Goal: Task Accomplishment & Management: Manage account settings

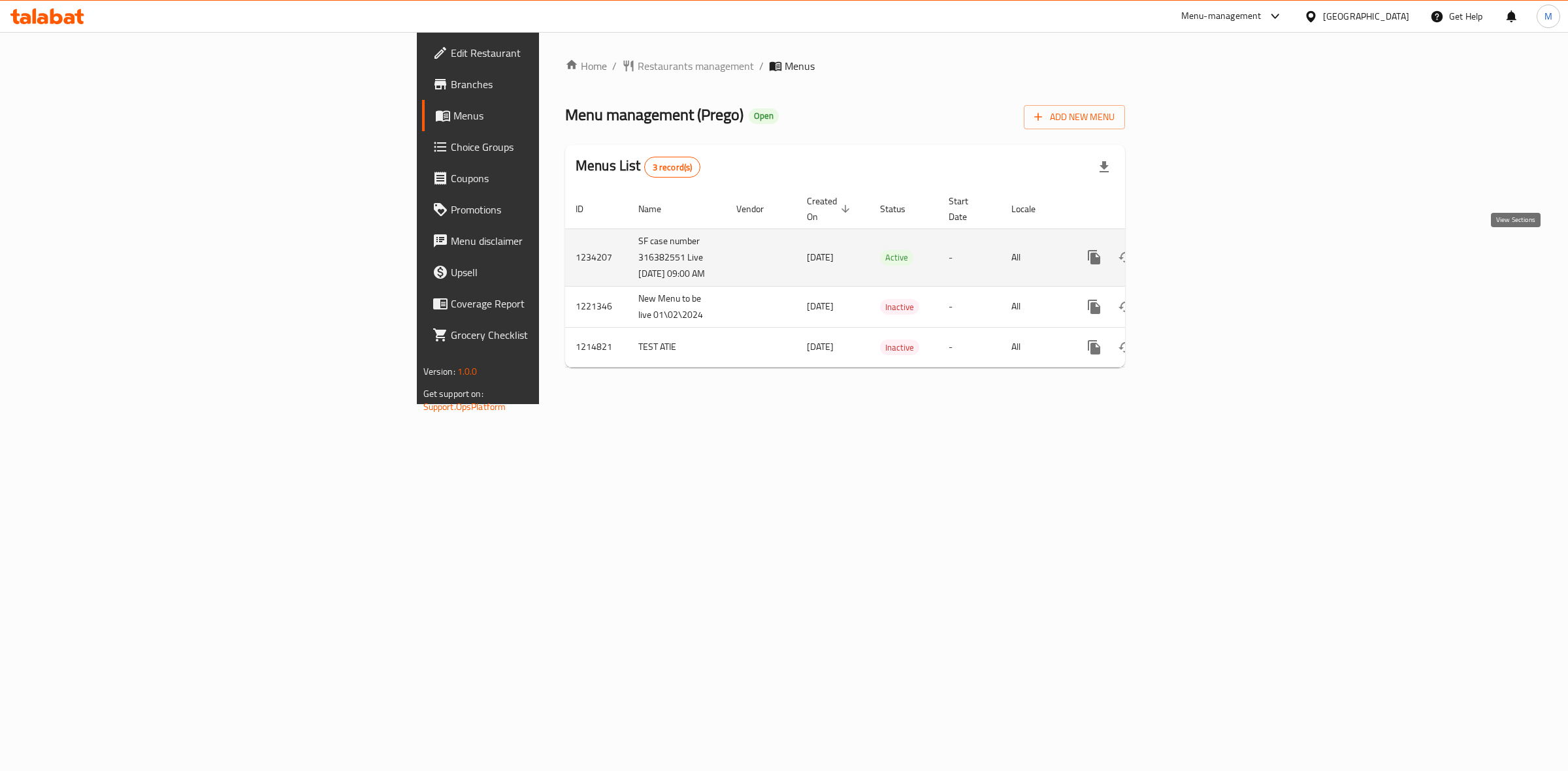
click at [1194, 252] on icon "enhanced table" at bounding box center [1189, 257] width 12 height 12
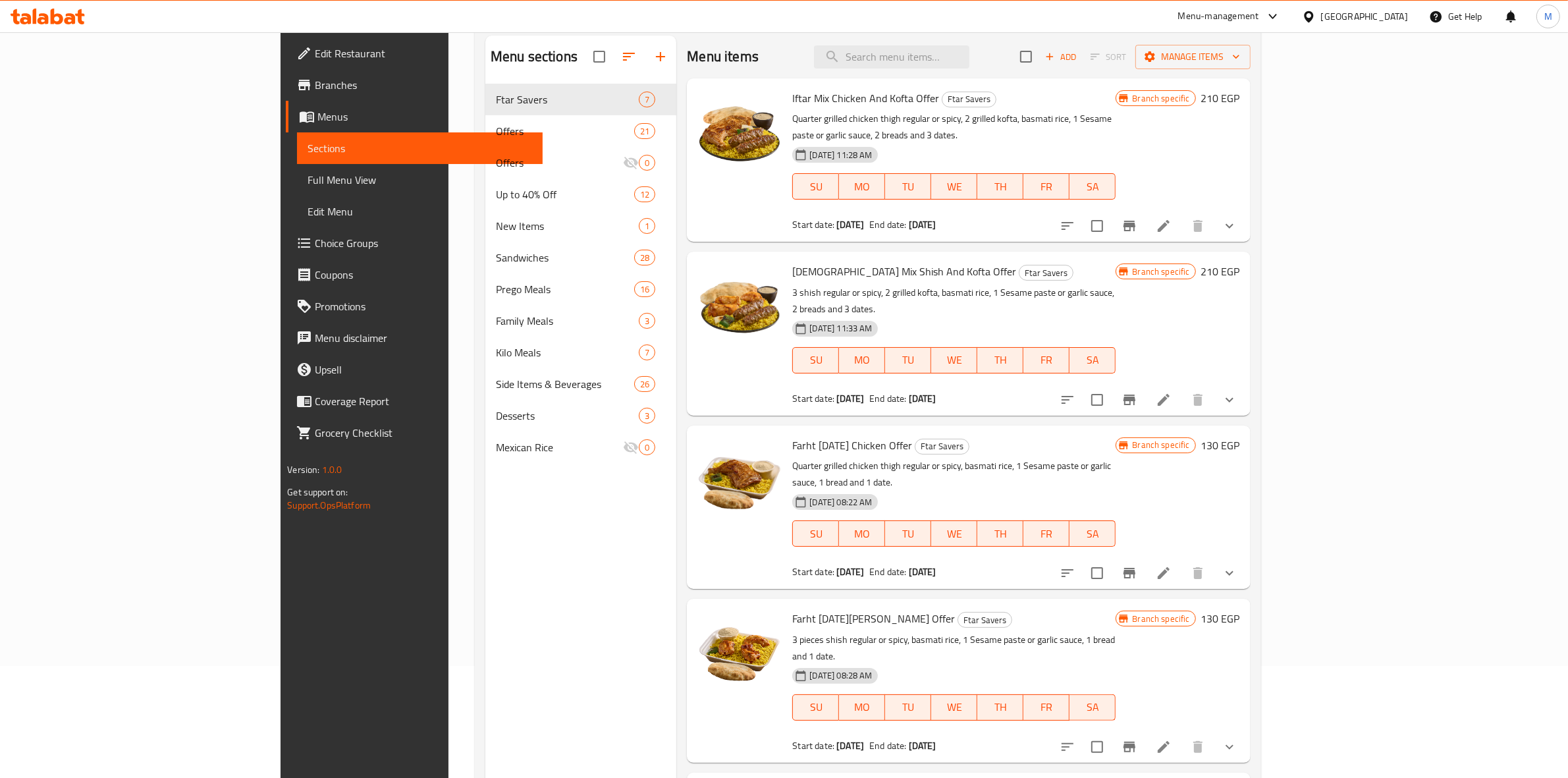
scroll to position [140, 0]
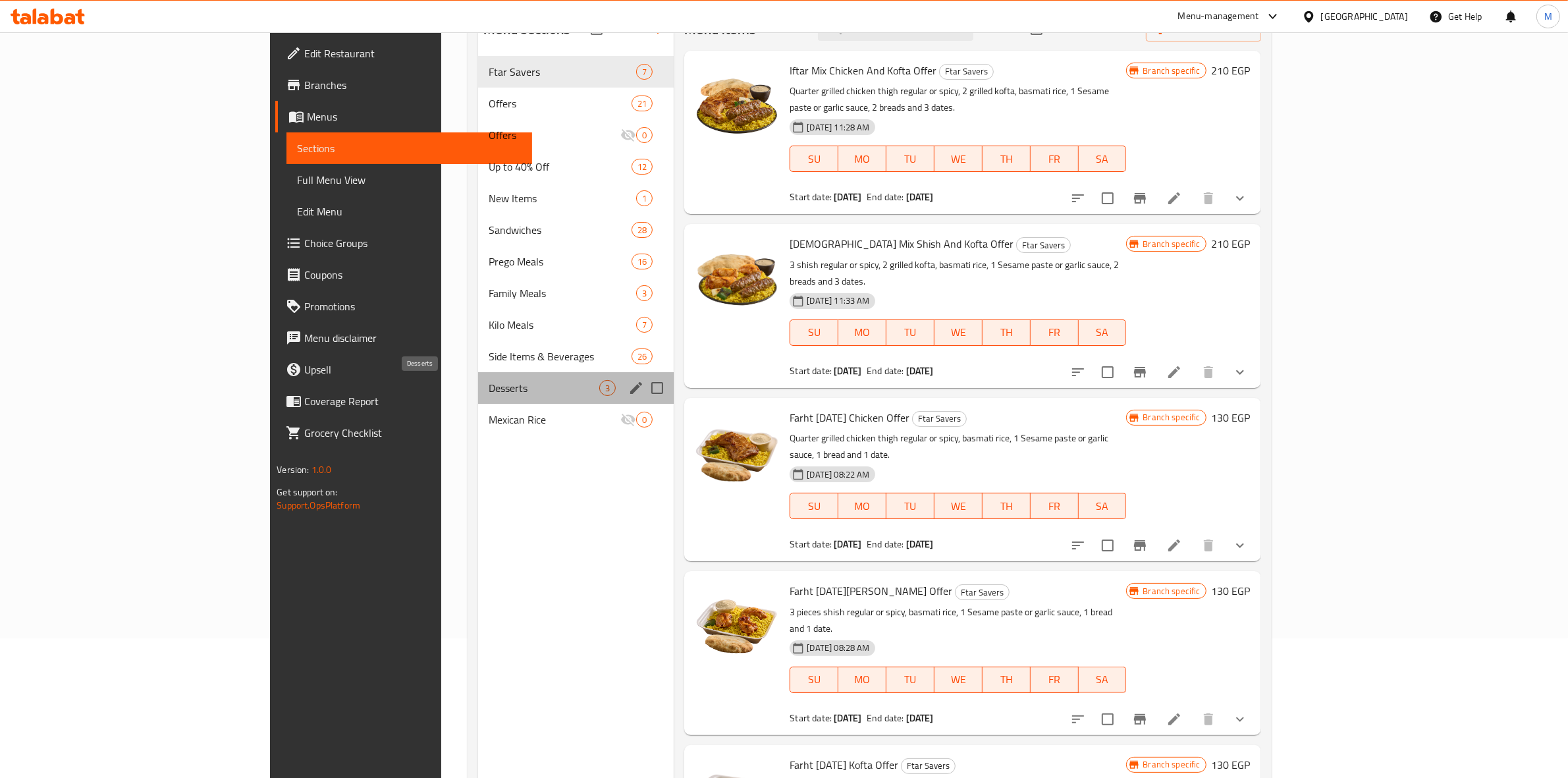
click at [489, 394] on span "Desserts" at bounding box center [544, 388] width 111 height 16
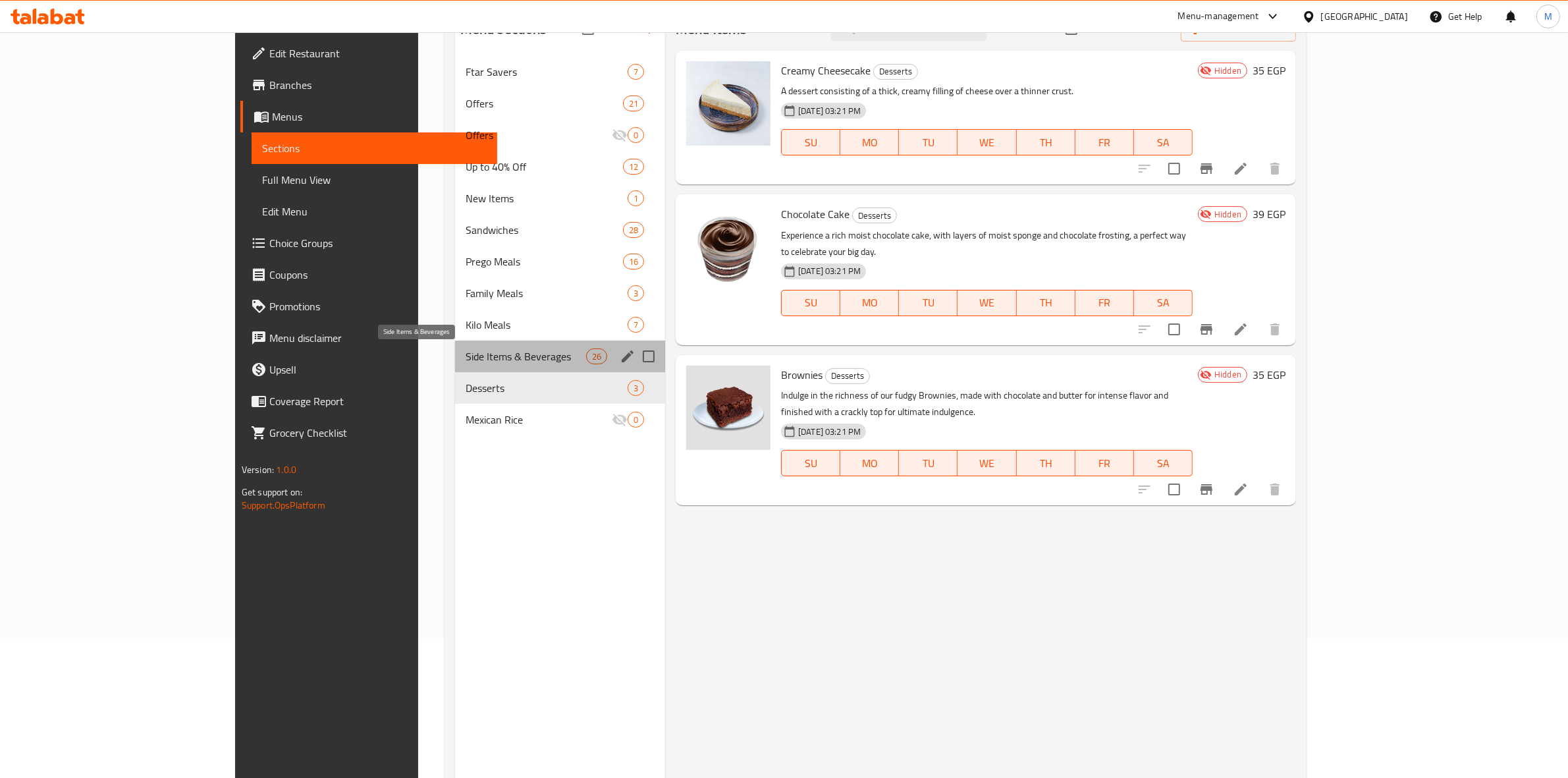
click at [466, 357] on span "Side Items & Beverages" at bounding box center [526, 356] width 121 height 16
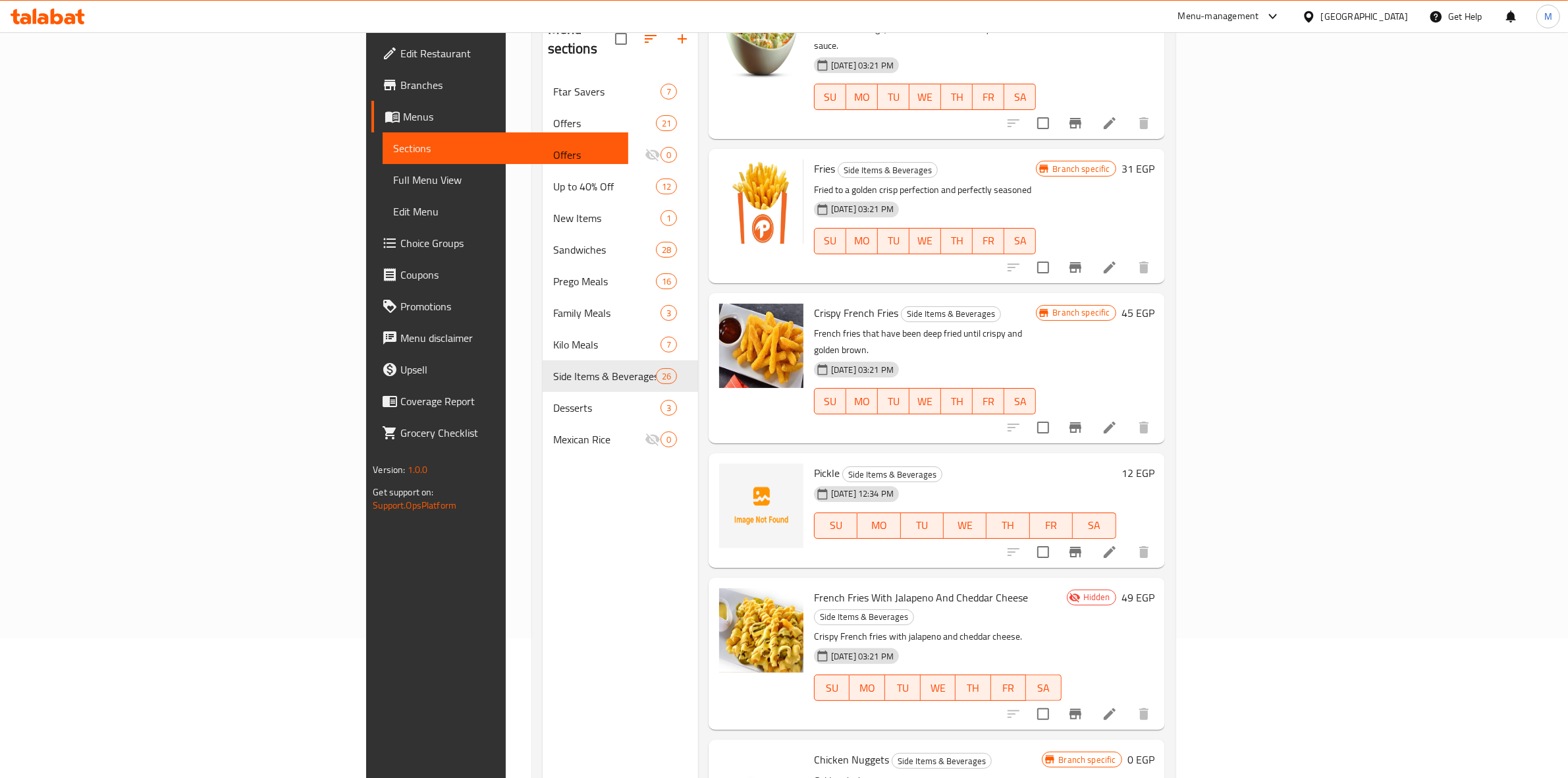
scroll to position [712, 0]
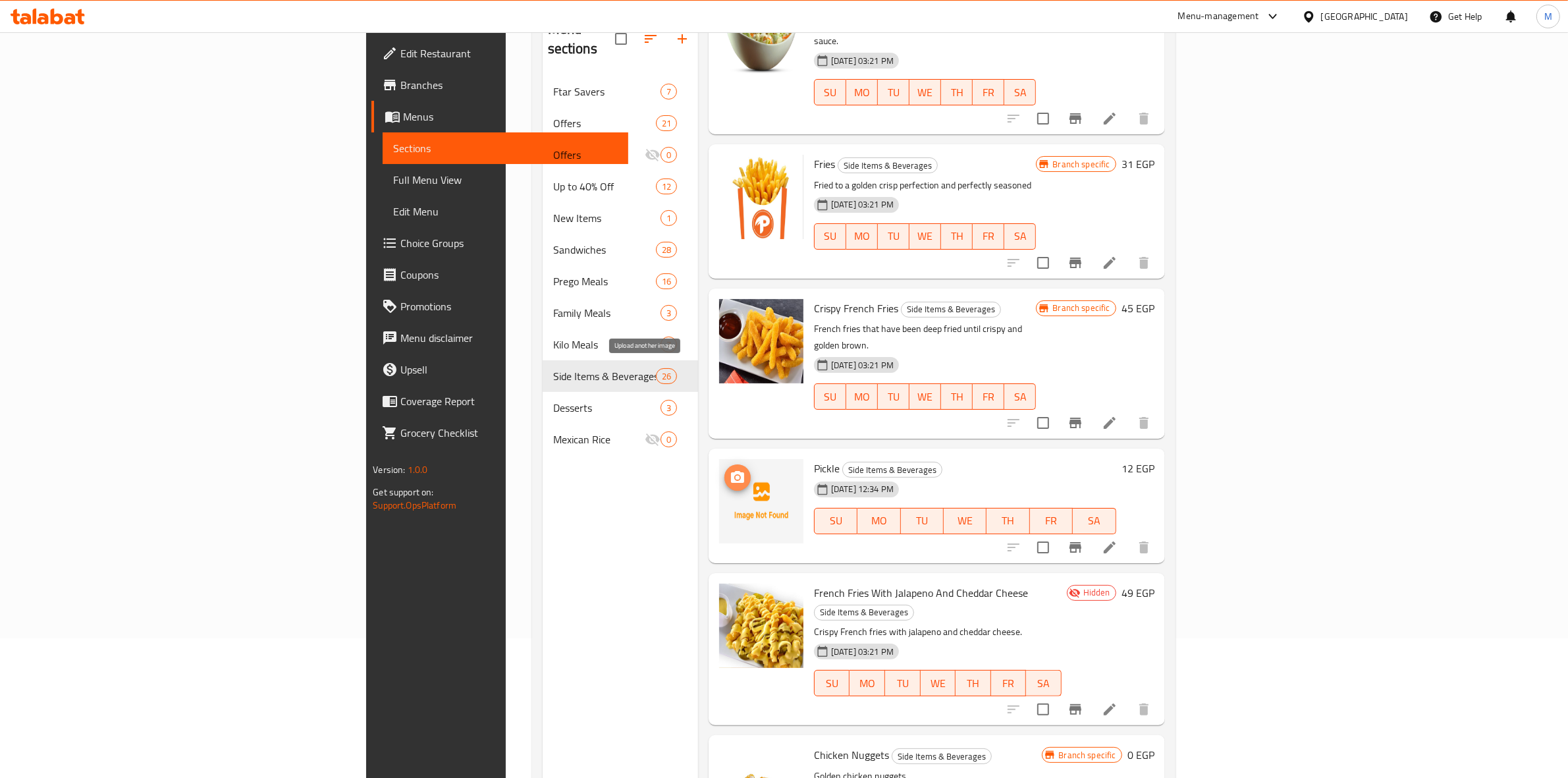
click at [730, 470] on icon "upload picture" at bounding box center [737, 477] width 16 height 16
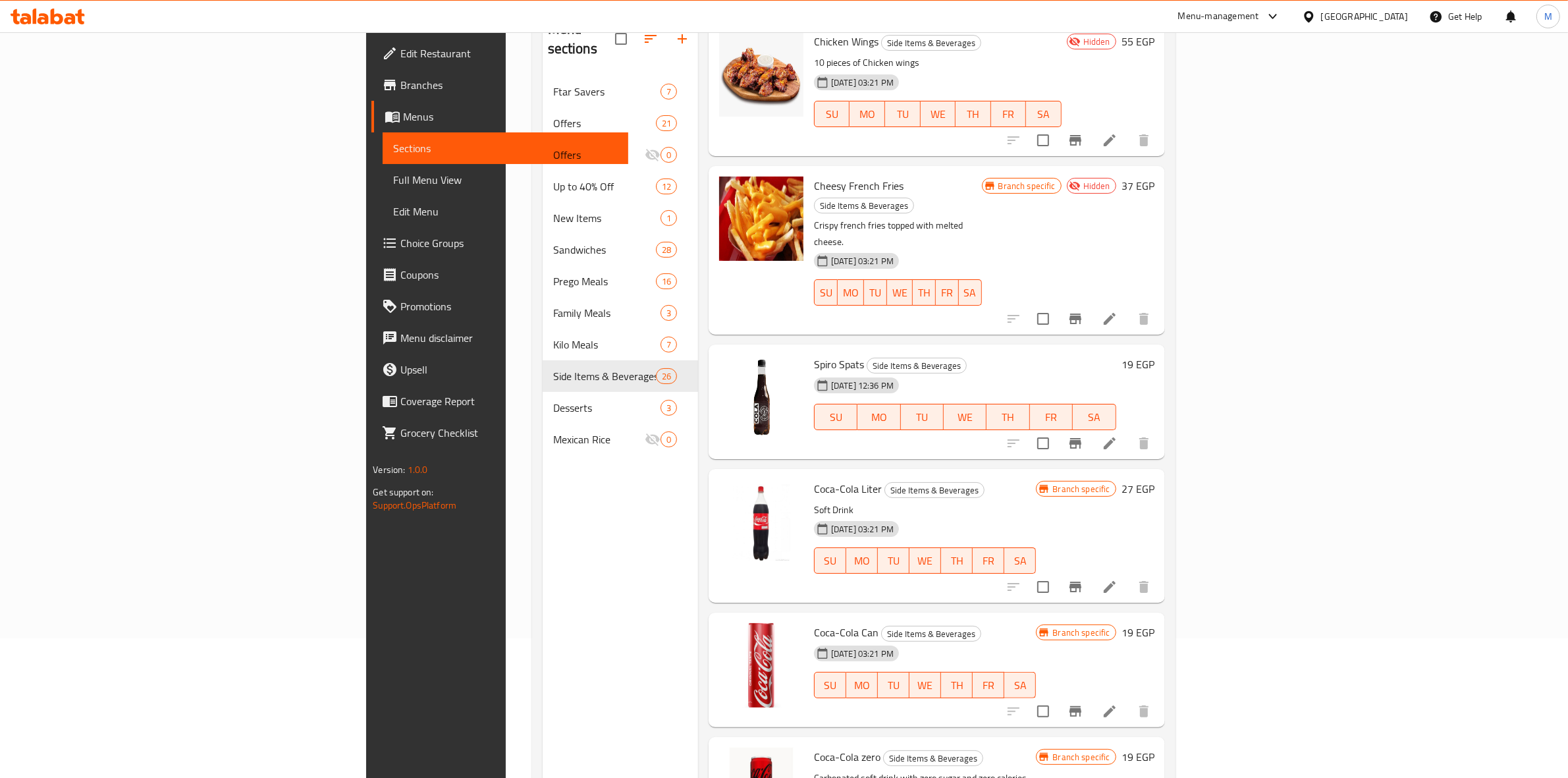
scroll to position [2357, 0]
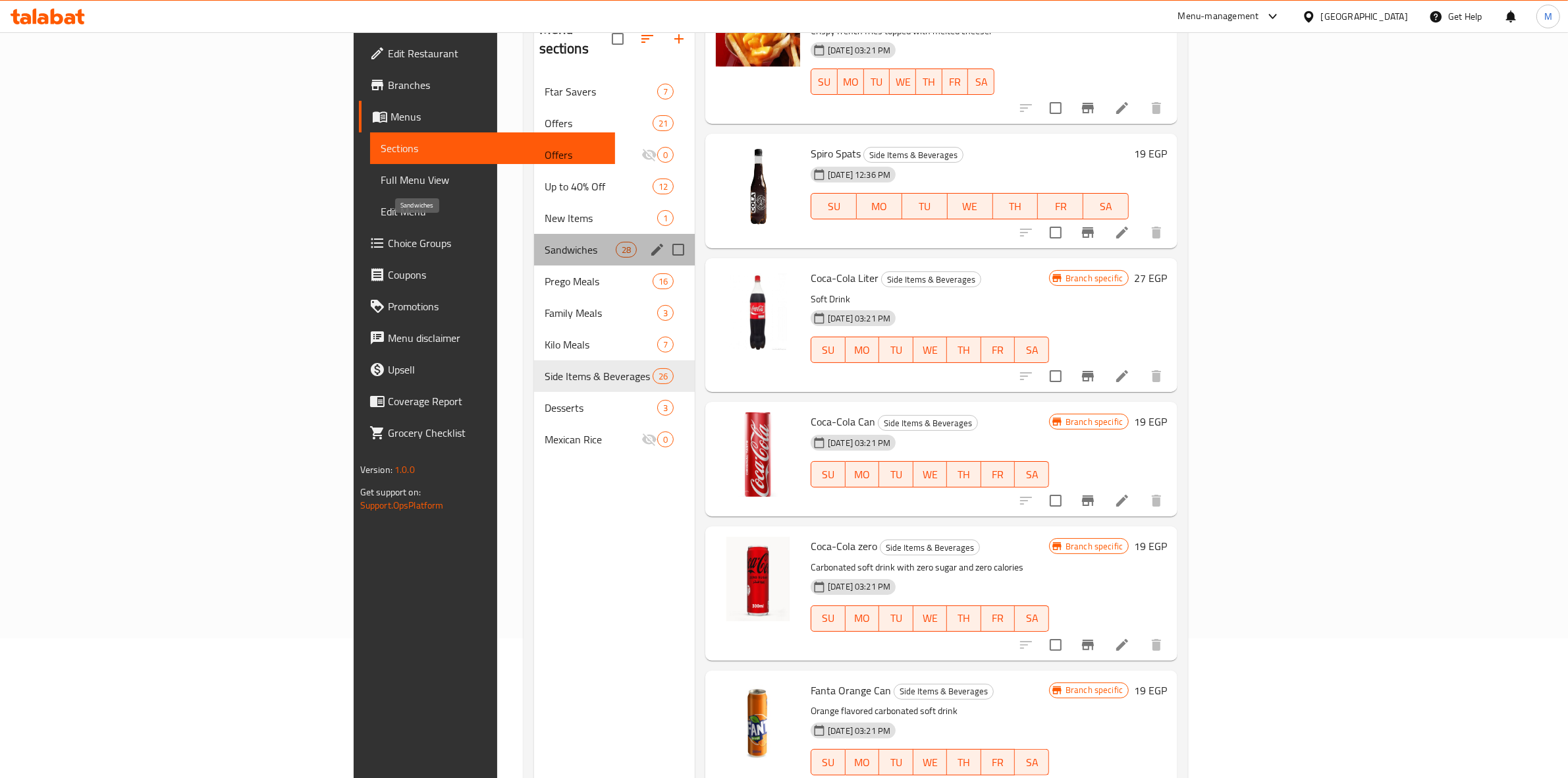
click at [545, 242] on span "Sandwiches" at bounding box center [580, 249] width 71 height 16
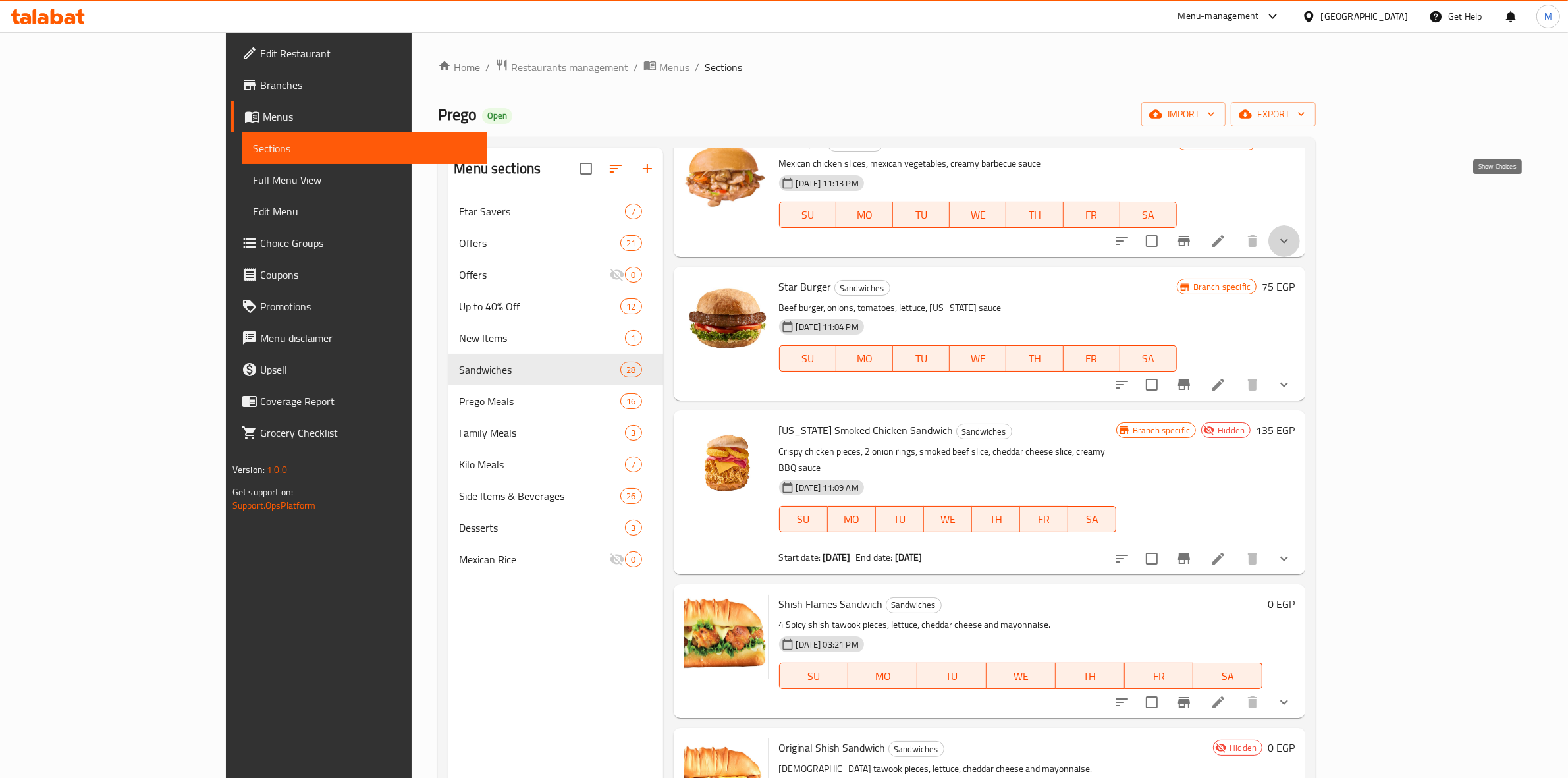
click at [1292, 233] on icon "show more" at bounding box center [1284, 240] width 16 height 16
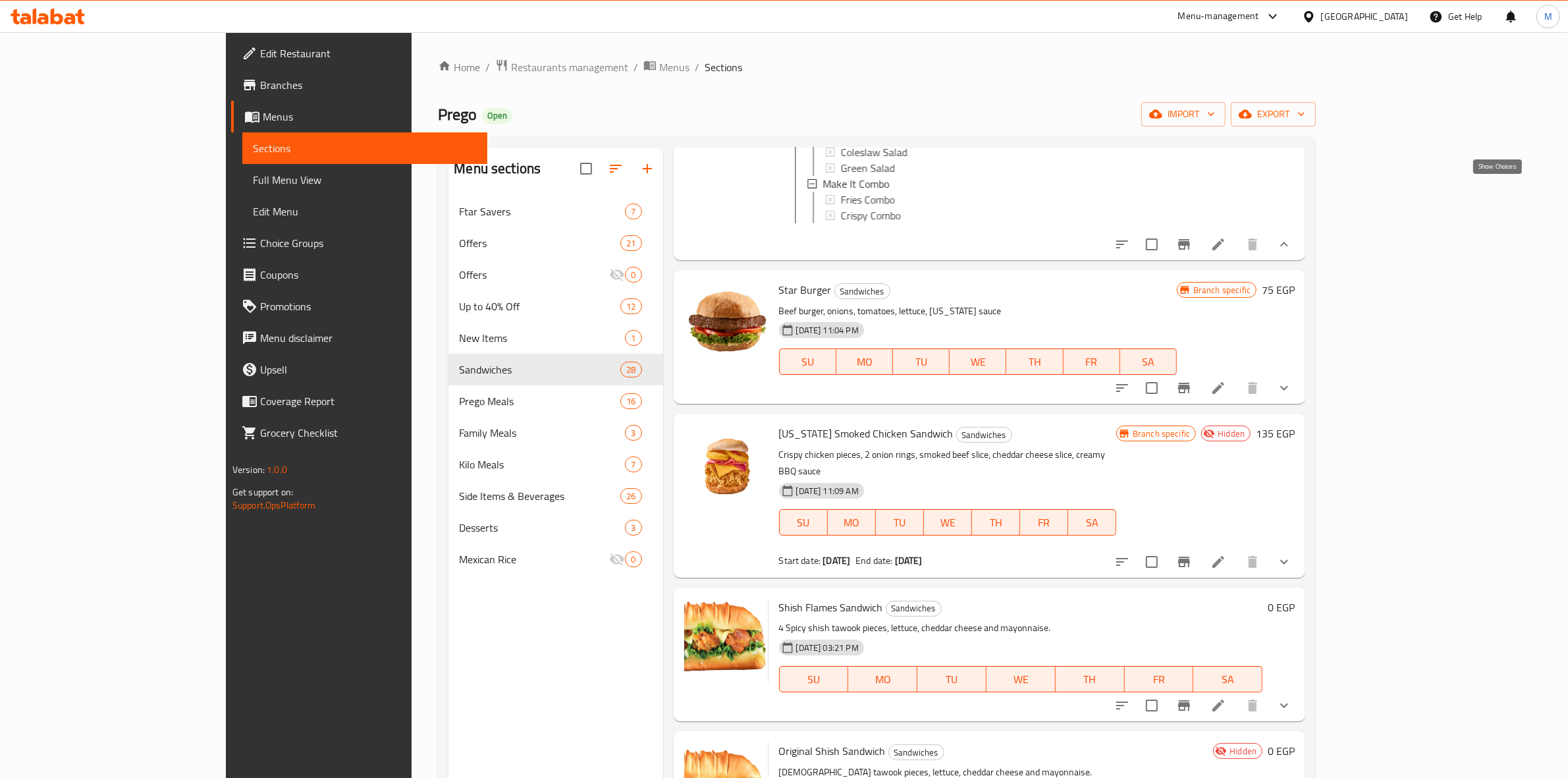
scroll to position [2945, 0]
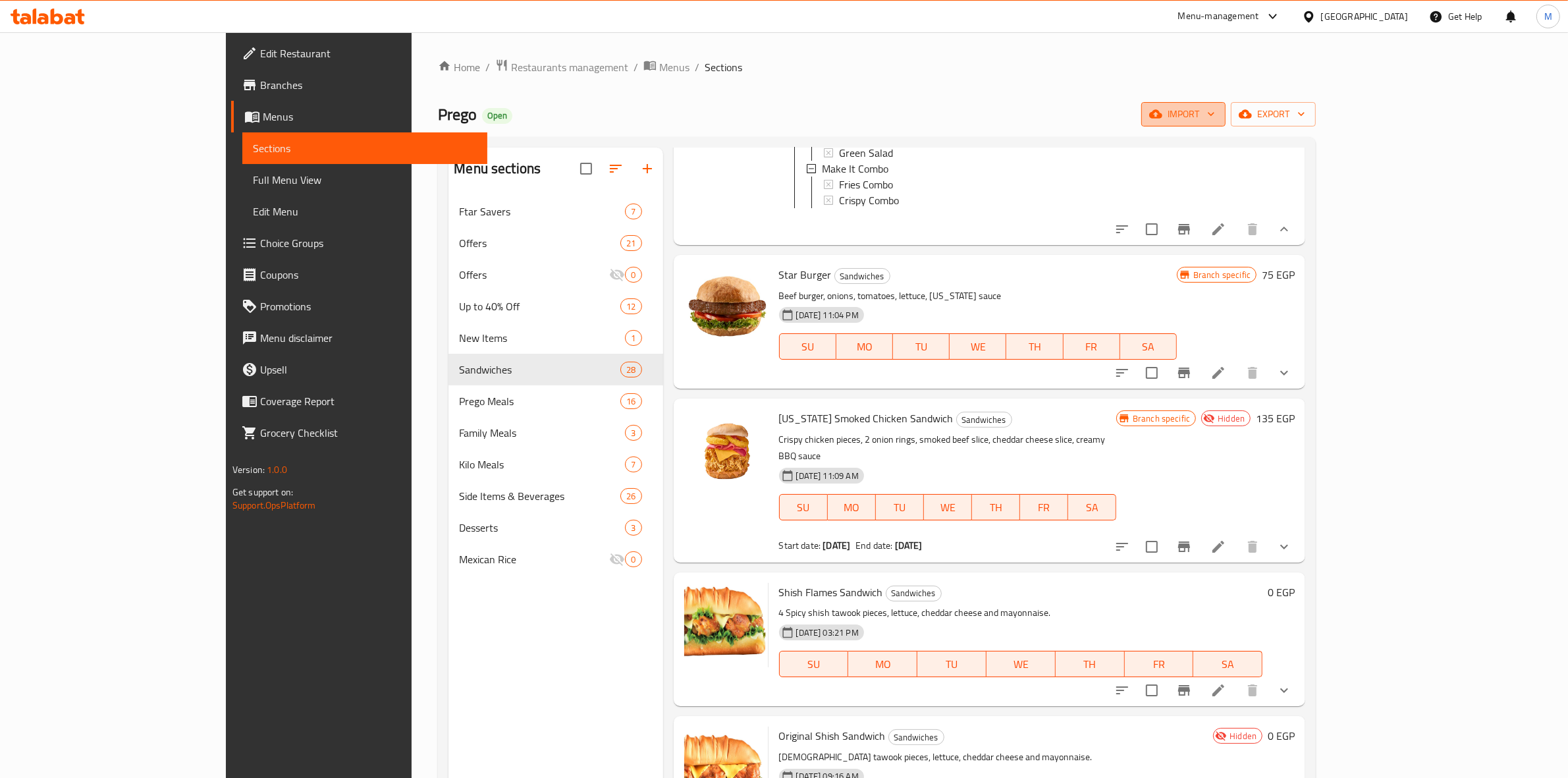
click at [1215, 113] on icon "button" at bounding box center [1211, 114] width 7 height 4
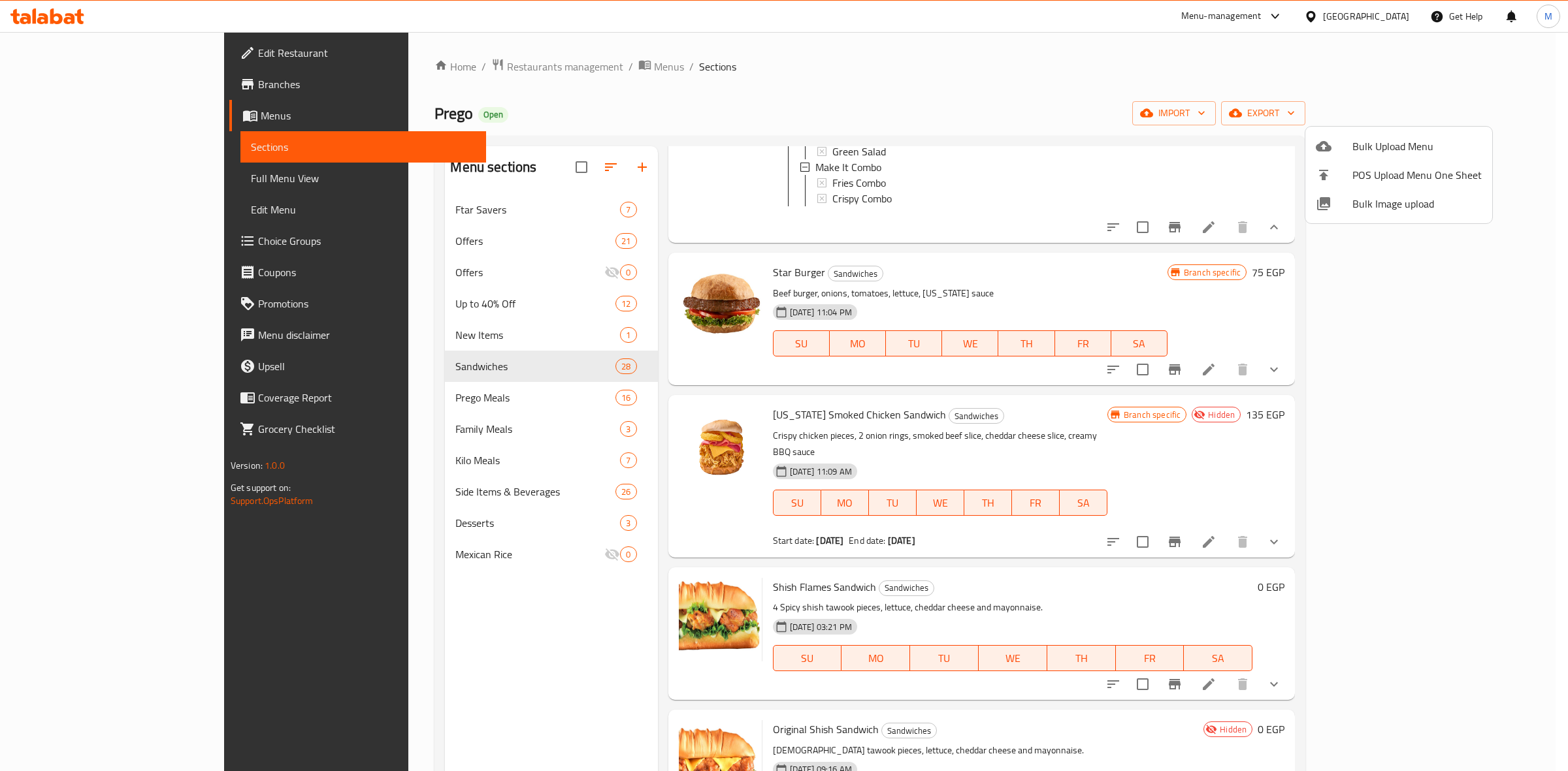
click at [1501, 120] on div at bounding box center [784, 385] width 1568 height 771
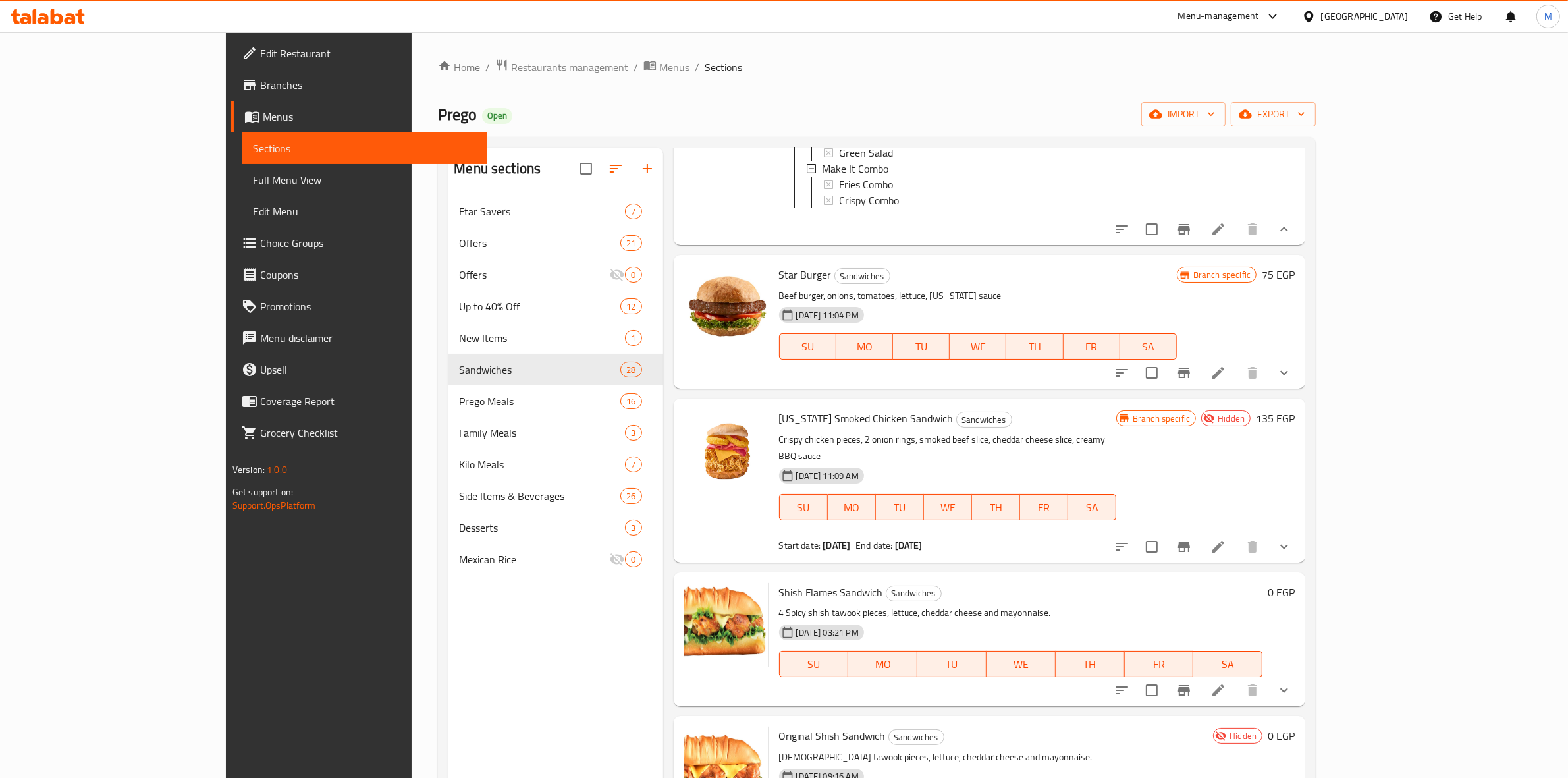
click at [1305, 121] on span "export" at bounding box center [1273, 114] width 64 height 16
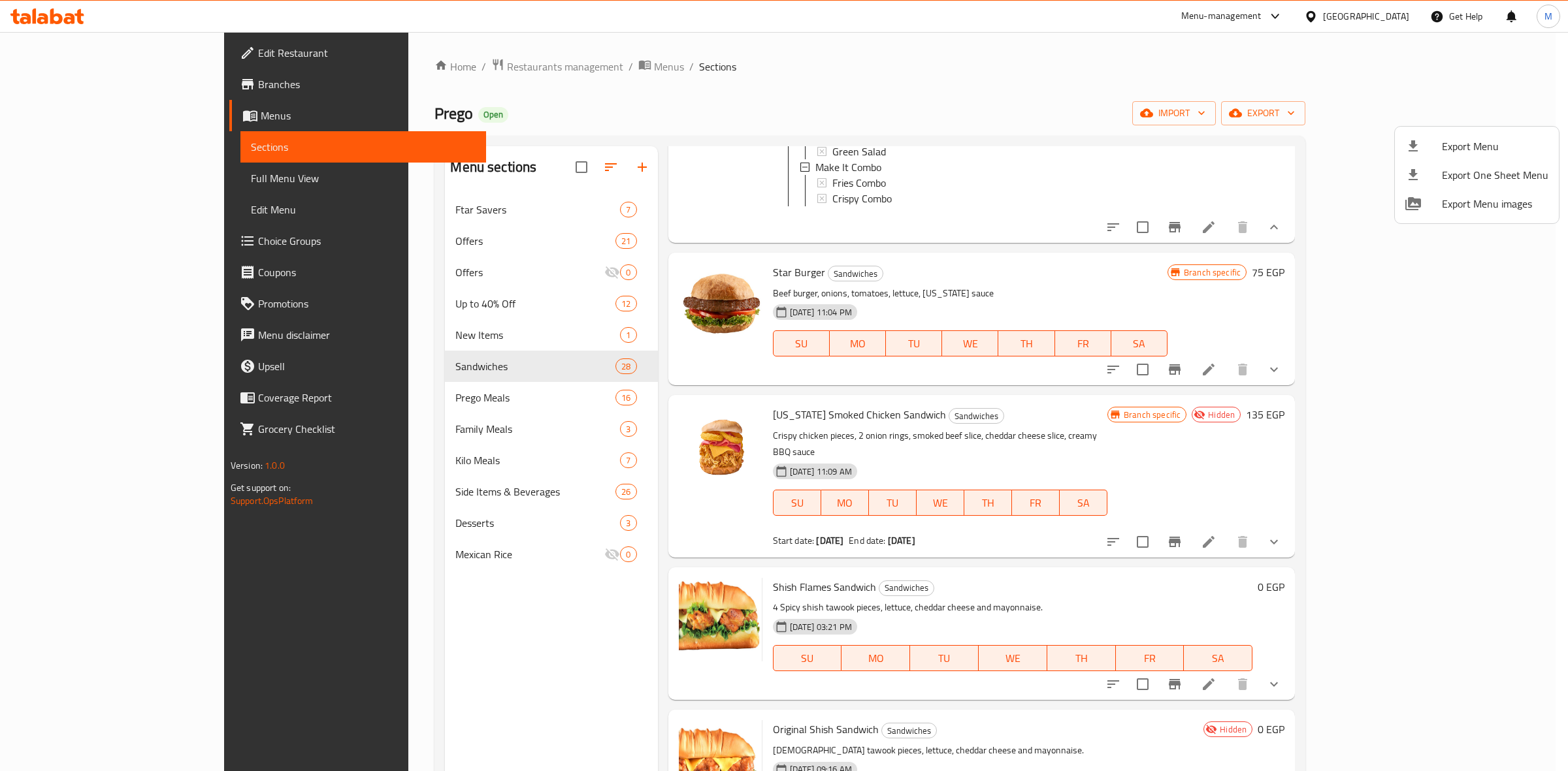
click at [1056, 131] on div at bounding box center [784, 385] width 1568 height 771
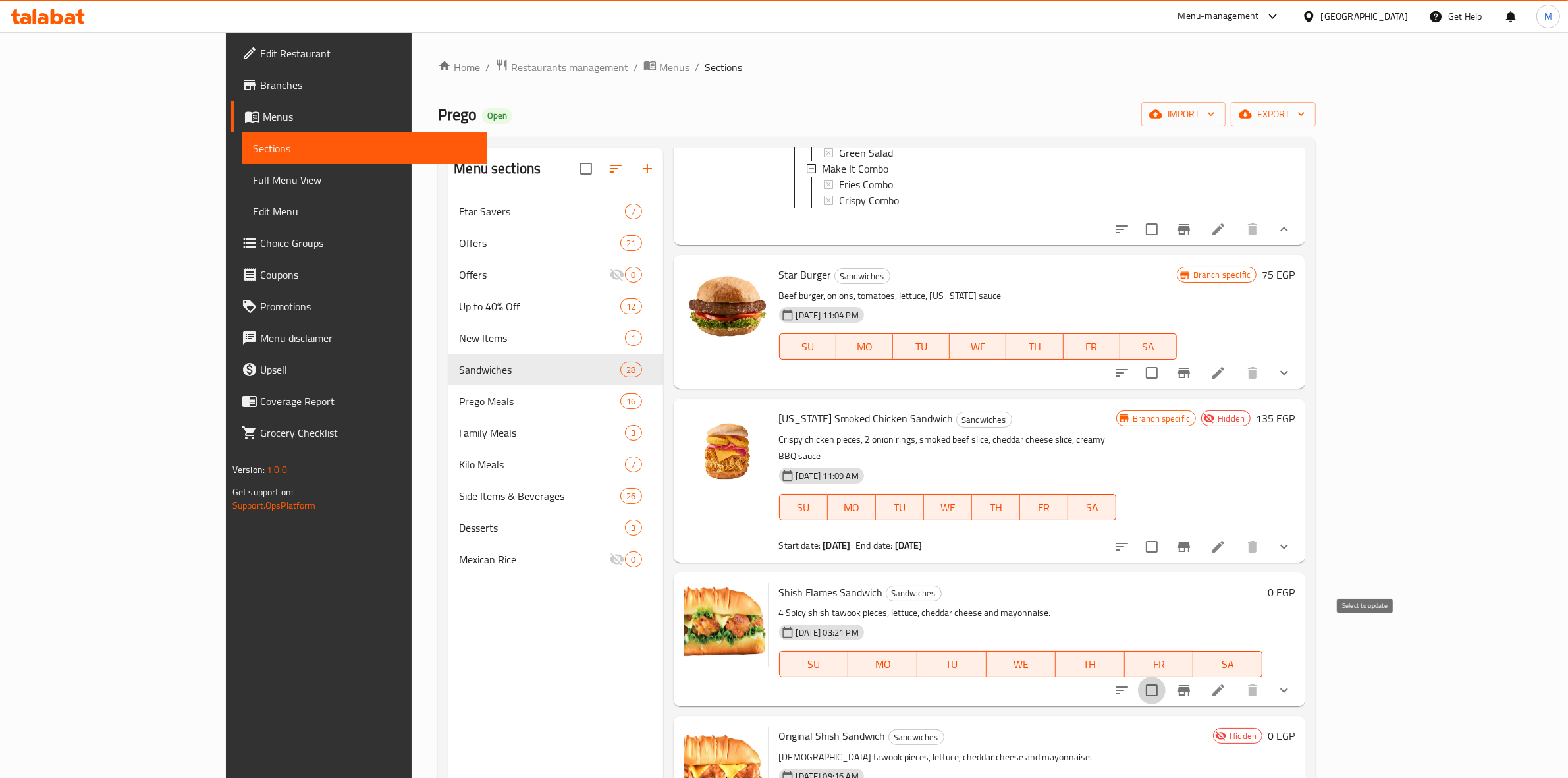
click at [1165, 677] on input "checkbox" at bounding box center [1151, 690] width 28 height 28
checkbox input "true"
click at [1217, 118] on icon "button" at bounding box center [1212, 114] width 13 height 13
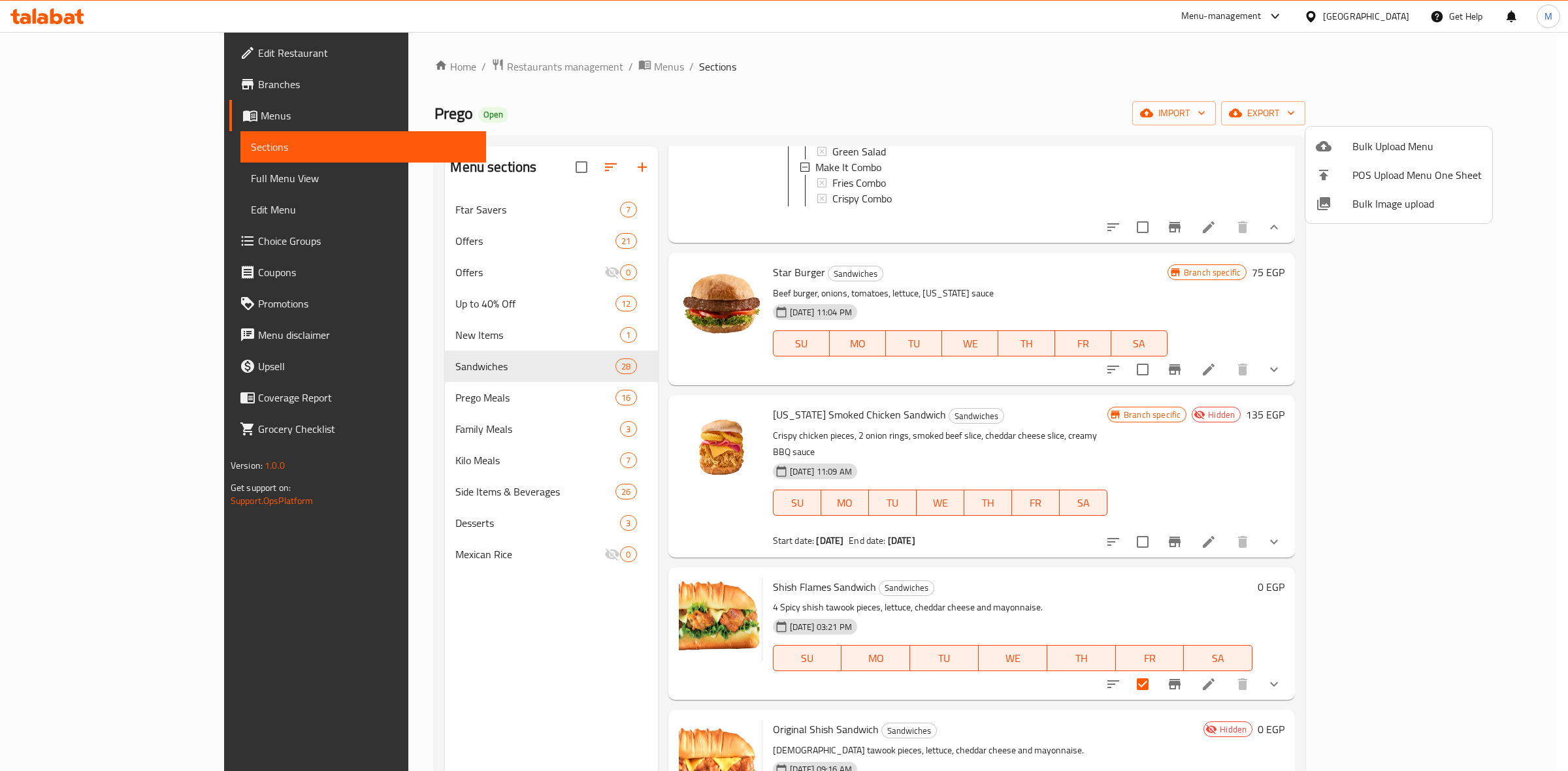
click at [1500, 115] on div at bounding box center [784, 385] width 1568 height 771
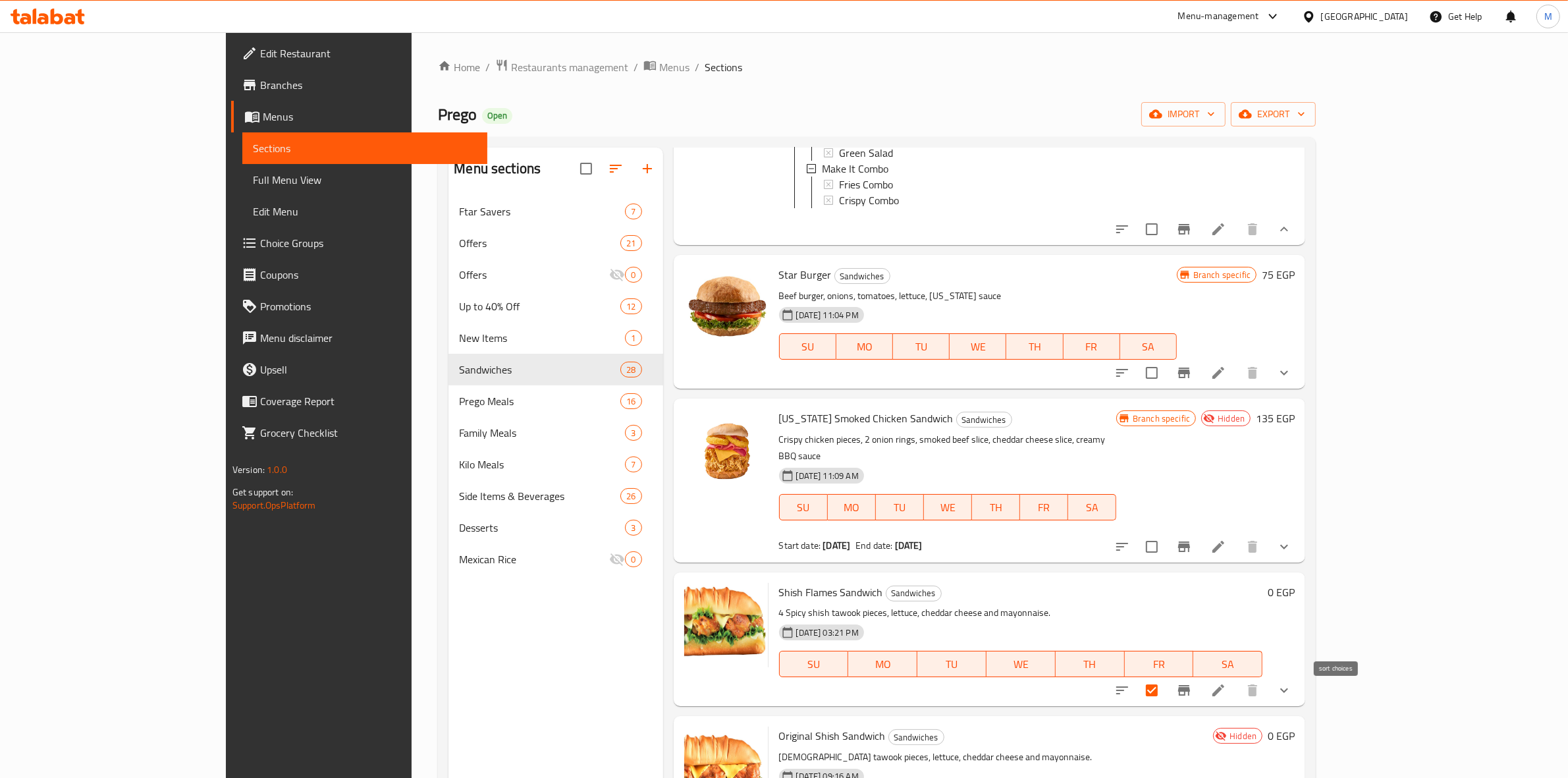
click at [1130, 683] on icon "sort-choices" at bounding box center [1121, 690] width 16 height 16
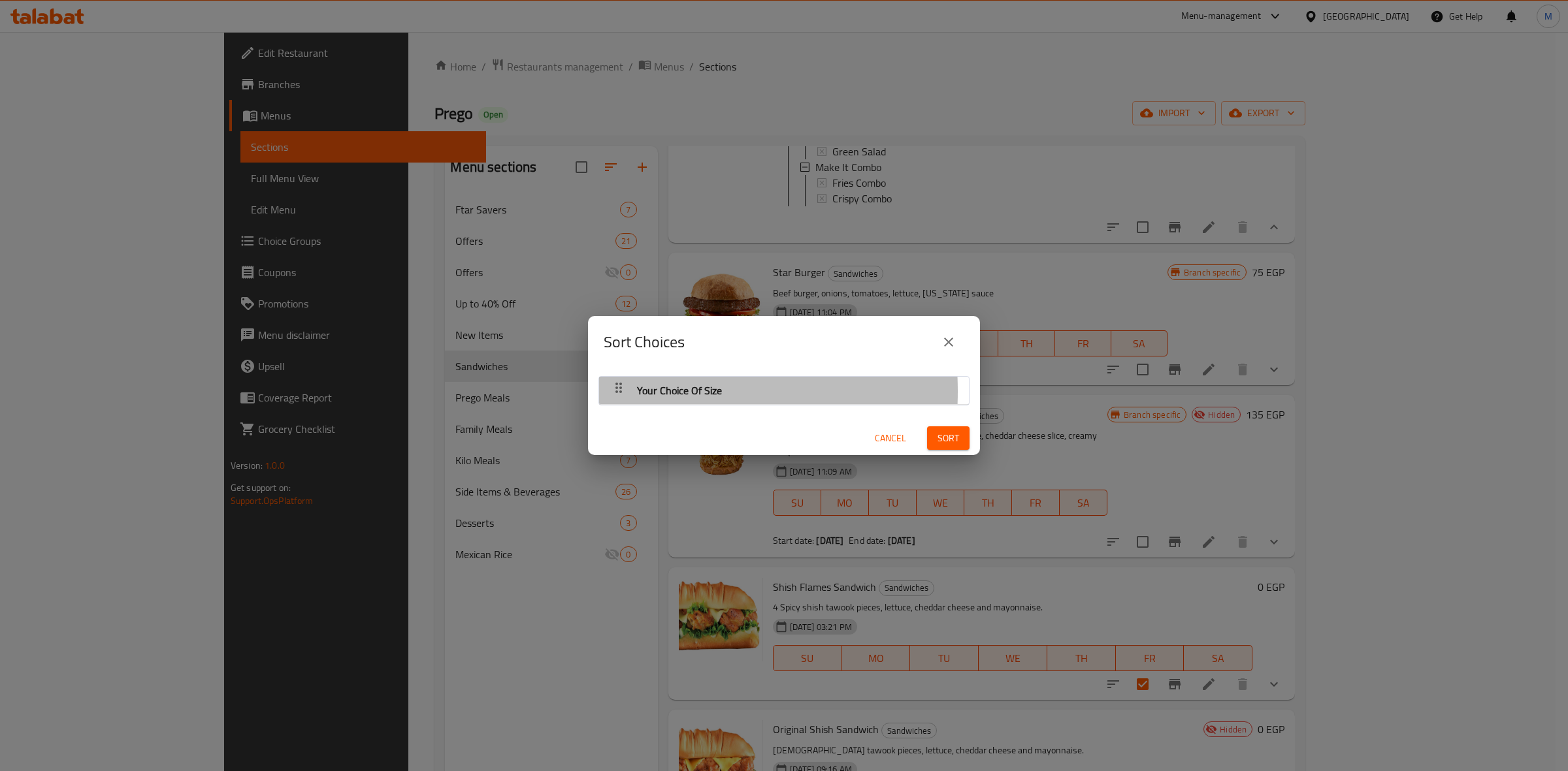
click at [616, 392] on icon "button" at bounding box center [619, 388] width 7 height 10
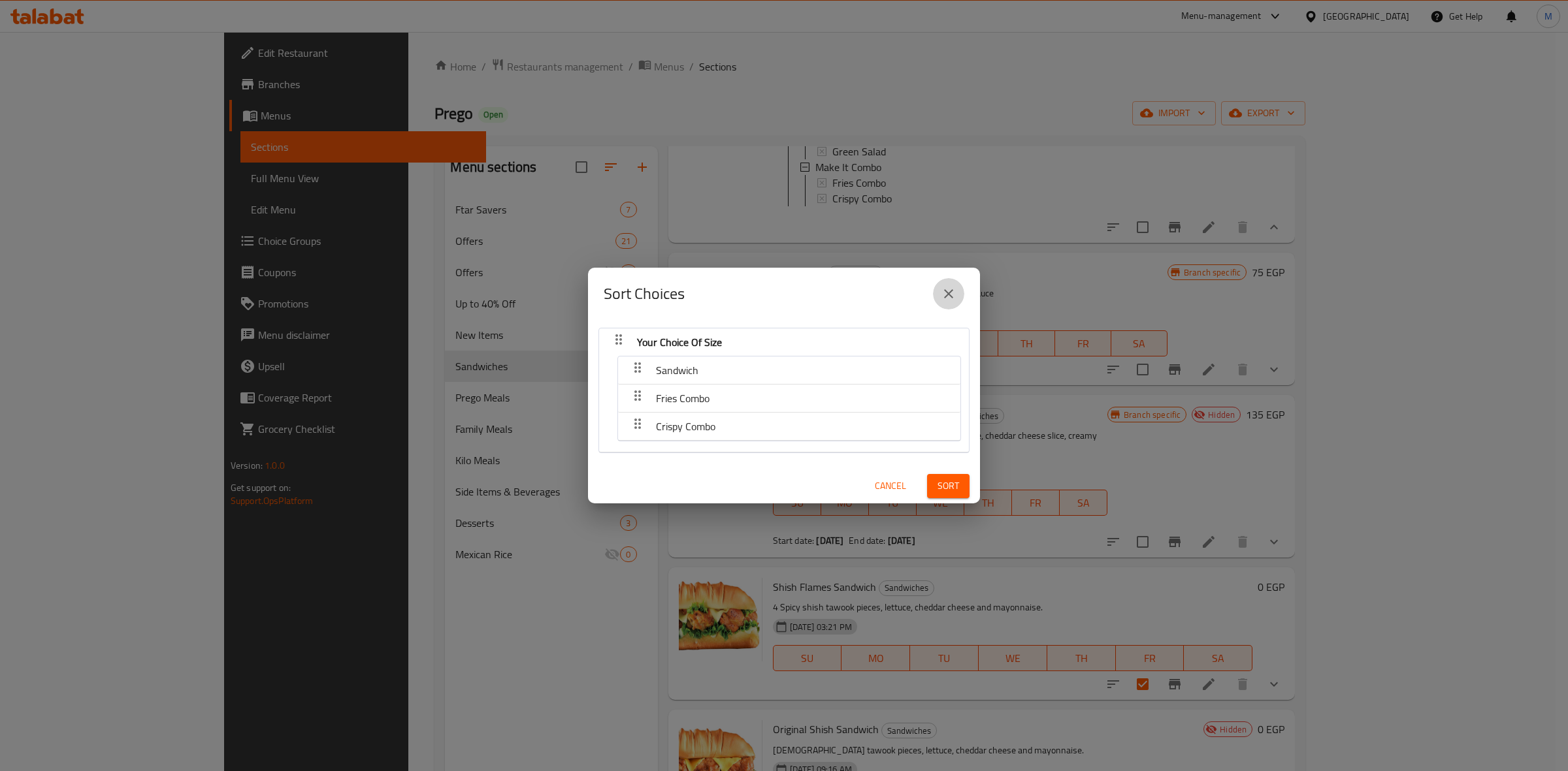
click at [935, 291] on button "close" at bounding box center [949, 294] width 31 height 31
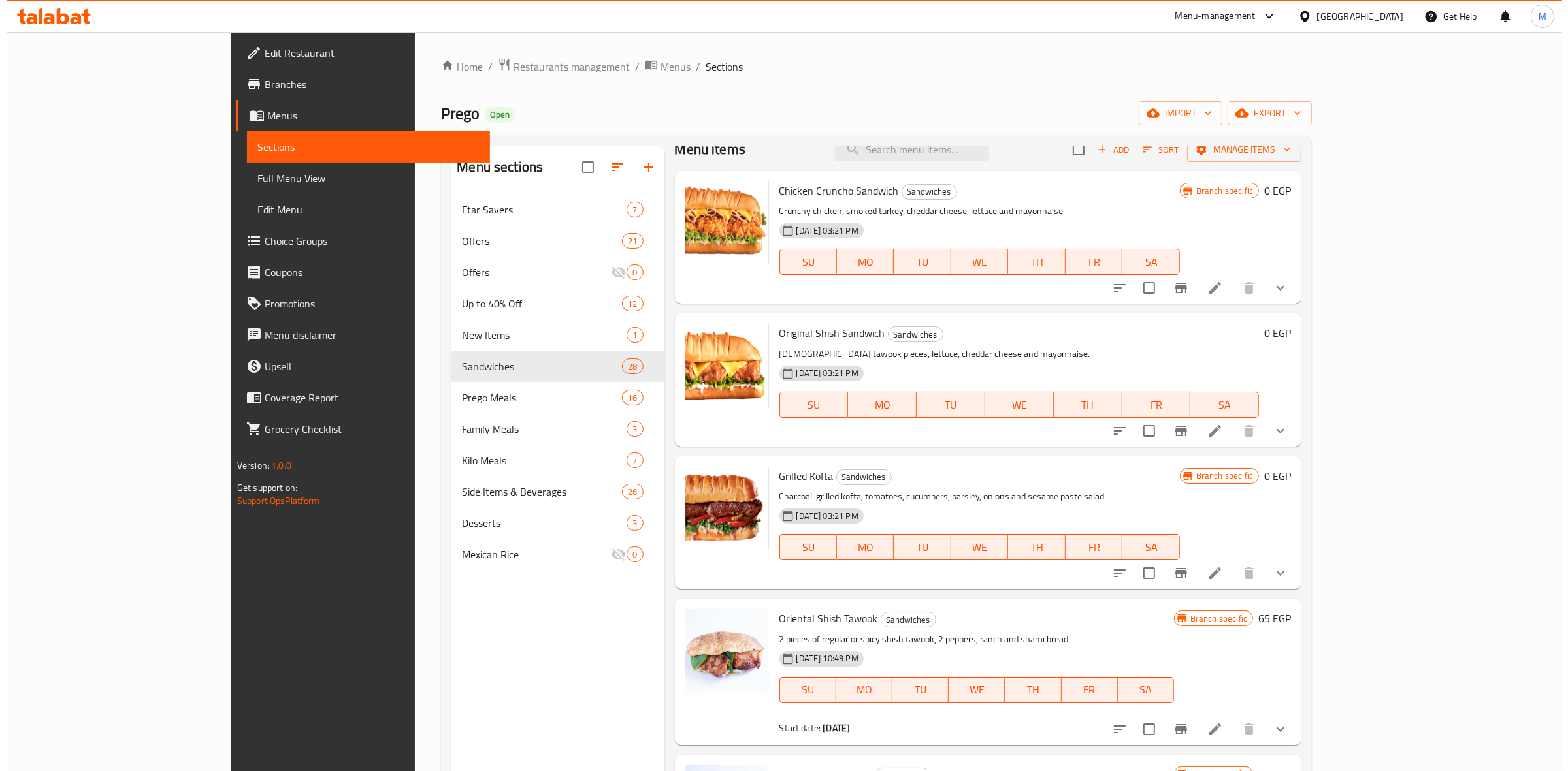
scroll to position [0, 0]
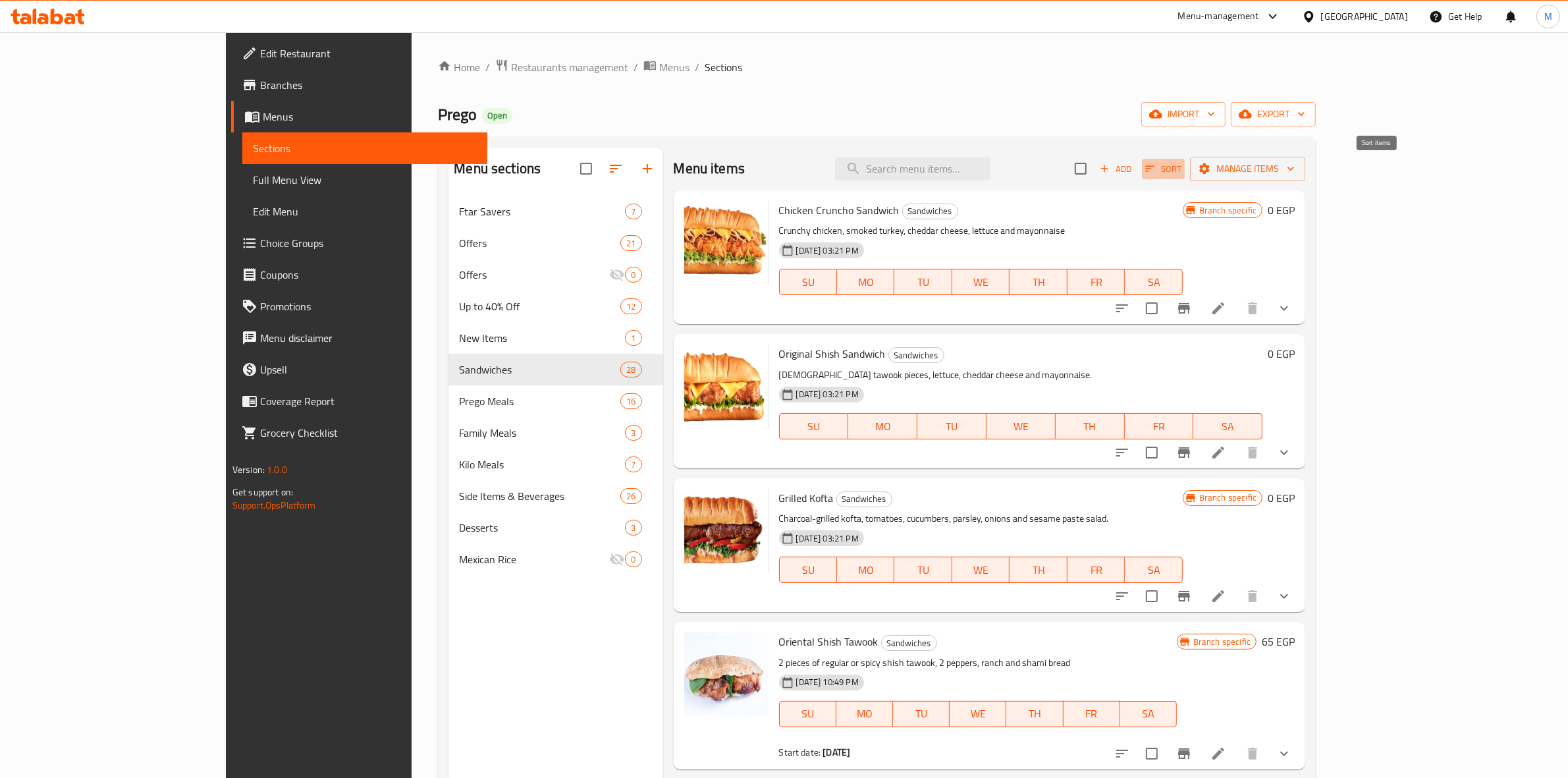
click at [1156, 173] on icon "button" at bounding box center [1150, 169] width 12 height 12
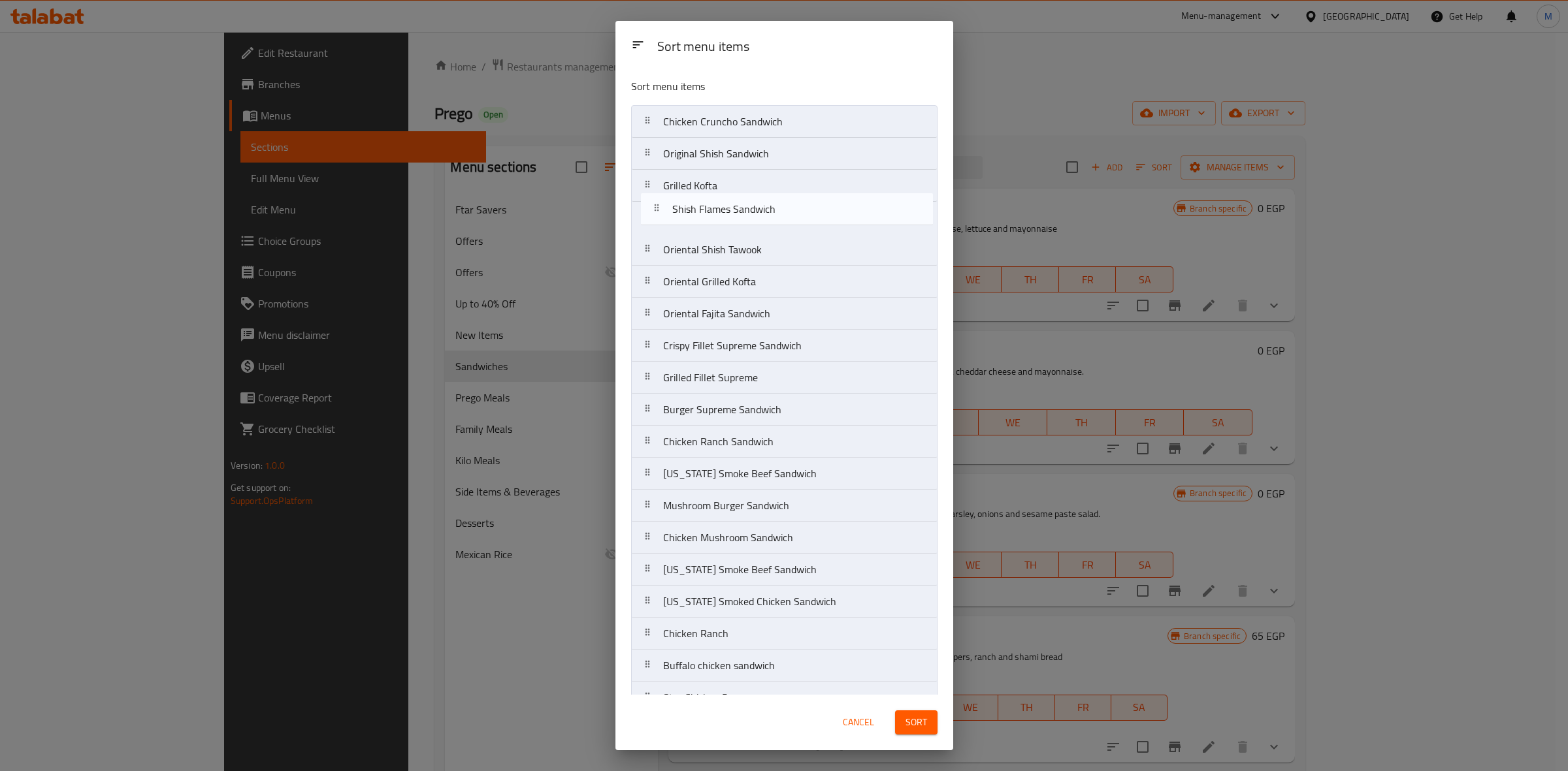
drag, startPoint x: 652, startPoint y: 587, endPoint x: 661, endPoint y: 204, distance: 383.1
click at [661, 204] on nav "Chicken Cruncho Sandwich Original Shish Sandwich Grilled Kofta Oriental Shish T…" at bounding box center [784, 553] width 306 height 897
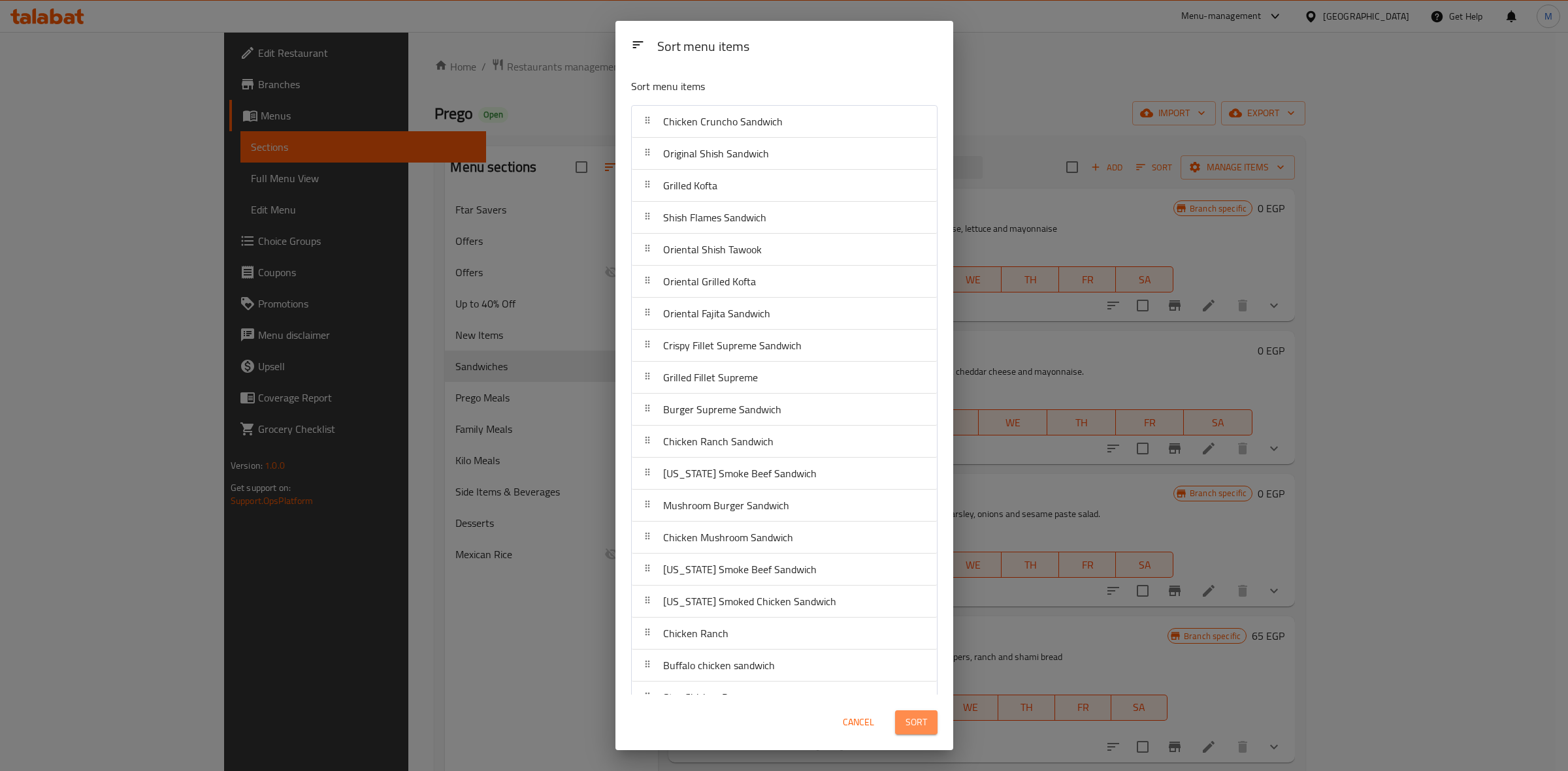
click at [910, 718] on span "Sort" at bounding box center [916, 722] width 21 height 16
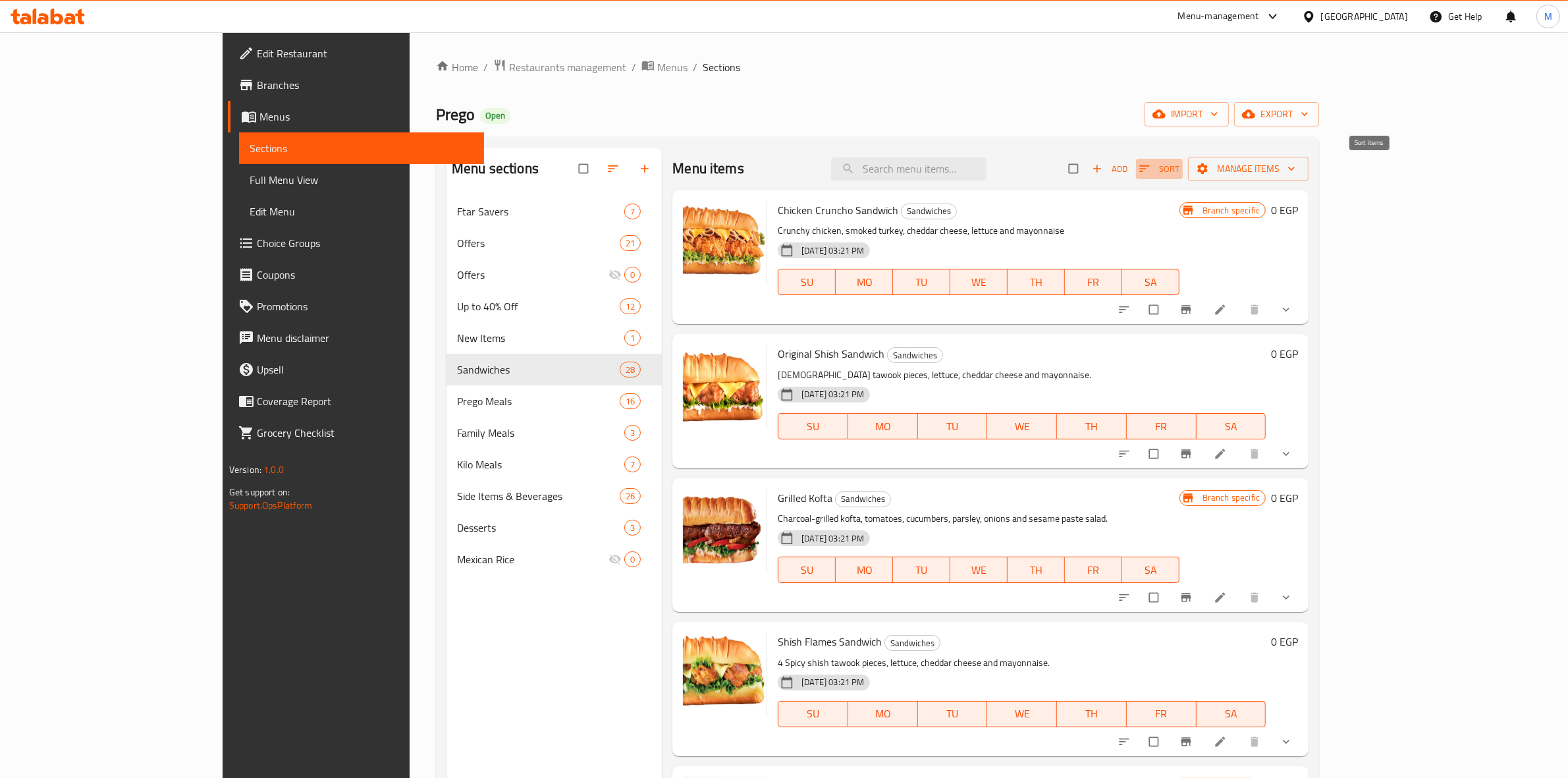
click at [1151, 169] on icon "button" at bounding box center [1145, 169] width 13 height 13
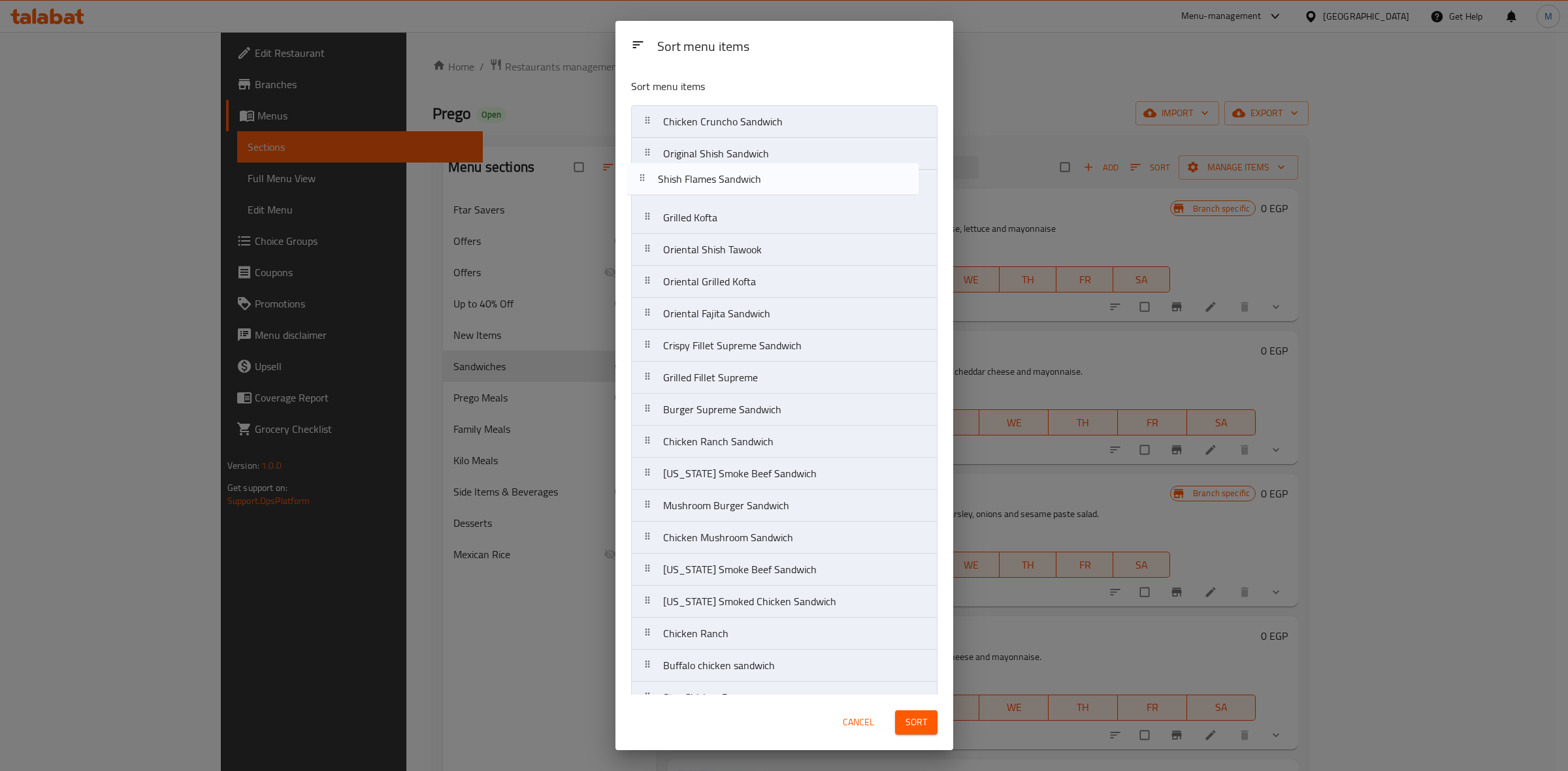
drag, startPoint x: 706, startPoint y: 224, endPoint x: 701, endPoint y: 180, distance: 44.3
click at [701, 180] on nav "Chicken Cruncho Sandwich Original Shish Sandwich Grilled Kofta Shish Flames San…" at bounding box center [784, 553] width 306 height 897
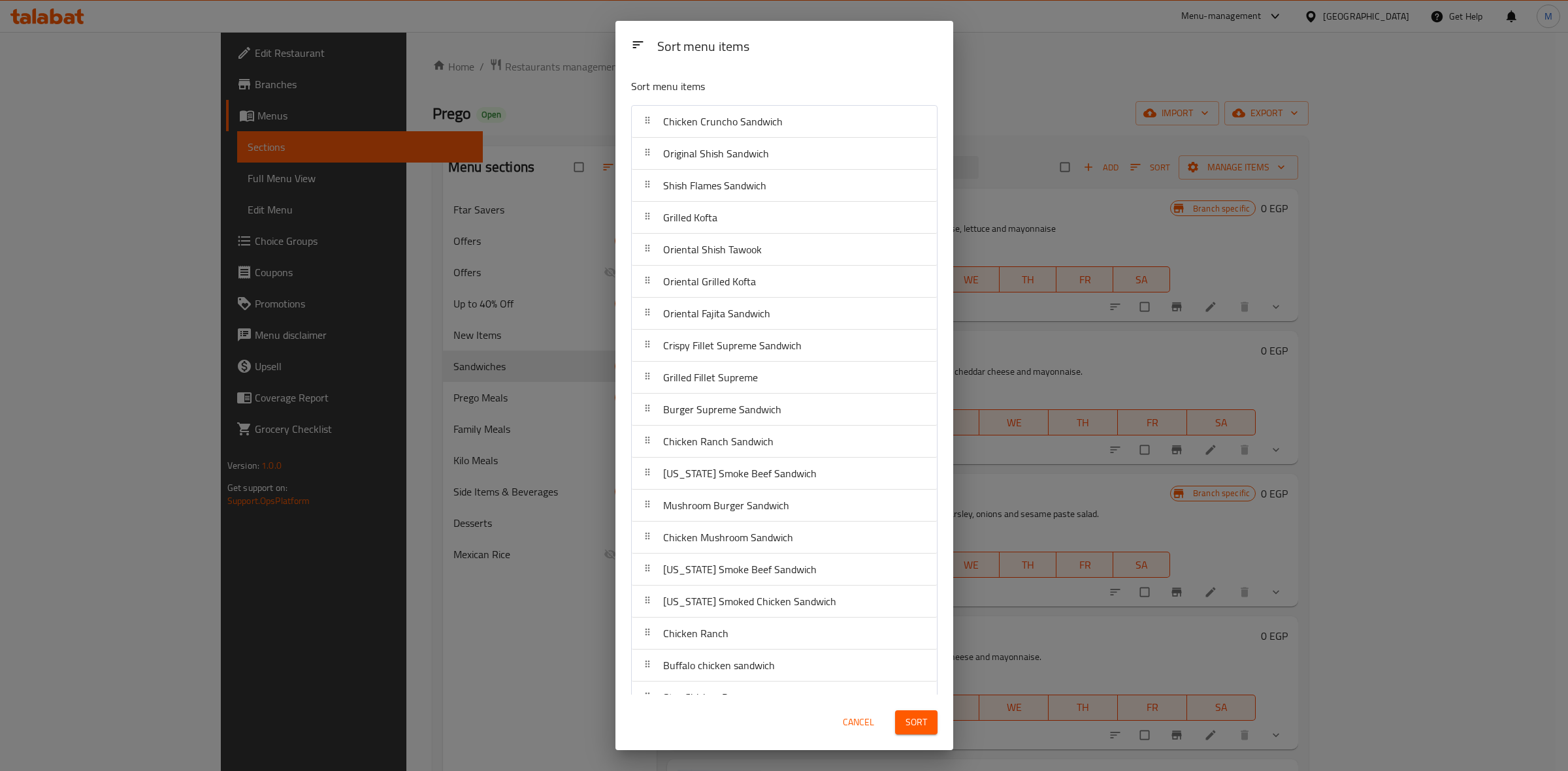
click at [919, 722] on span "Sort" at bounding box center [916, 722] width 21 height 16
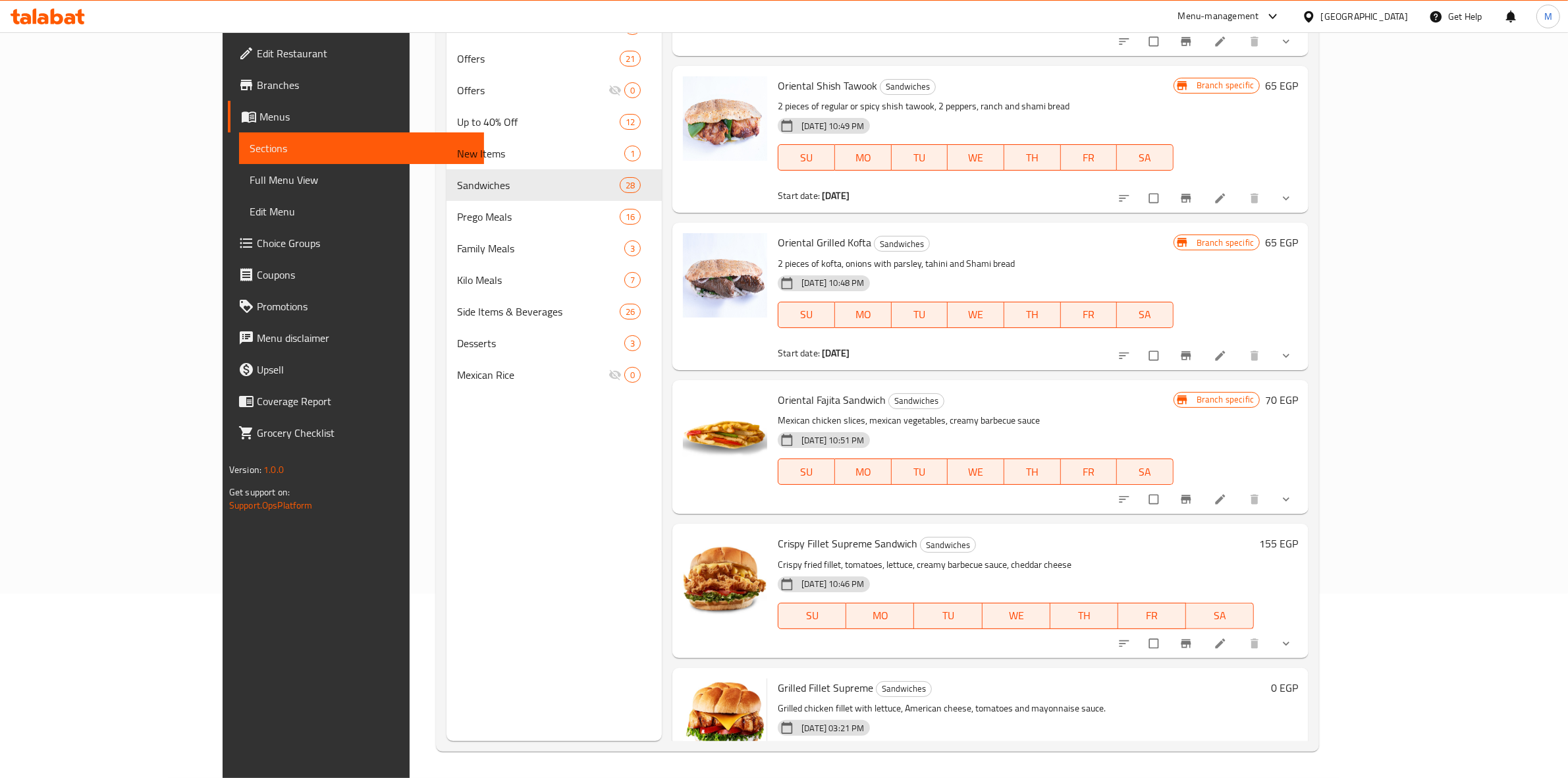
scroll to position [2309, 0]
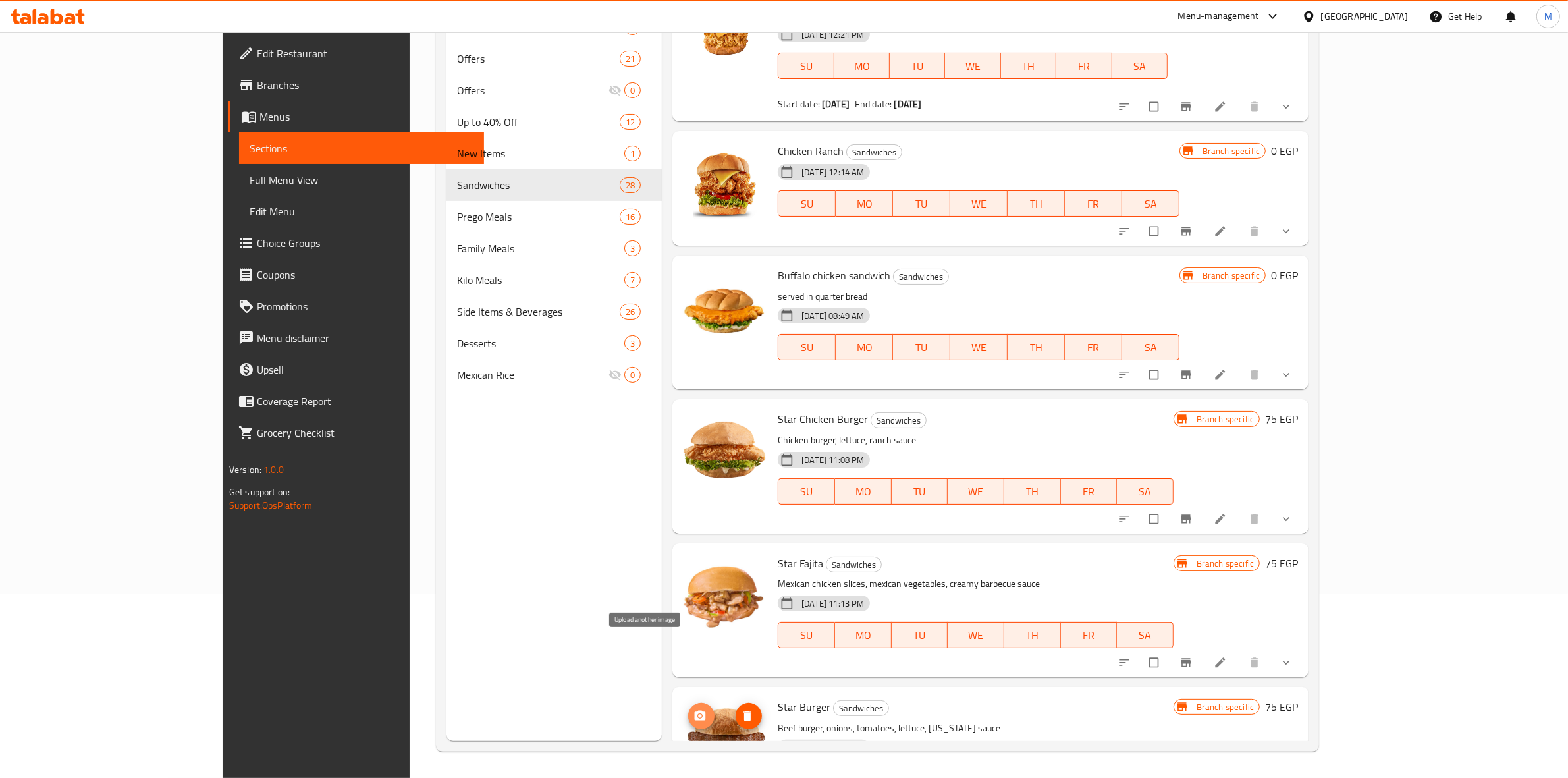
click at [688, 710] on span "upload picture" at bounding box center [701, 716] width 26 height 13
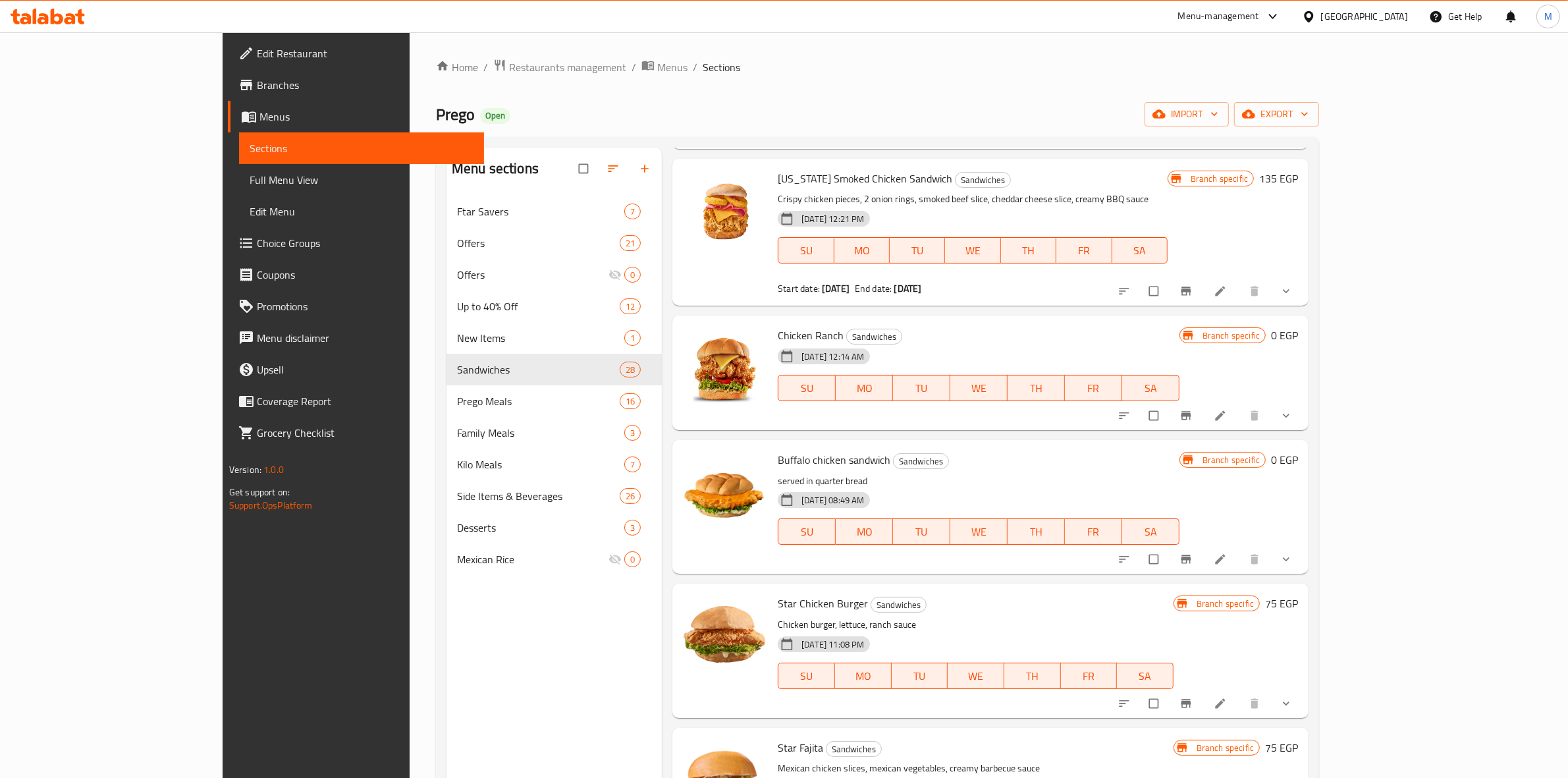
scroll to position [185, 0]
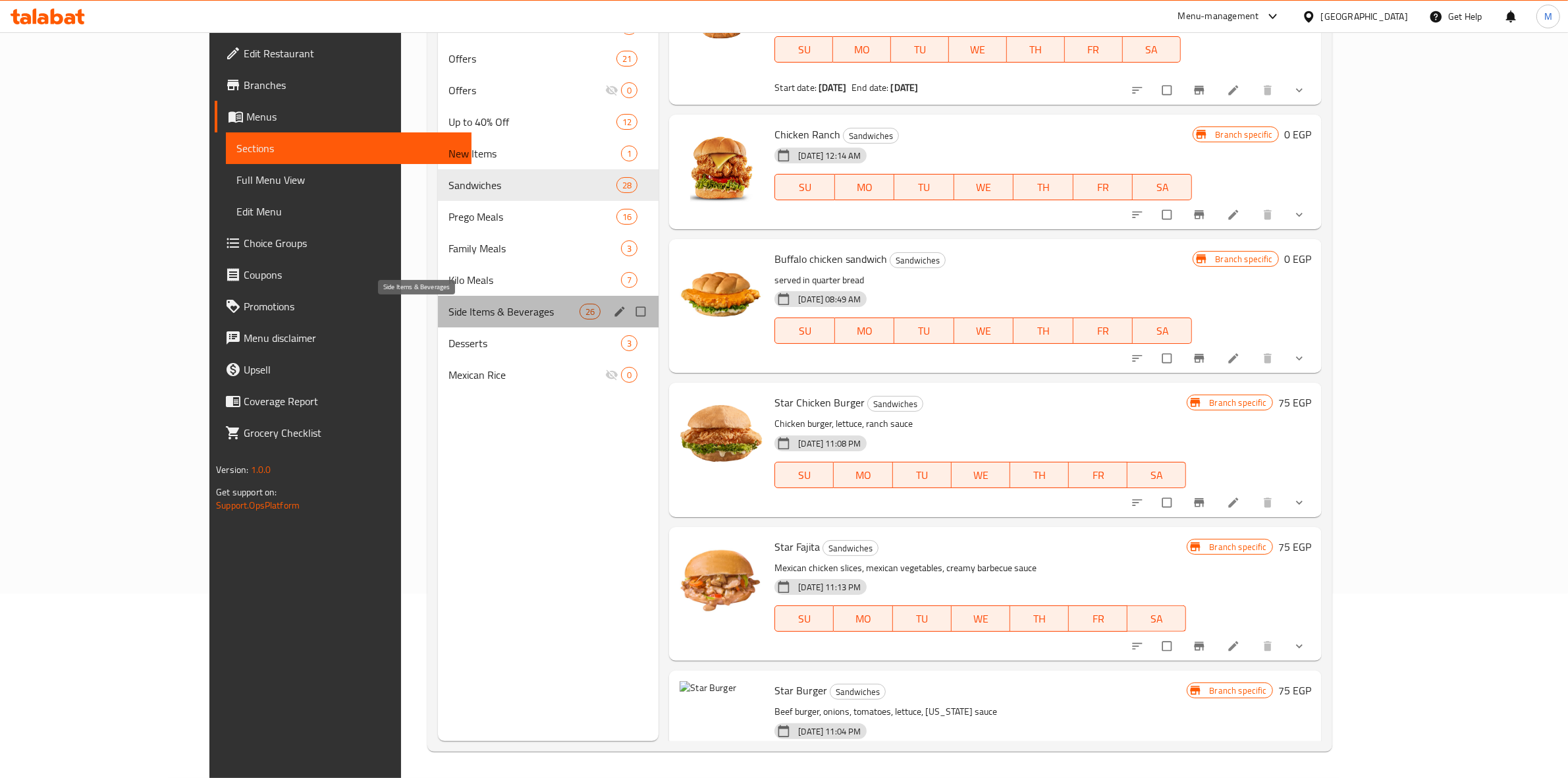
click at [449, 318] on span "Side Items & Beverages" at bounding box center [514, 311] width 131 height 16
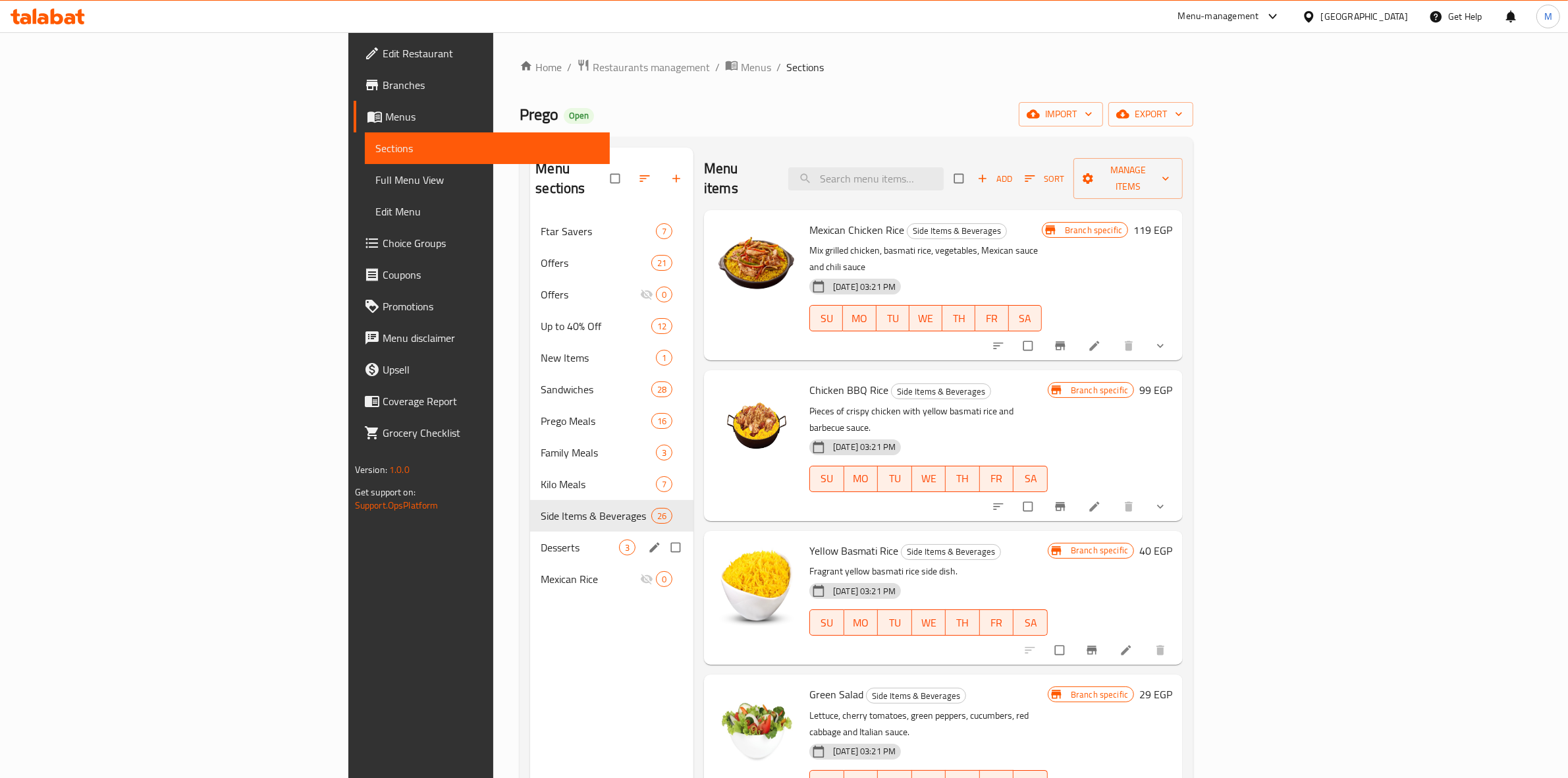
click at [530, 535] on div "Desserts 3" at bounding box center [611, 547] width 163 height 31
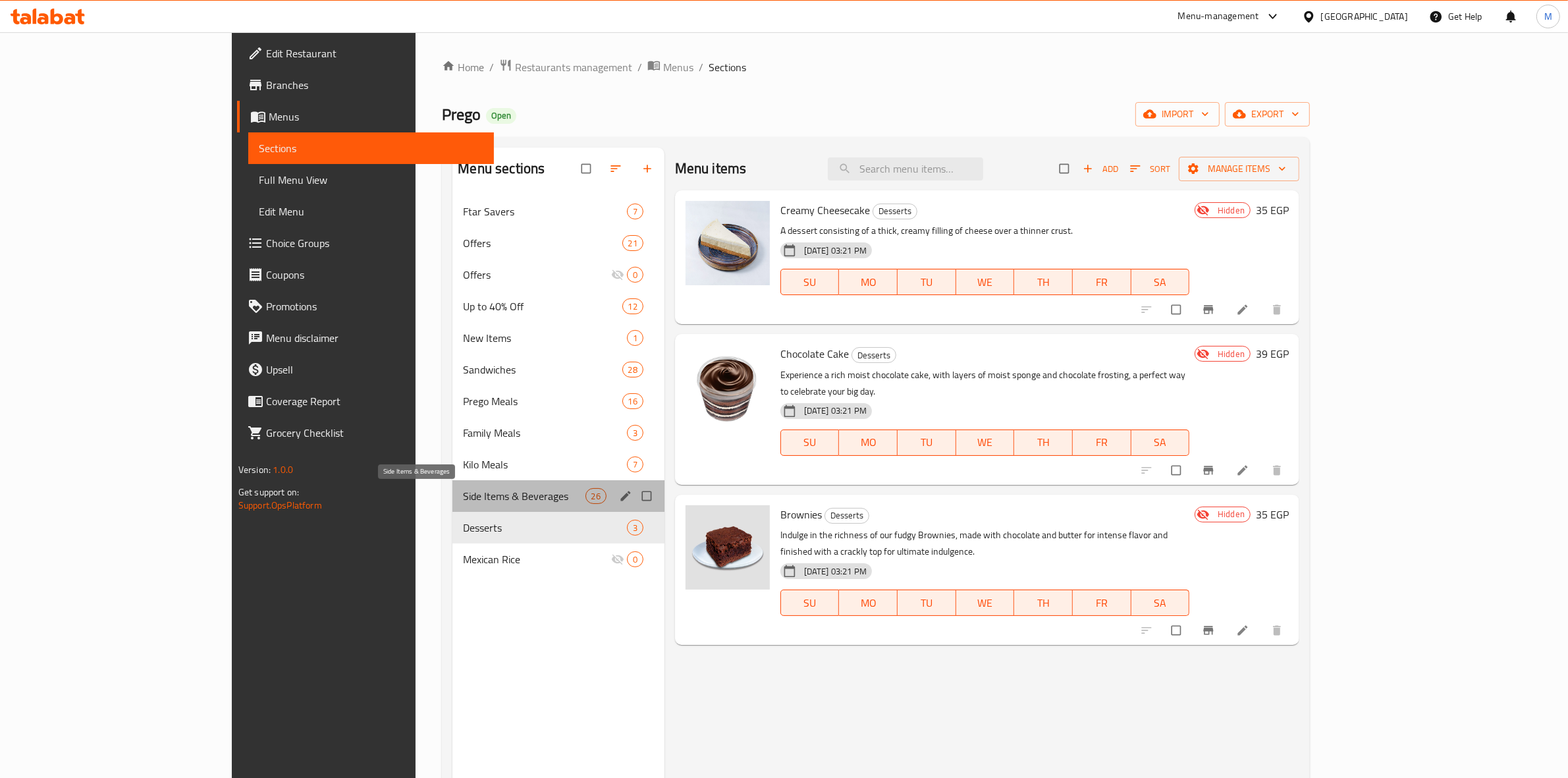
click at [463, 491] on span "Side Items & Beverages" at bounding box center [524, 496] width 122 height 16
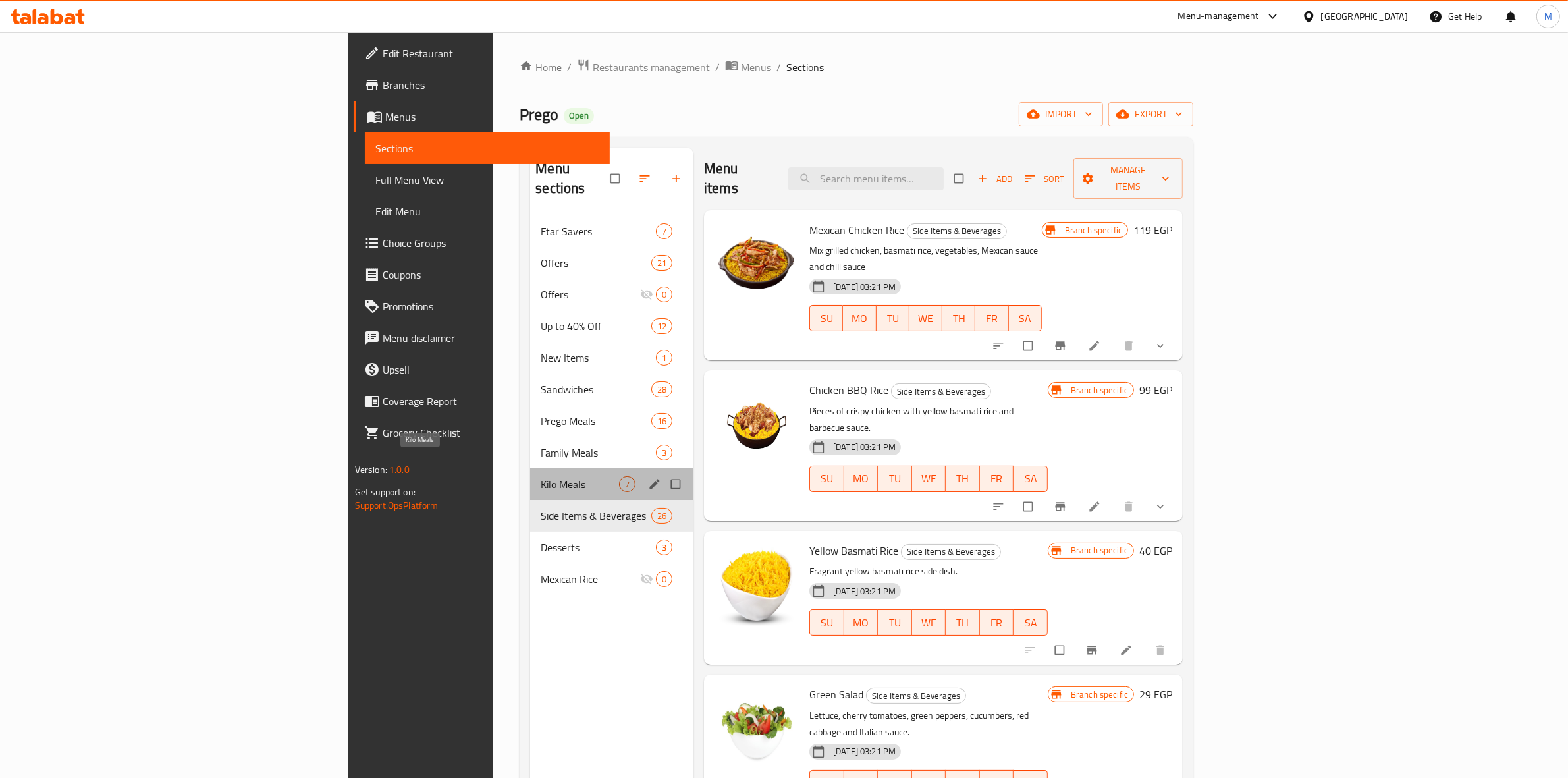
click at [541, 476] on span "Kilo Meals" at bounding box center [580, 484] width 78 height 16
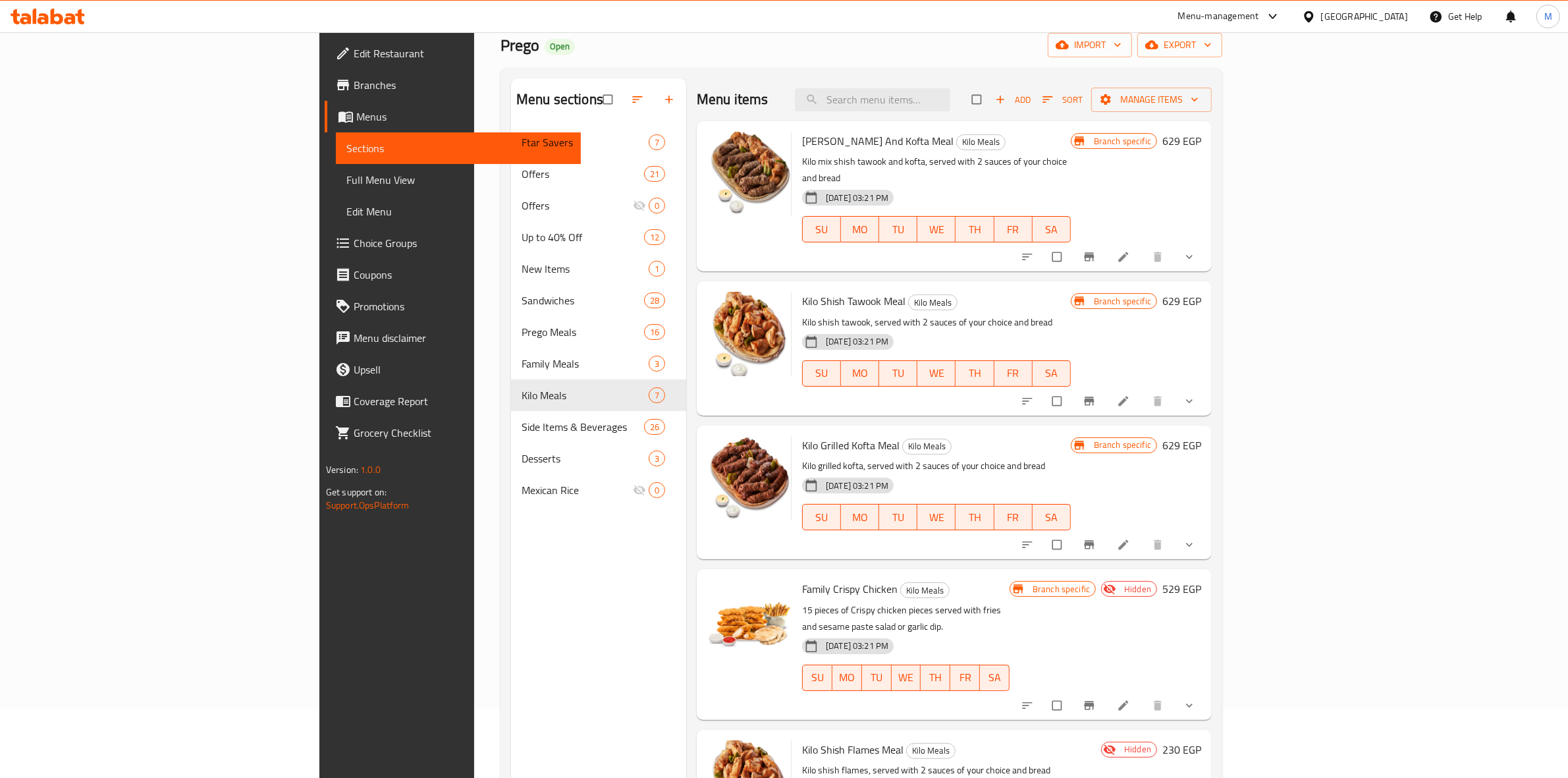
scroll to position [51, 0]
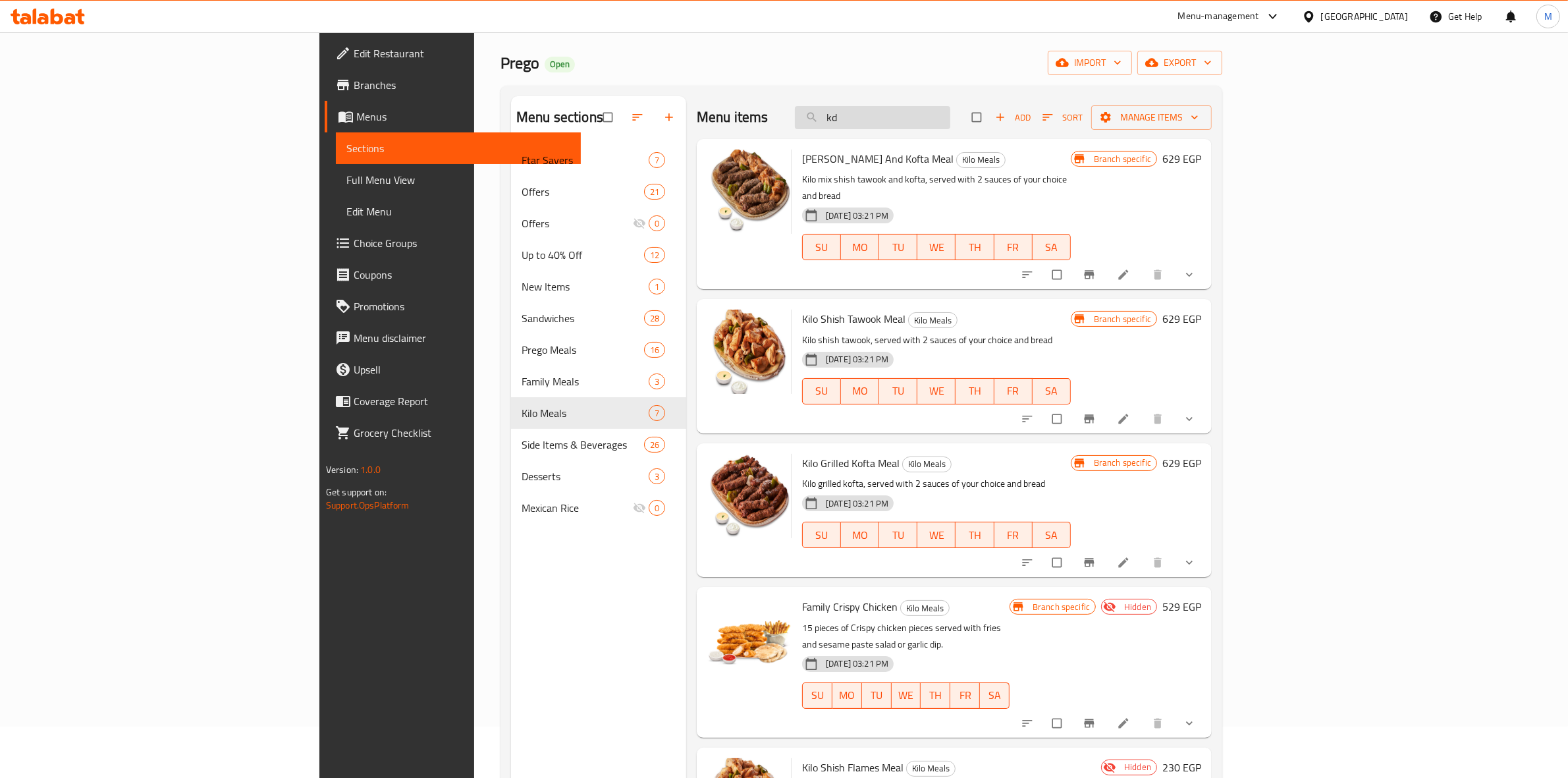
click at [950, 112] on input "kd" at bounding box center [872, 117] width 156 height 23
type input "k"
click at [950, 124] on input "search" at bounding box center [872, 117] width 156 height 23
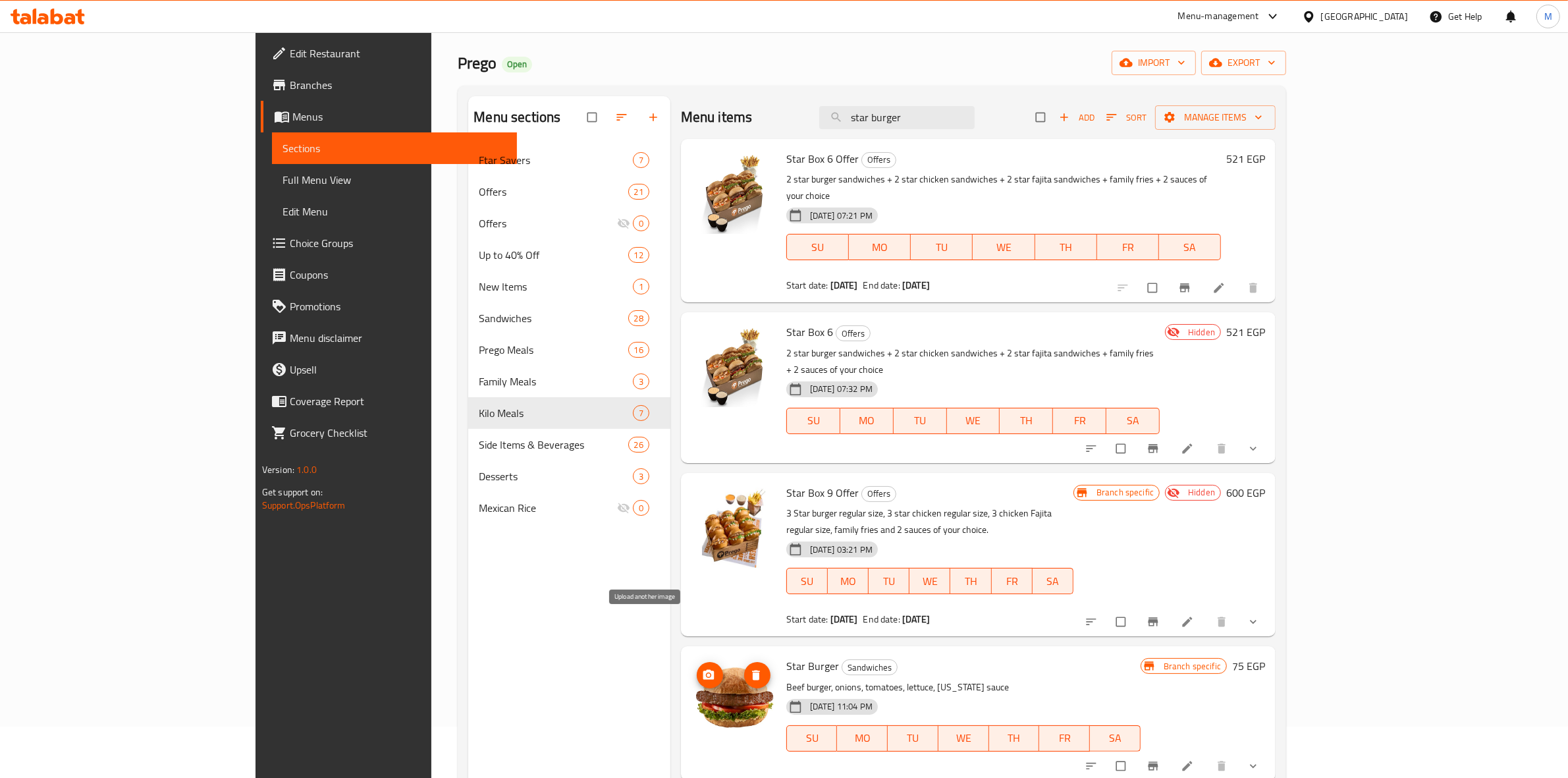
click at [702, 669] on icon "upload picture" at bounding box center [708, 675] width 13 height 13
click at [975, 120] on input "star burge" at bounding box center [897, 117] width 156 height 23
type input "s"
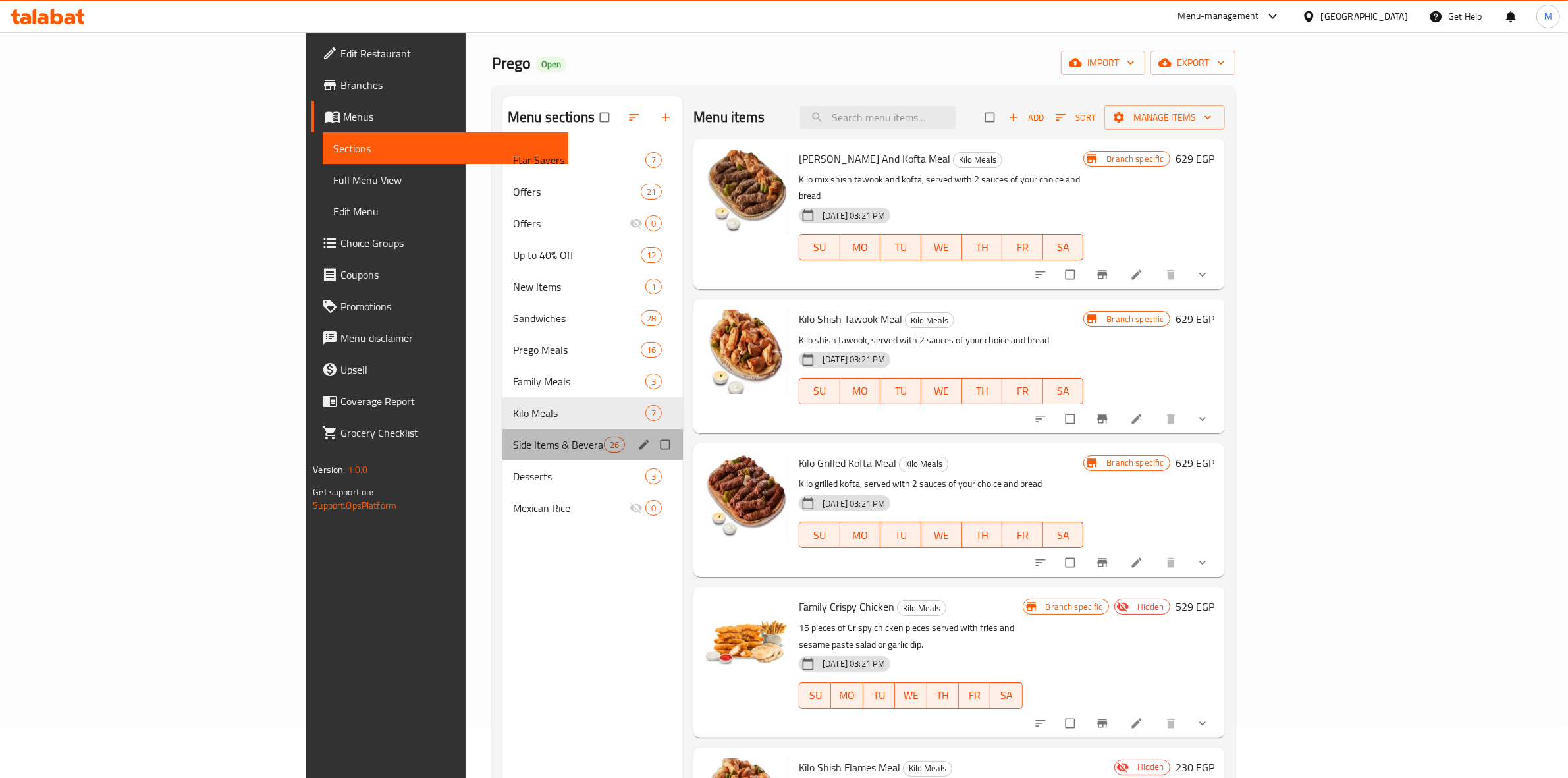
click at [502, 455] on div "Side Items & Beverages 26" at bounding box center [592, 444] width 180 height 31
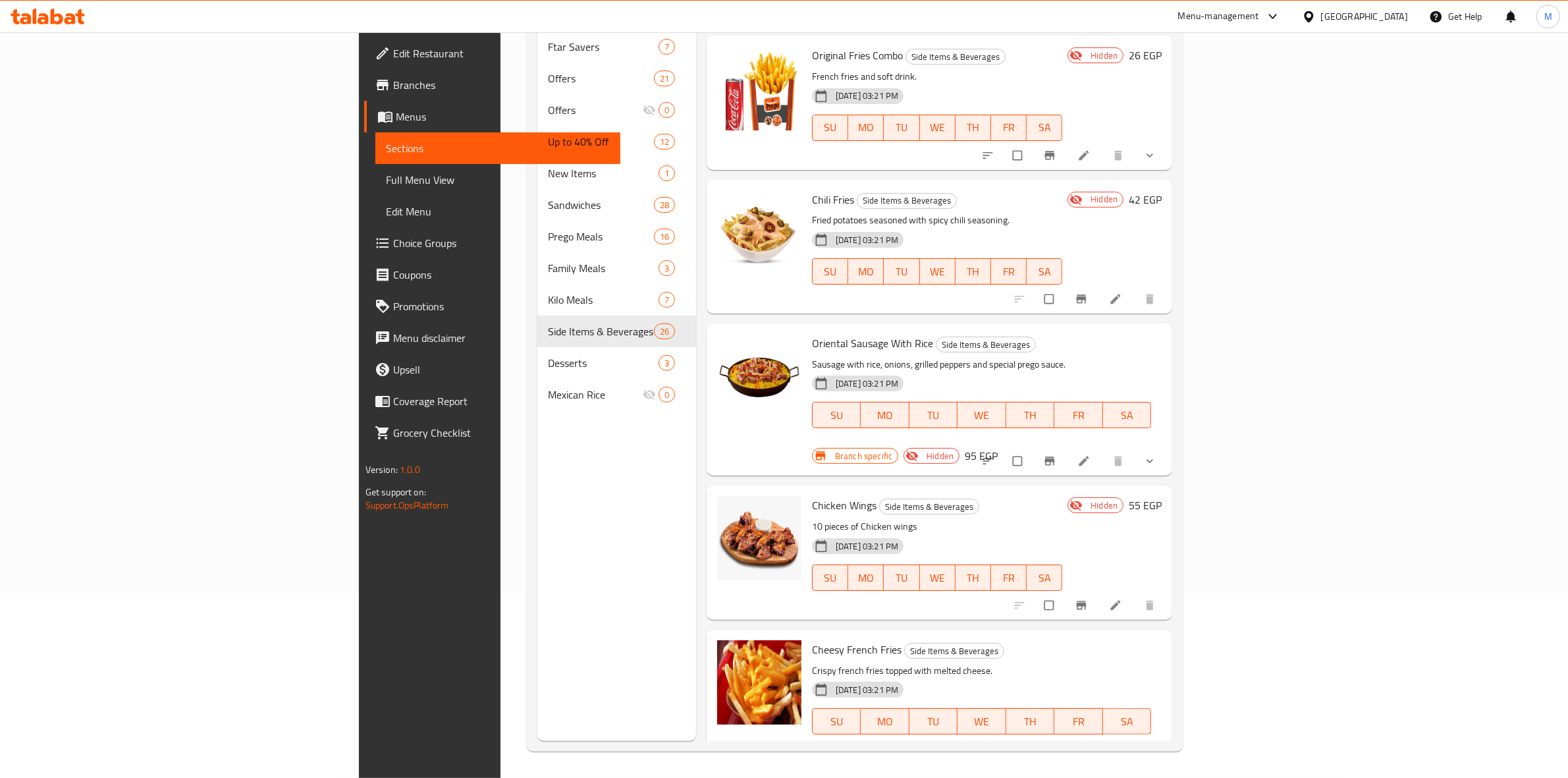
scroll to position [1485, 0]
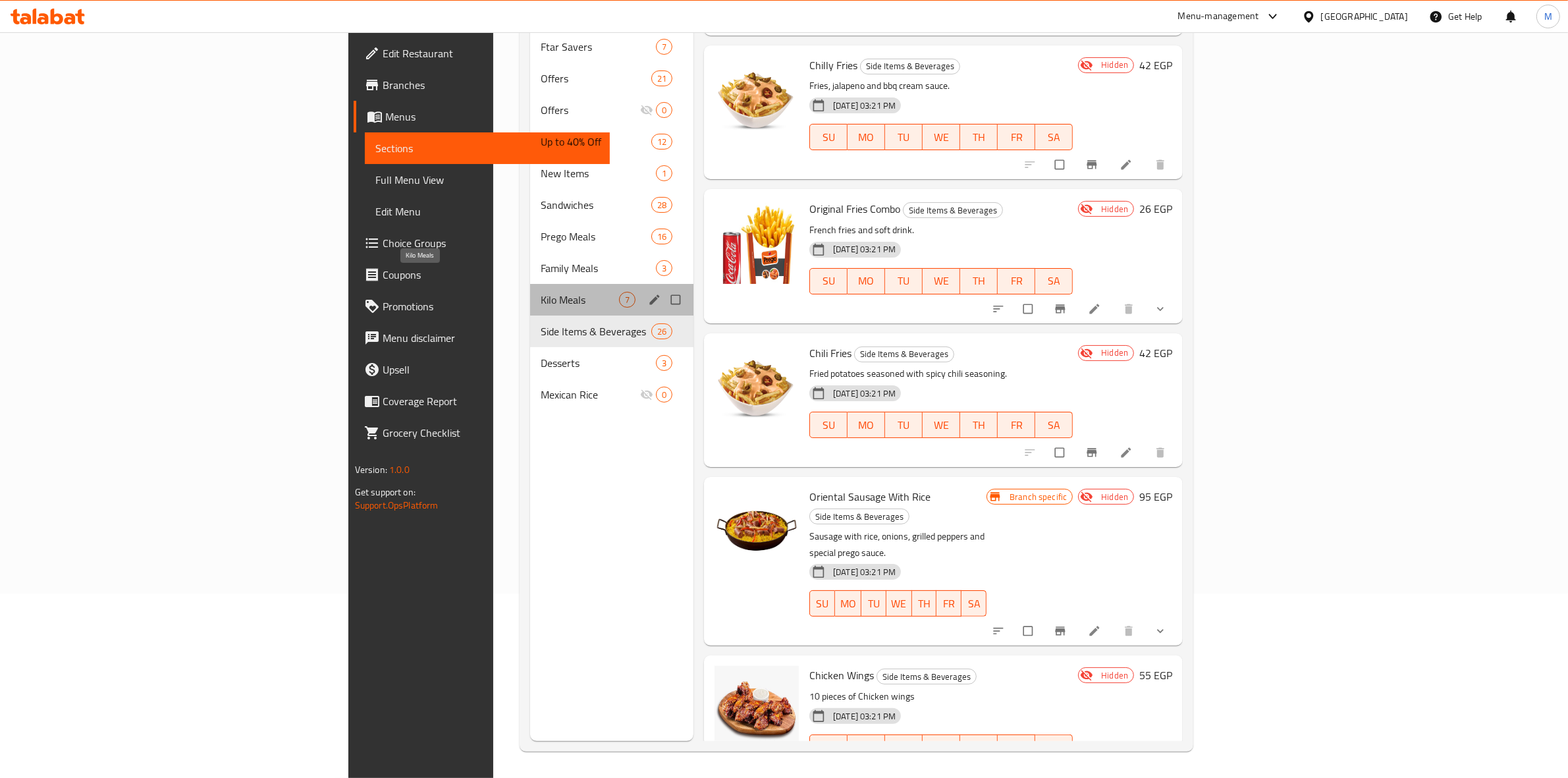
click at [541, 292] on span "Kilo Meals" at bounding box center [580, 299] width 78 height 16
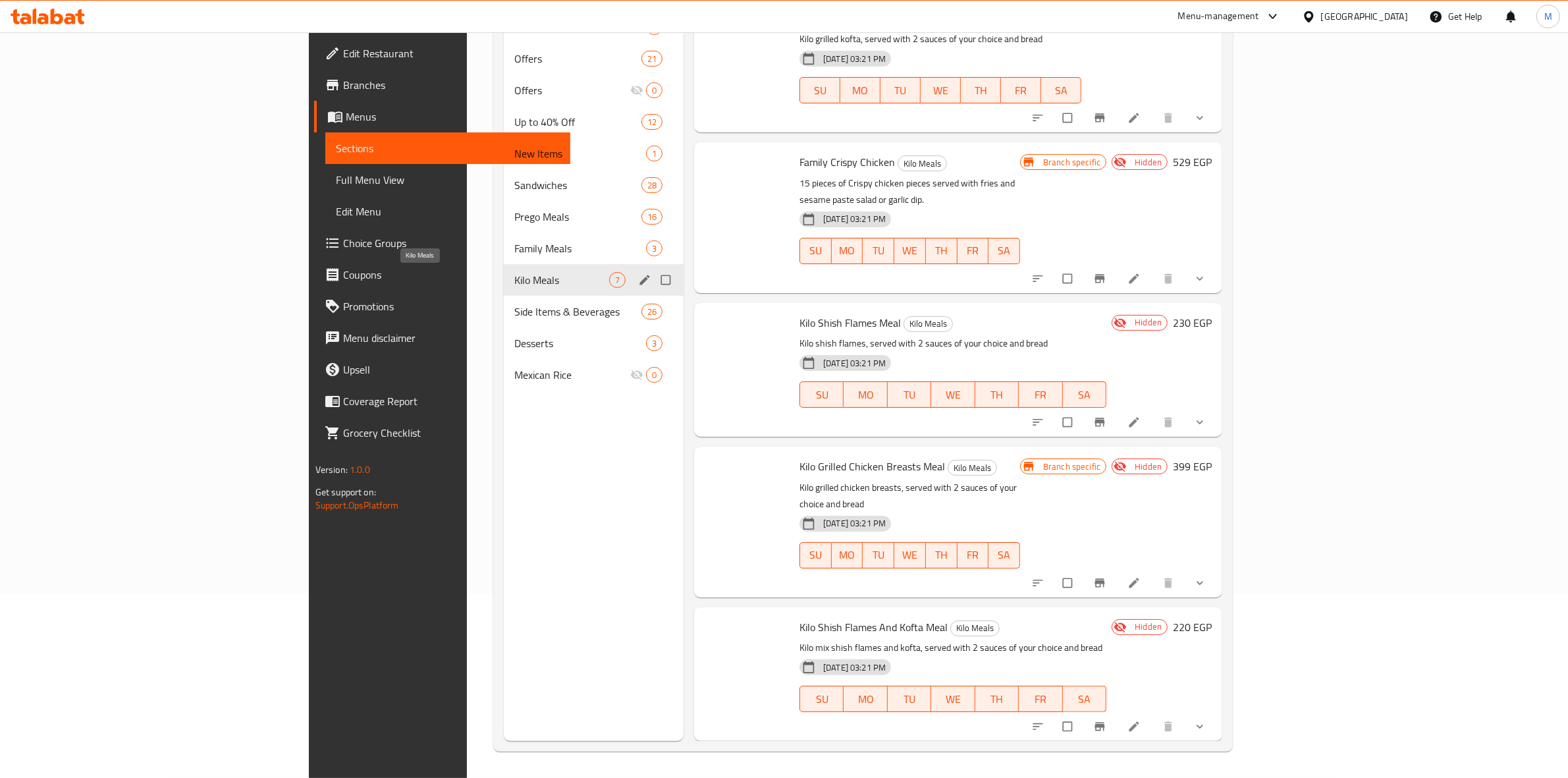
scroll to position [261, 0]
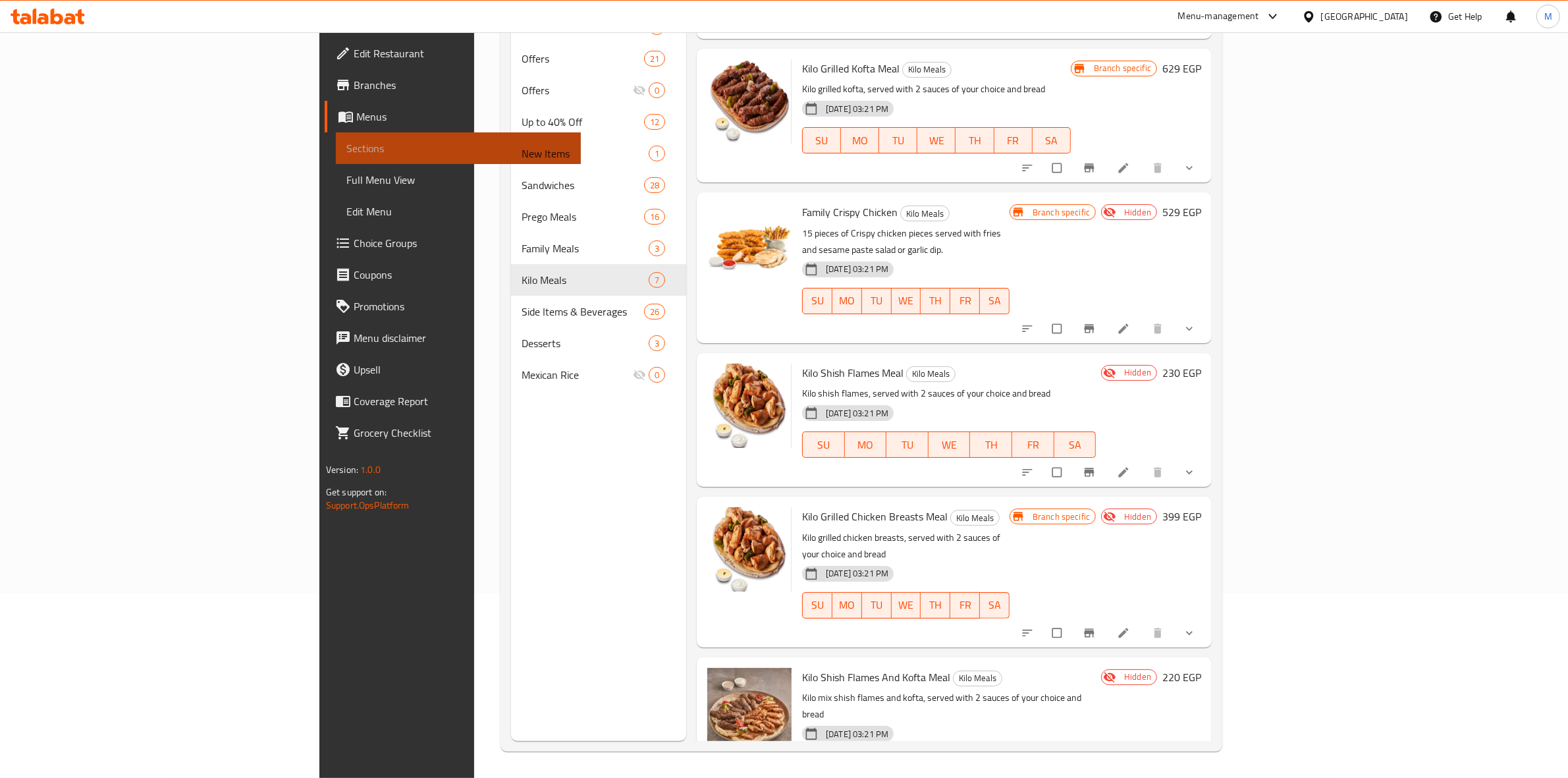
click at [346, 152] on span "Sections" at bounding box center [458, 147] width 225 height 16
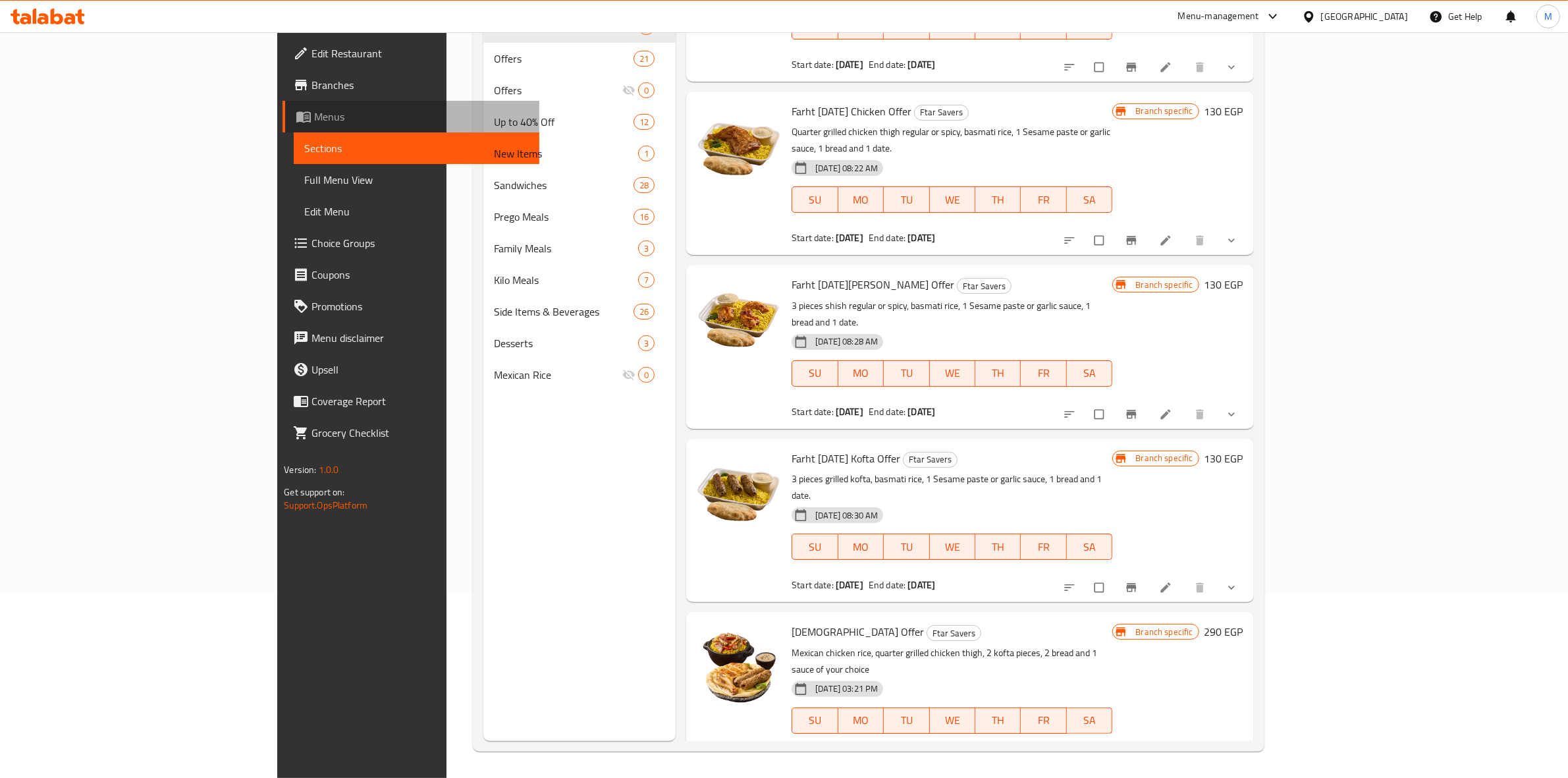
click at [314, 122] on span "Menus" at bounding box center [421, 116] width 214 height 16
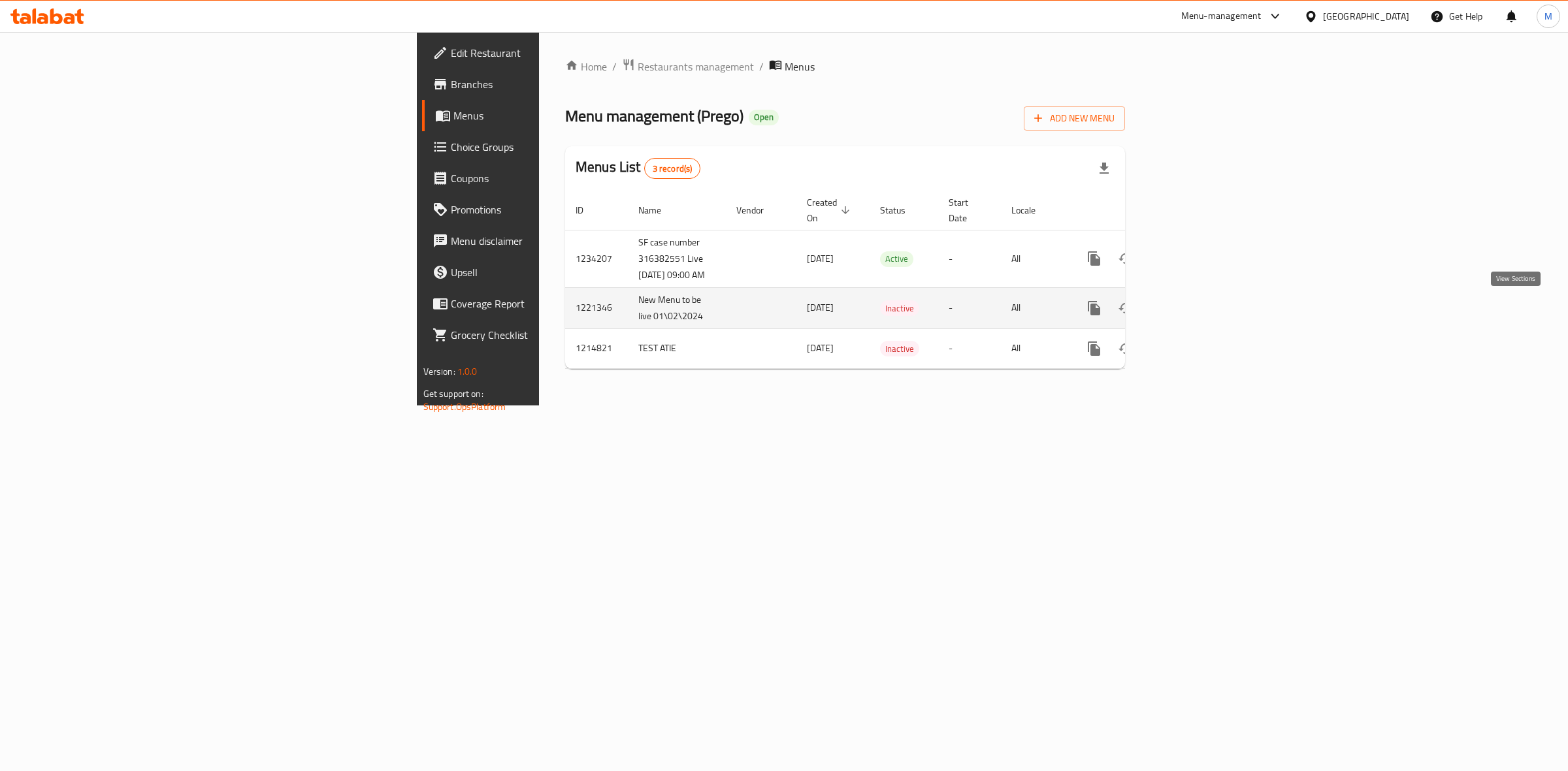
click at [1194, 309] on icon "enhanced table" at bounding box center [1189, 308] width 12 height 12
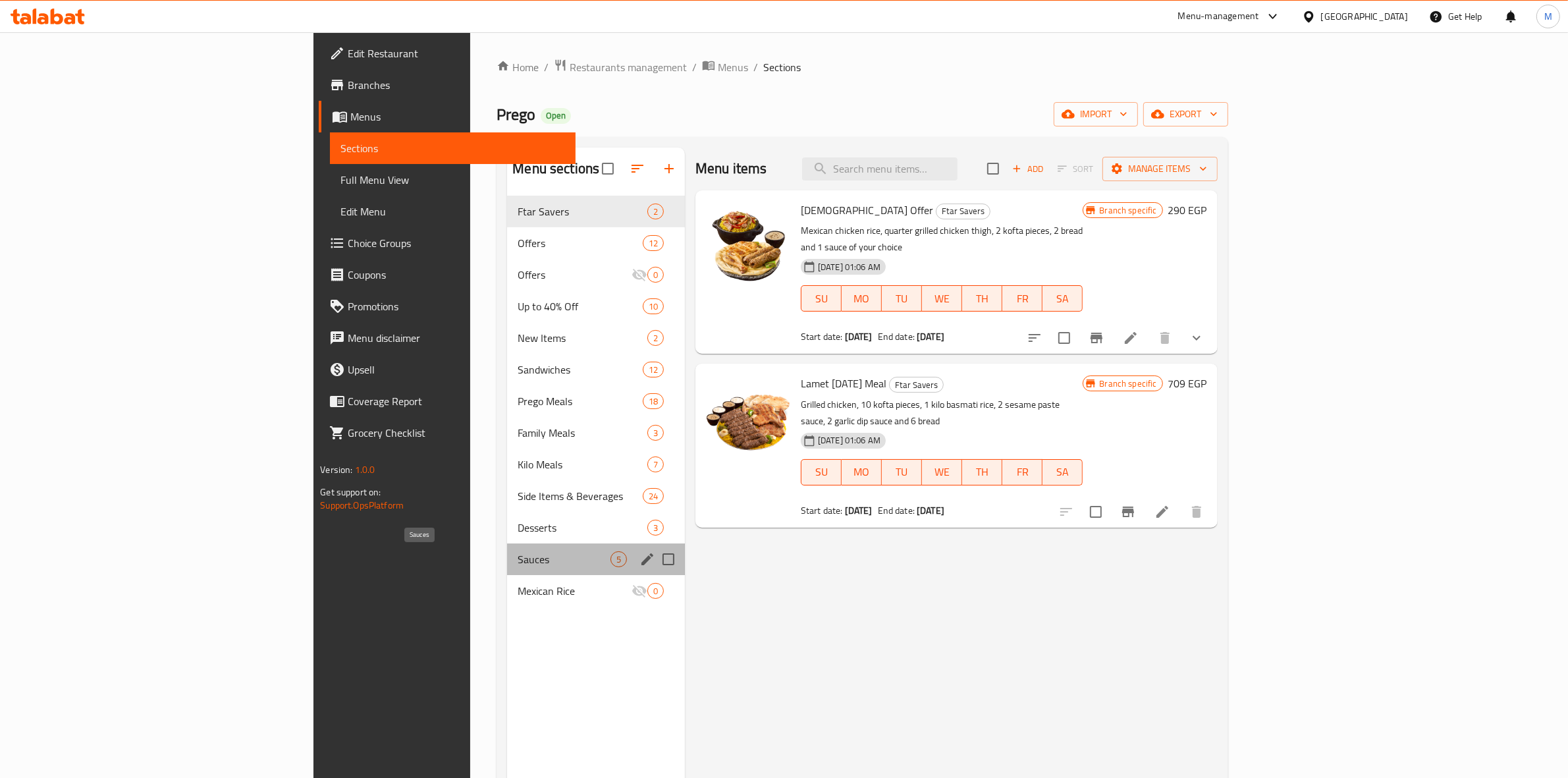
click at [518, 564] on span "Sauces" at bounding box center [564, 559] width 92 height 16
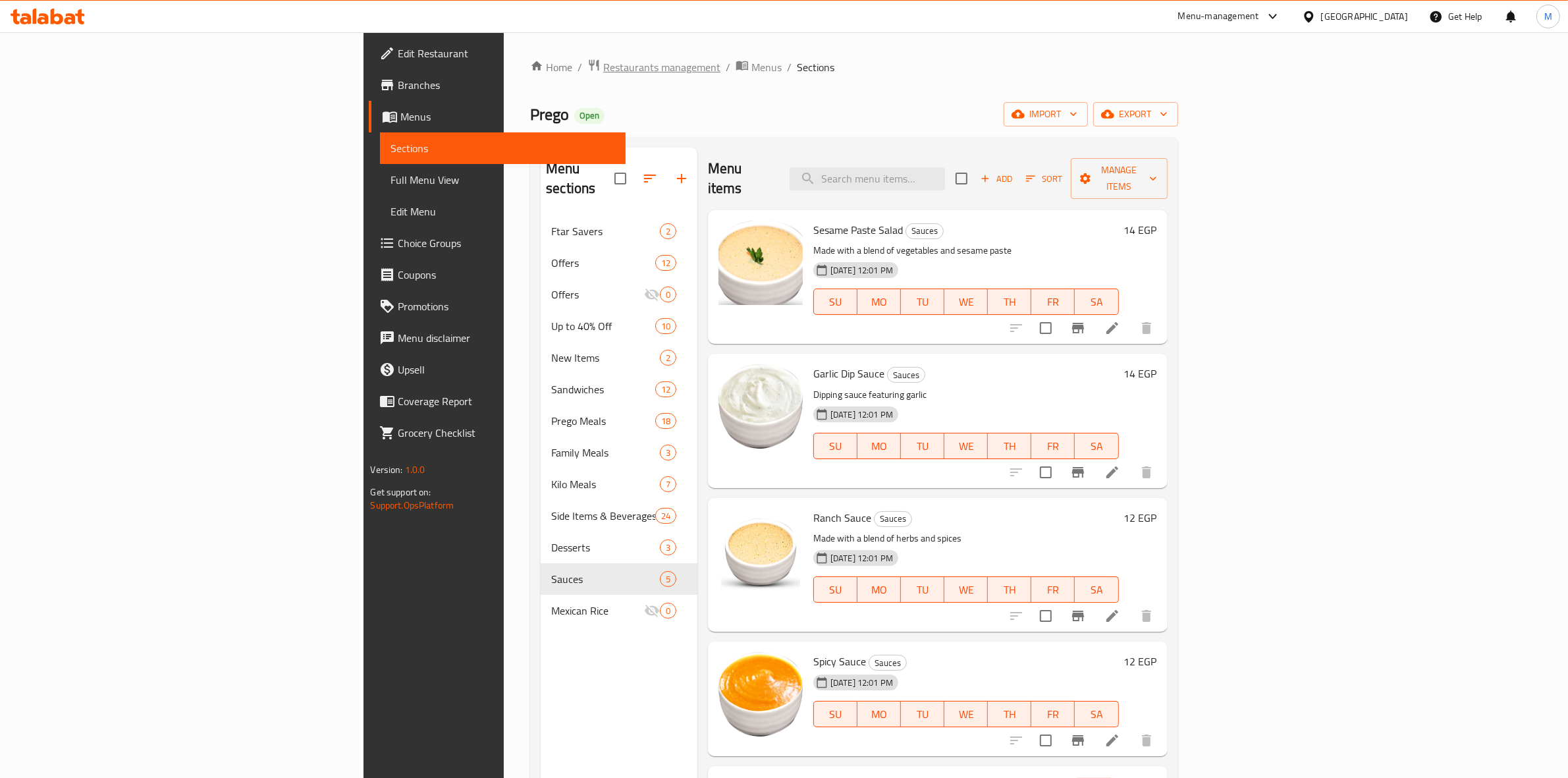
click at [604, 63] on span "Restaurants management" at bounding box center [662, 67] width 118 height 16
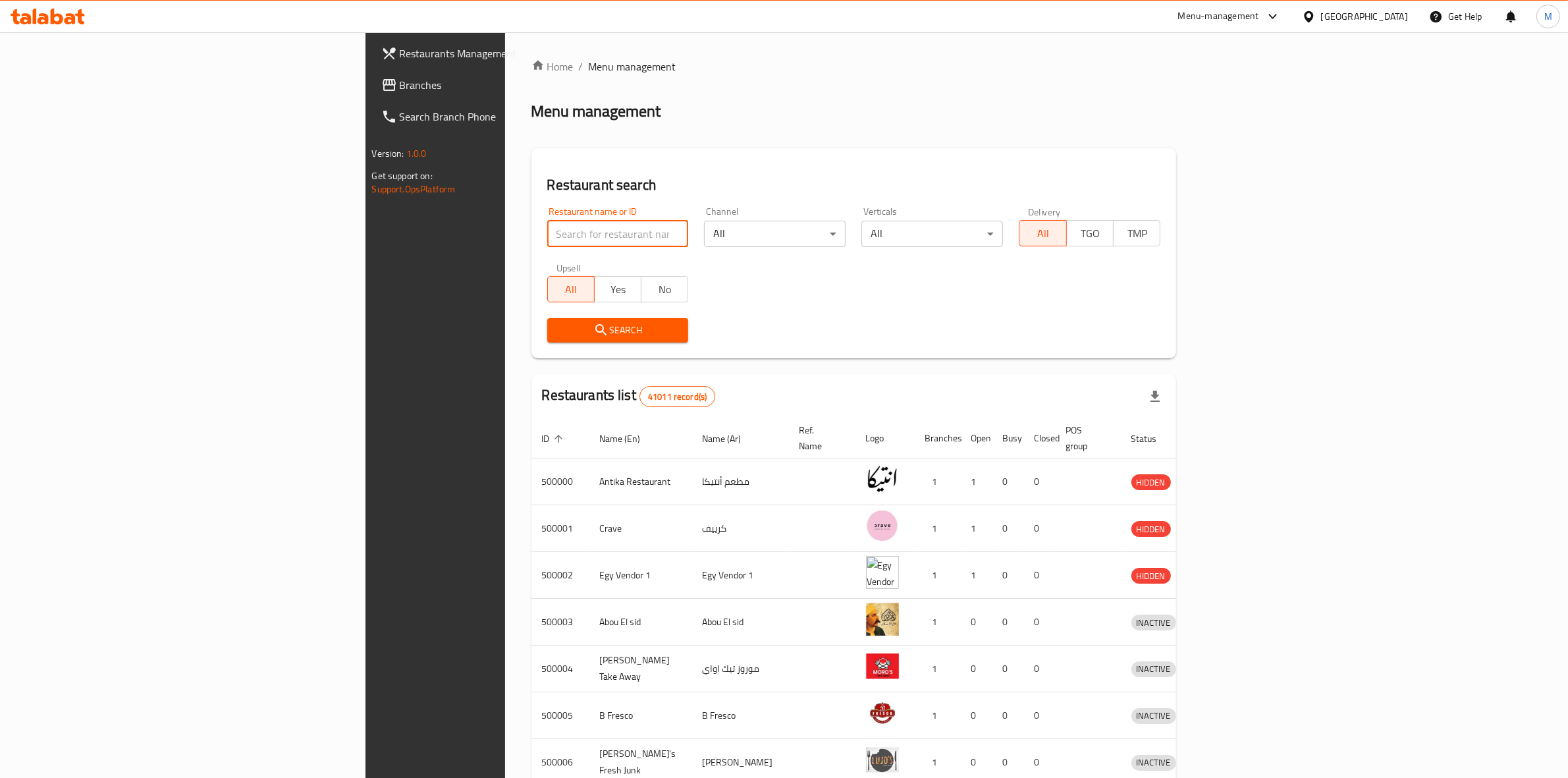
click at [547, 228] on input "search" at bounding box center [618, 233] width 141 height 26
type input "ح"
type input "prego"
click button "Search" at bounding box center [618, 330] width 141 height 25
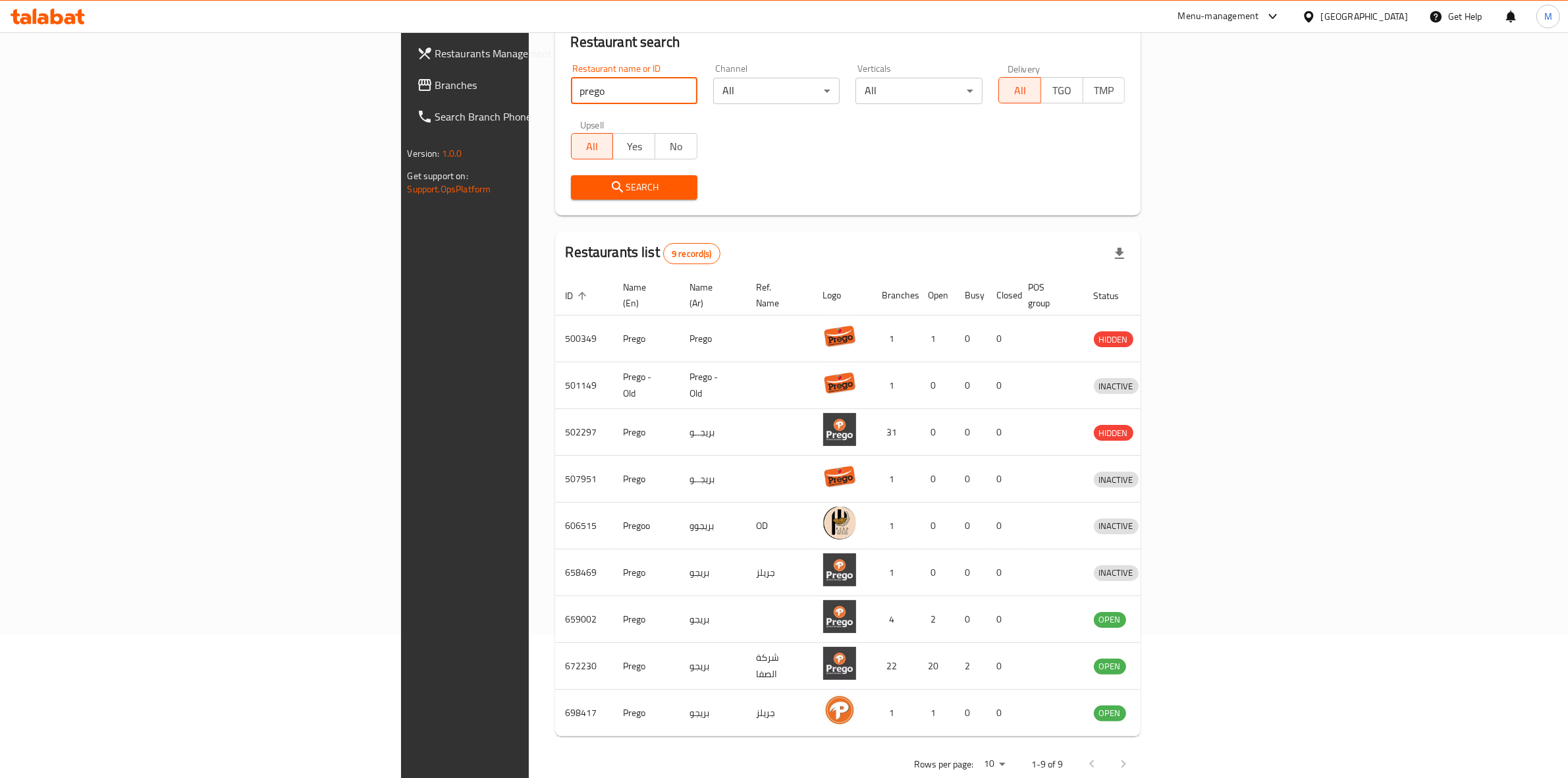
scroll to position [157, 0]
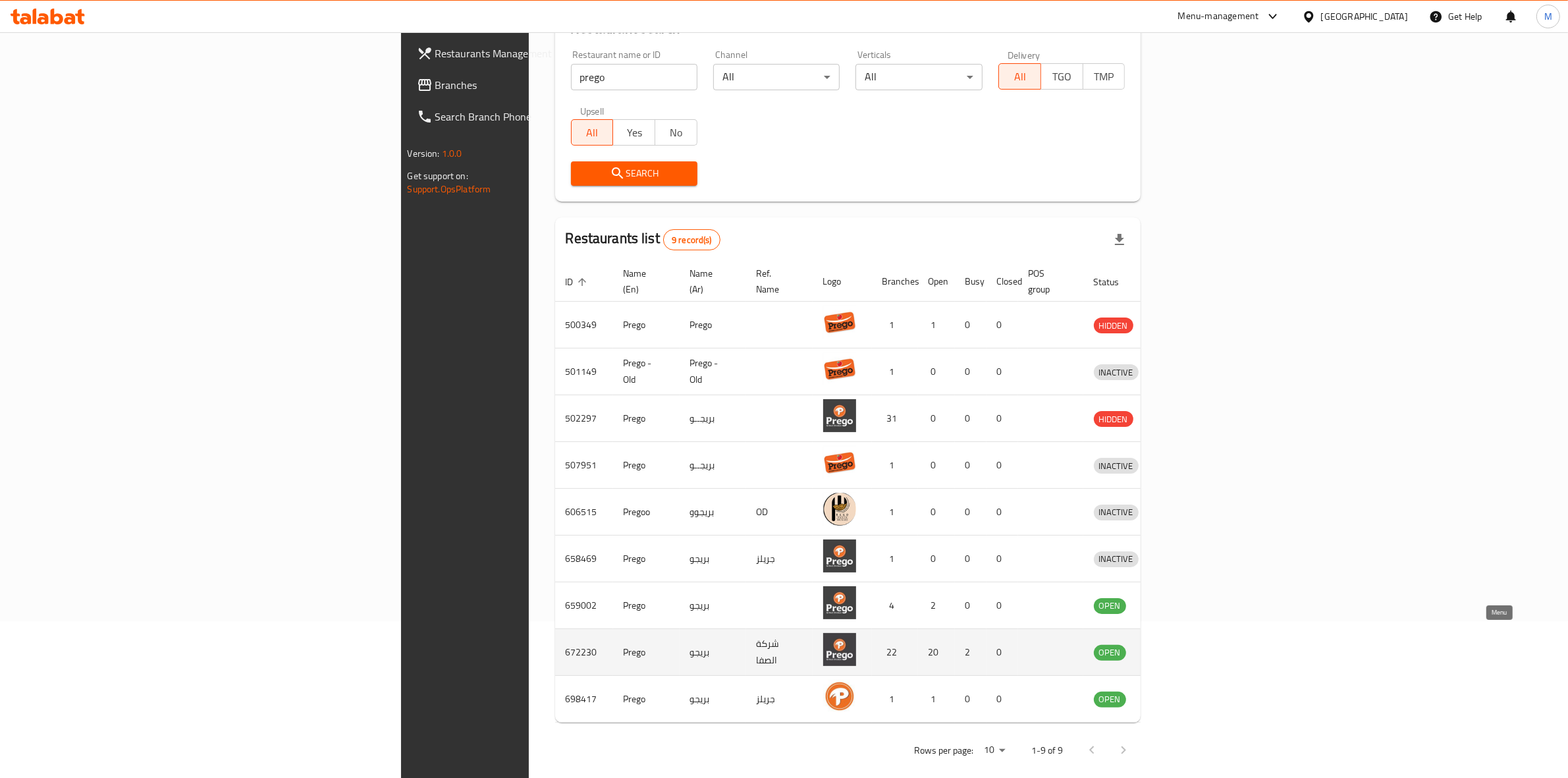
click at [1180, 648] on icon "enhanced table" at bounding box center [1172, 653] width 14 height 11
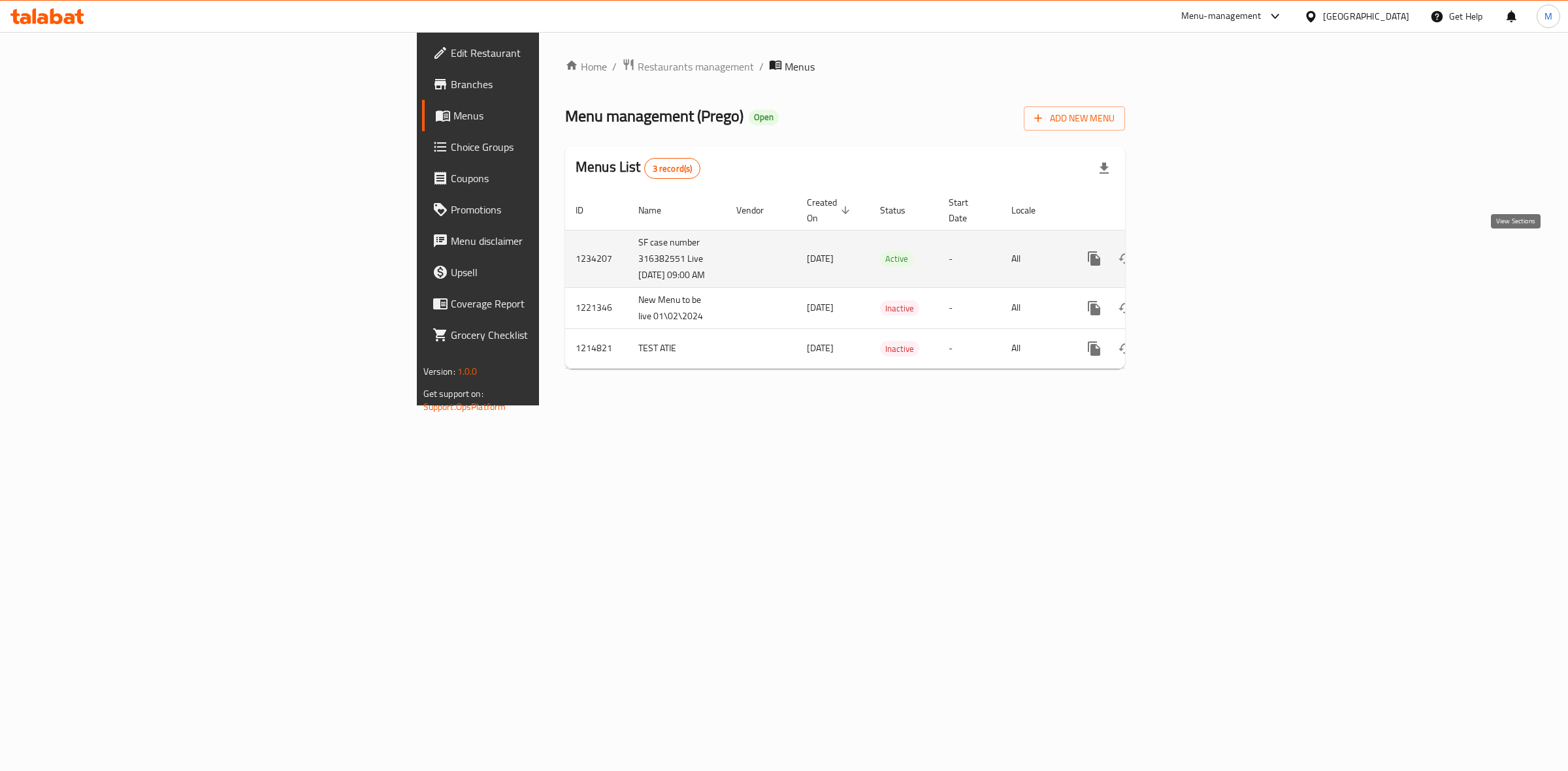
click at [1194, 253] on icon "enhanced table" at bounding box center [1189, 258] width 12 height 12
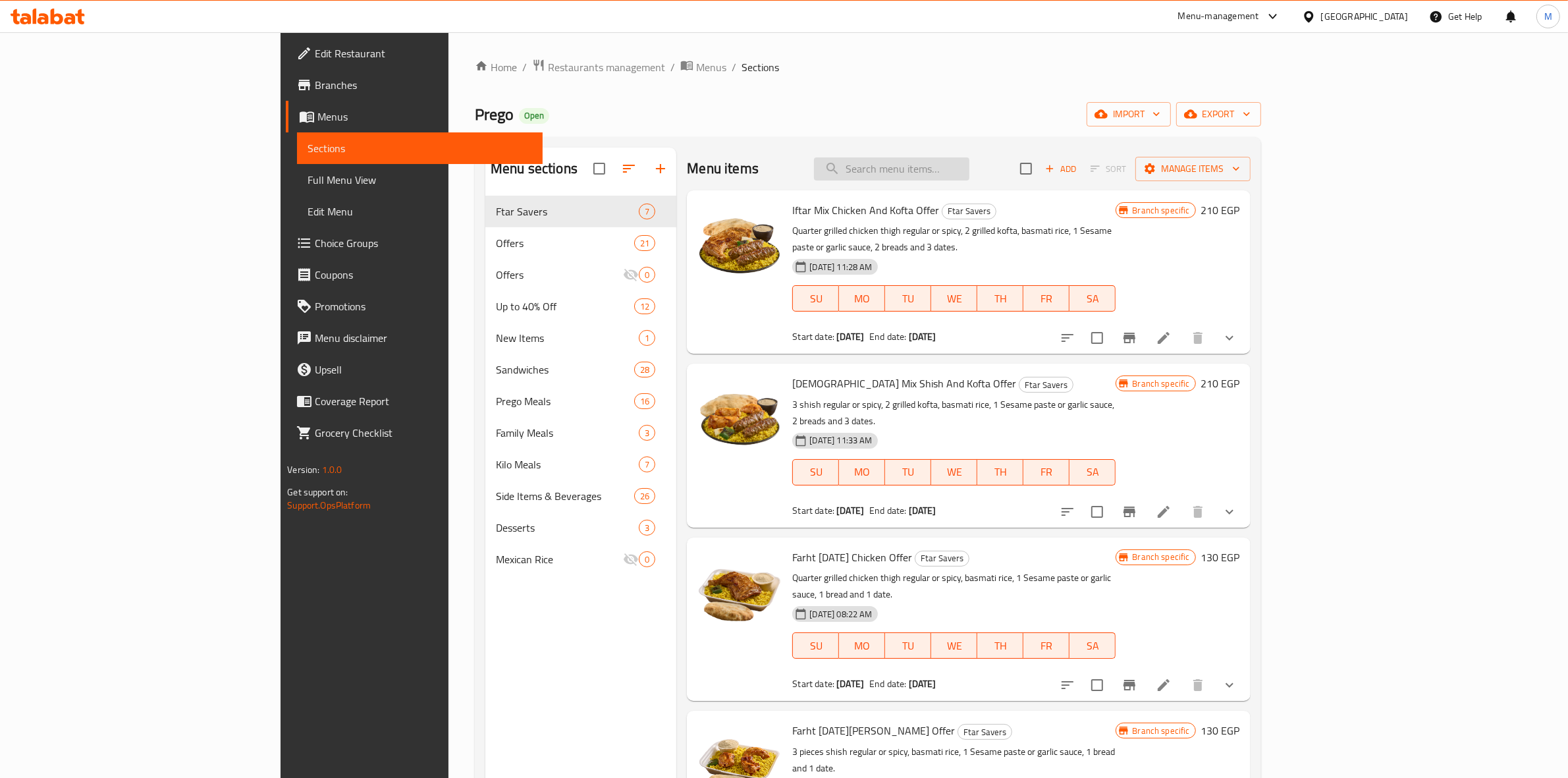
click at [970, 163] on input "search" at bounding box center [892, 168] width 156 height 23
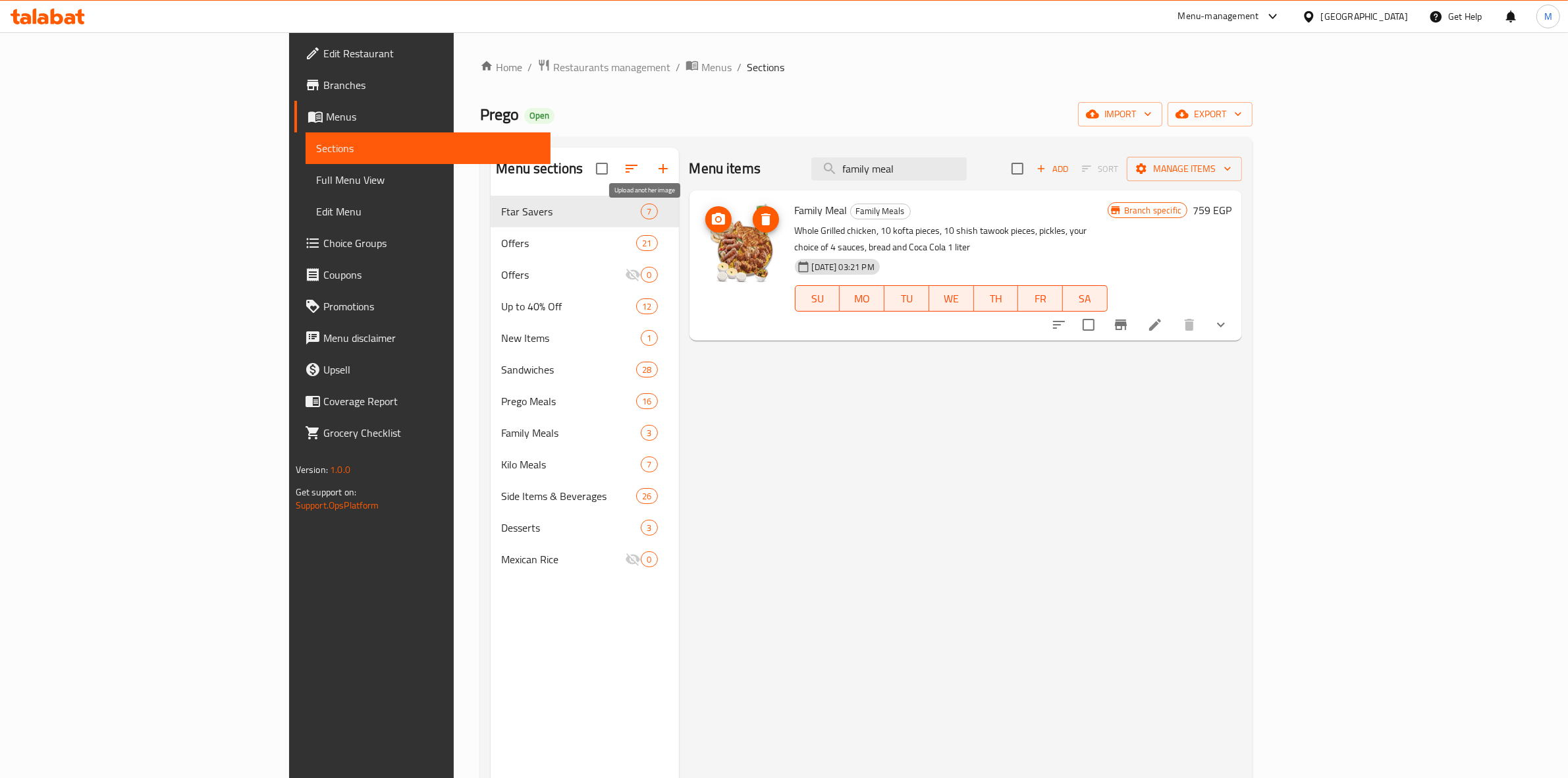
type input "family meal"
click at [712, 224] on icon "upload picture" at bounding box center [719, 219] width 13 height 12
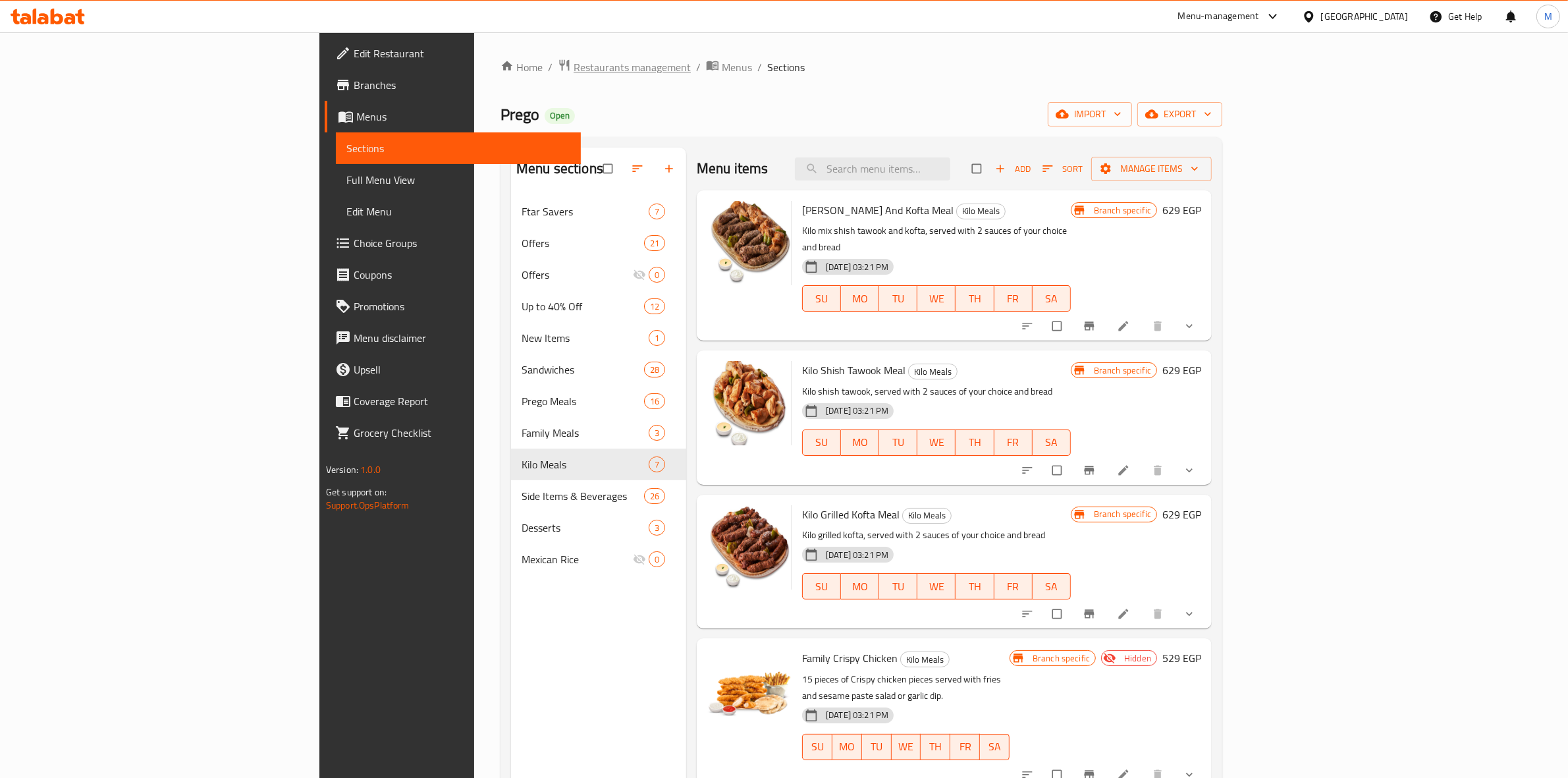
click at [574, 69] on span "Restaurants management" at bounding box center [633, 67] width 118 height 16
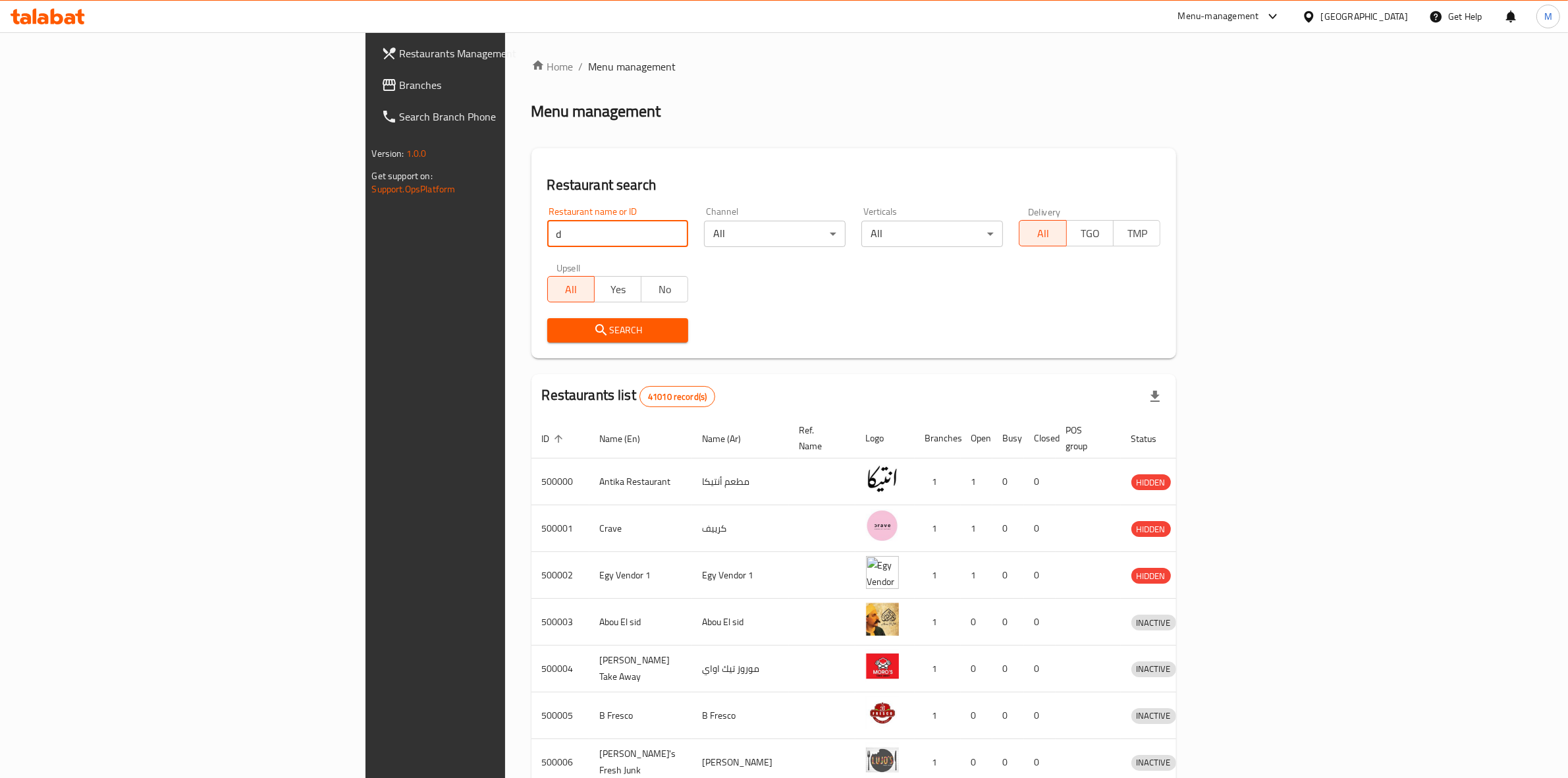
click at [547, 238] on input "d" at bounding box center [618, 233] width 141 height 26
type input "d"
type input "prego"
click button "Search" at bounding box center [618, 330] width 141 height 25
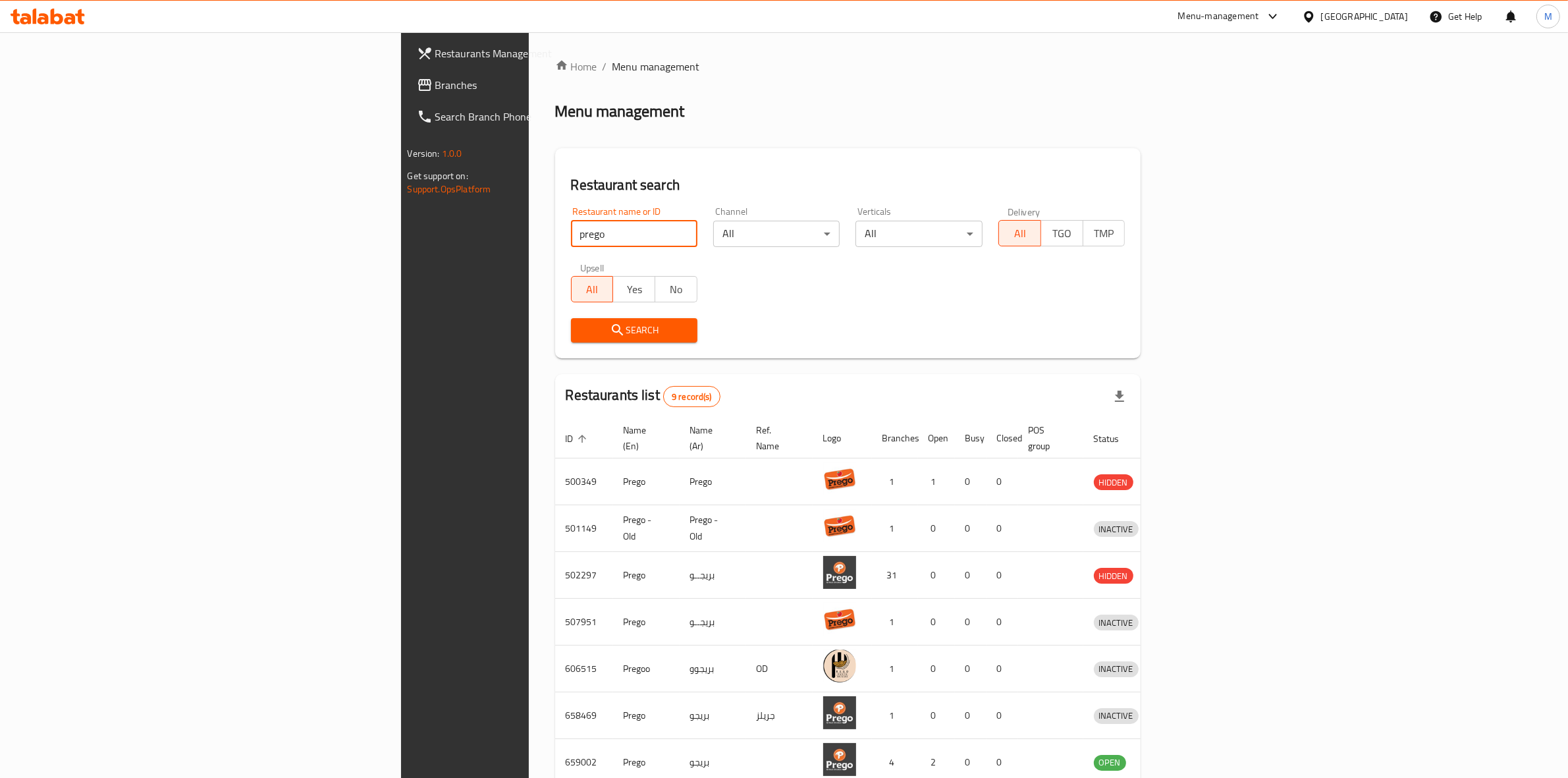
scroll to position [157, 0]
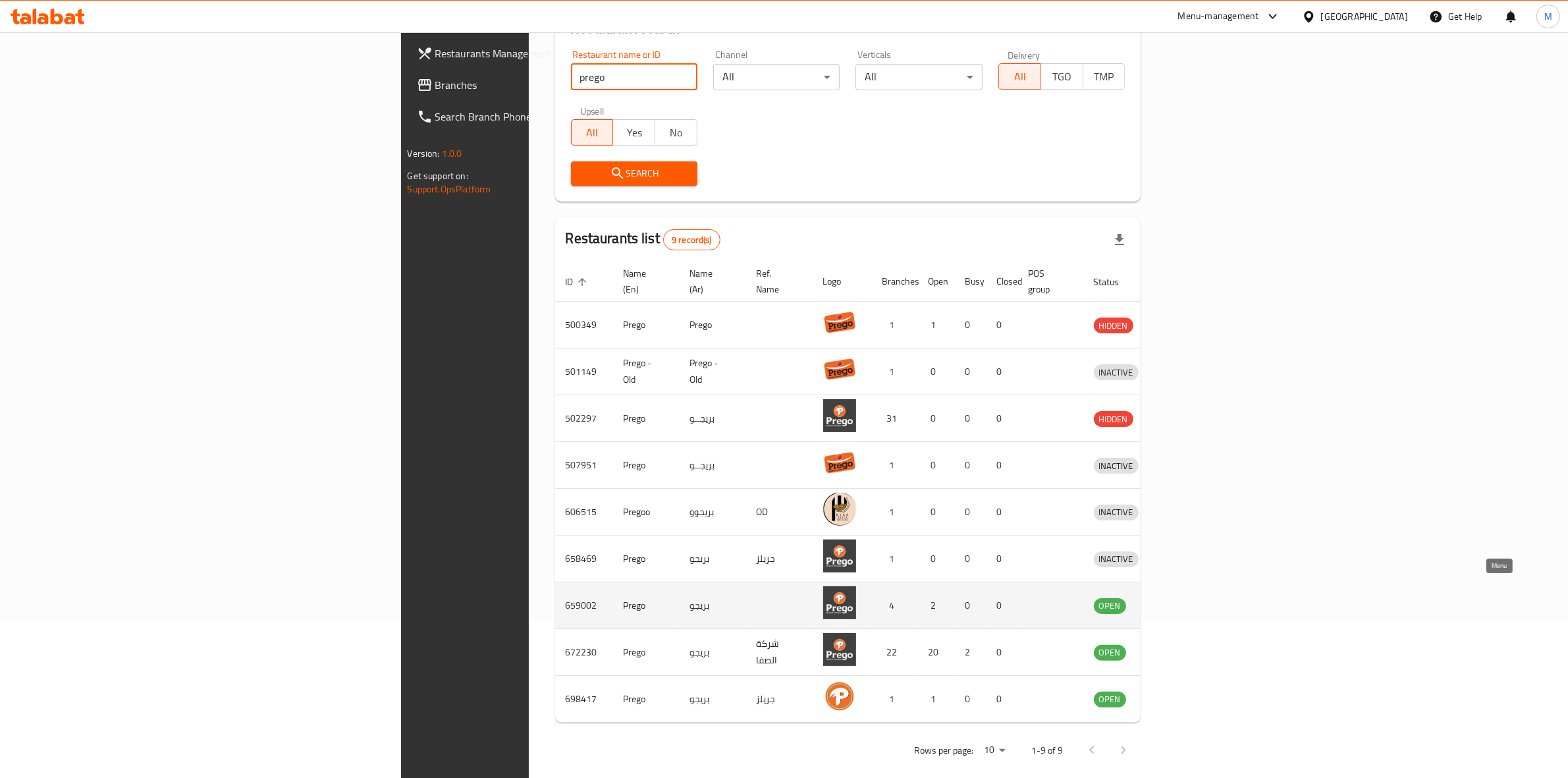
click at [1178, 604] on icon "enhanced table" at bounding box center [1176, 606] width 4 height 5
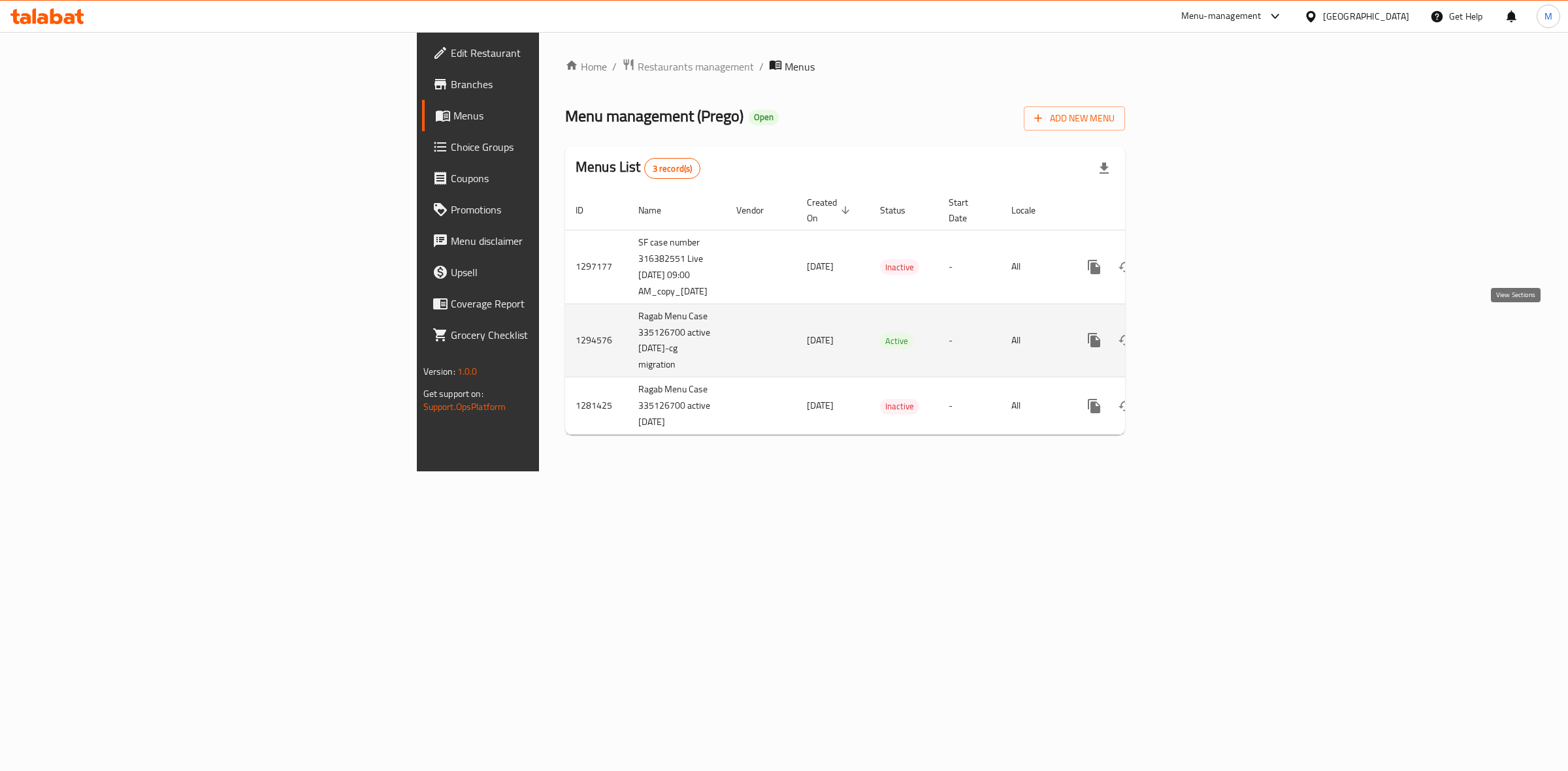
click at [1196, 332] on icon "enhanced table" at bounding box center [1188, 339] width 16 height 15
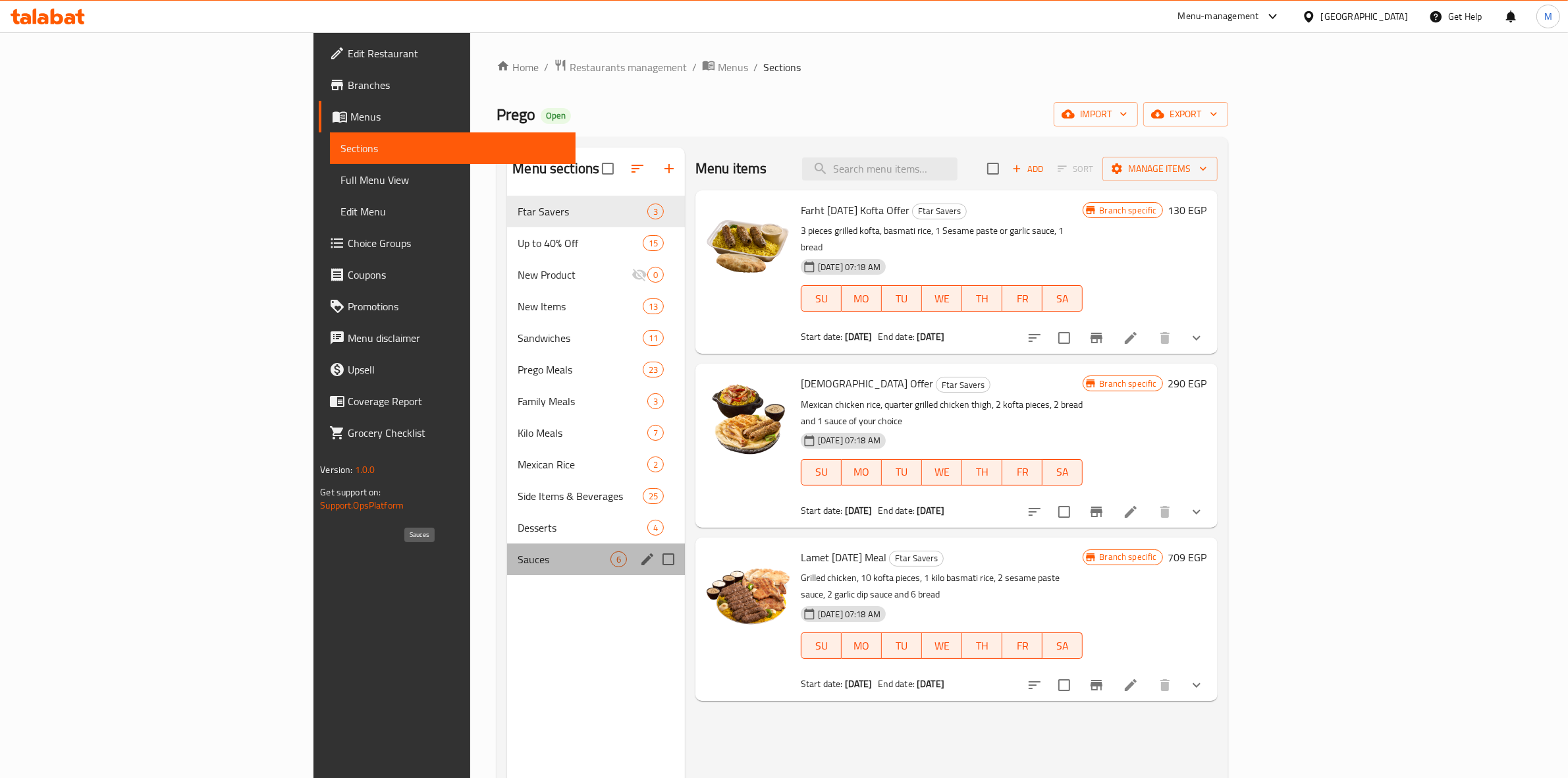
click at [518, 564] on span "Sauces" at bounding box center [564, 559] width 92 height 16
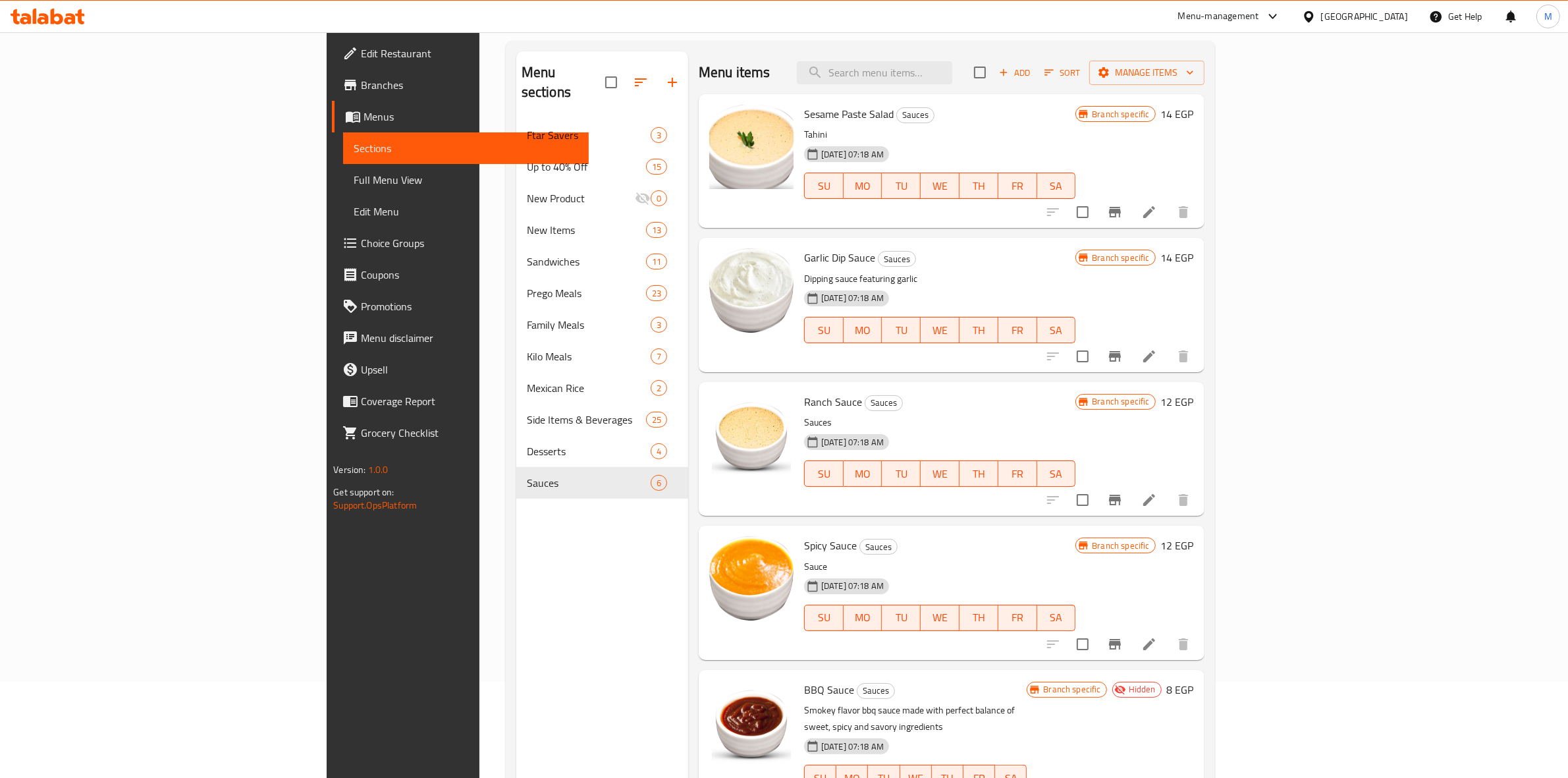
scroll to position [40, 0]
